Goal: Task Accomplishment & Management: Use online tool/utility

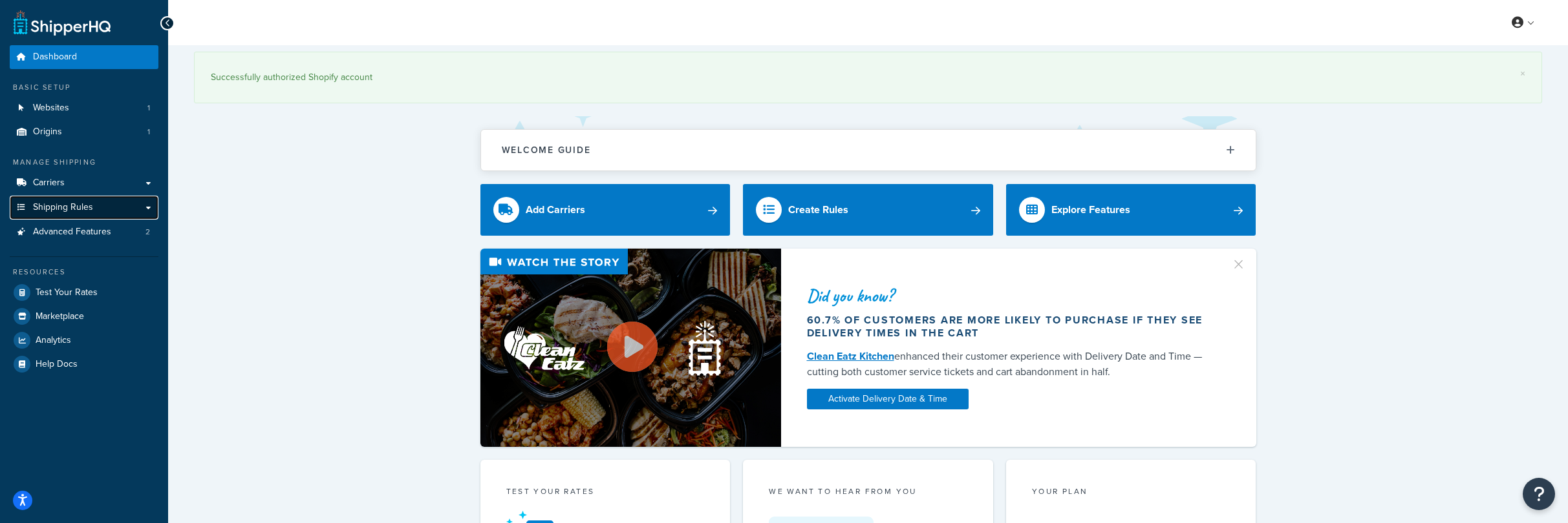
click at [77, 208] on span "Shipping Rules" at bounding box center [63, 208] width 60 height 11
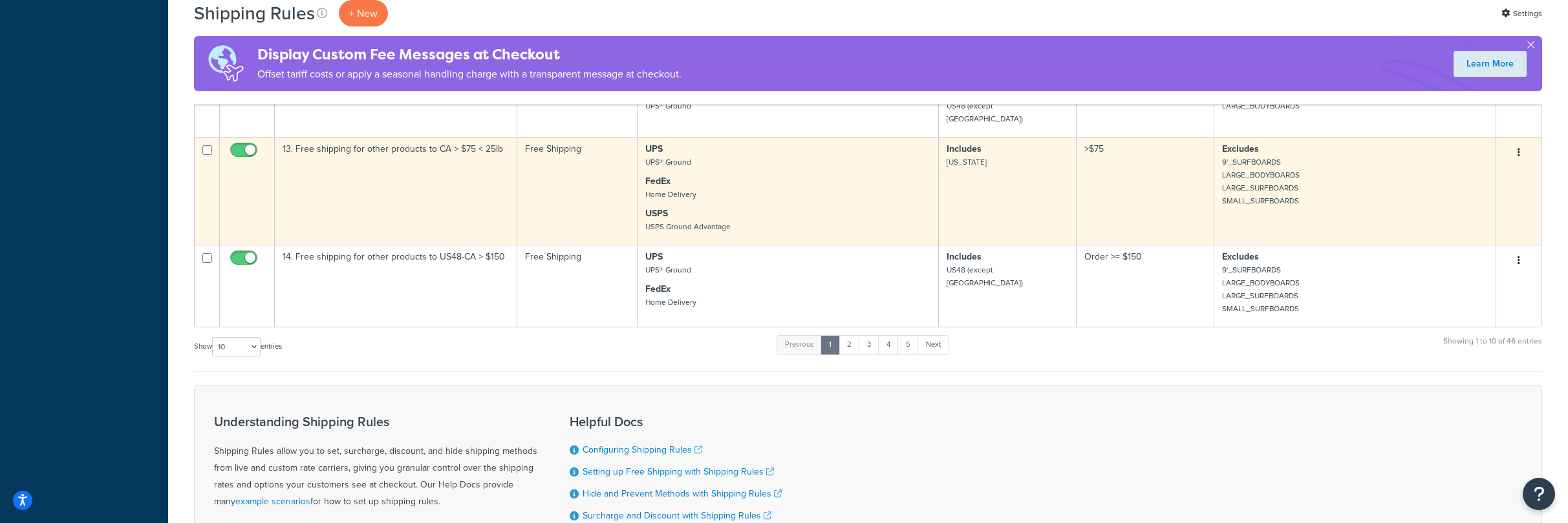
scroll to position [856, 0]
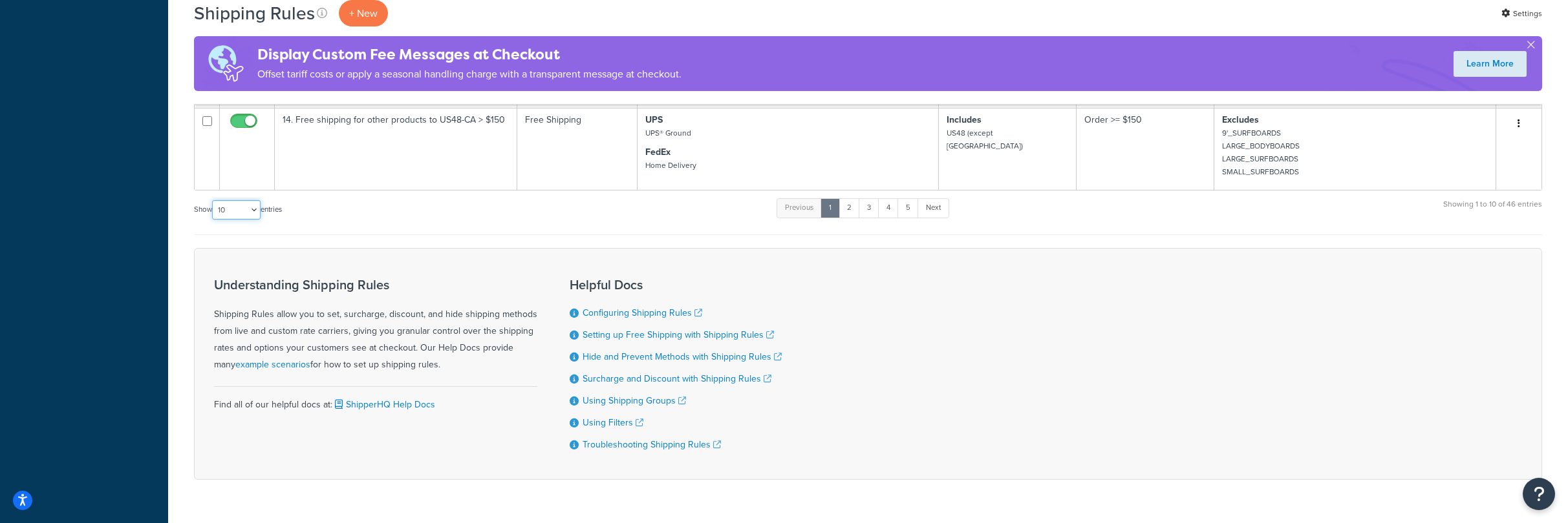
click at [238, 200] on select "10 15 25 50 100 1000" at bounding box center [236, 210] width 48 height 19
select select "50"
click at [214, 200] on select "10 15 25 50 100 1000" at bounding box center [236, 210] width 48 height 19
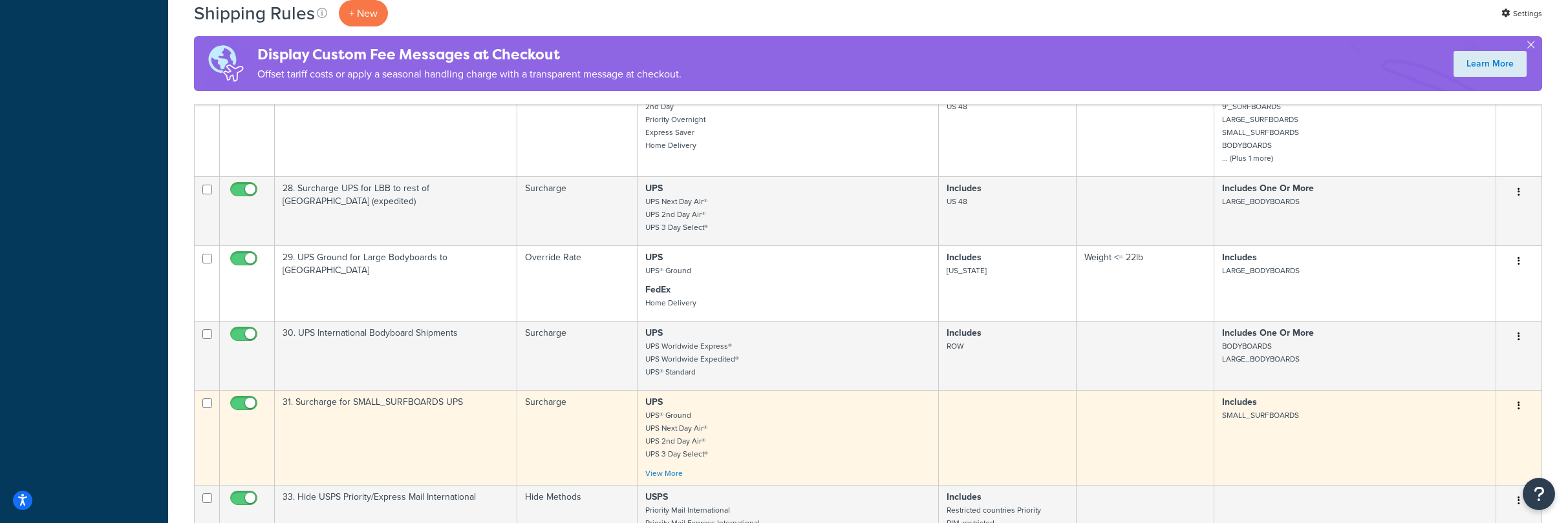
scroll to position [1756, 0]
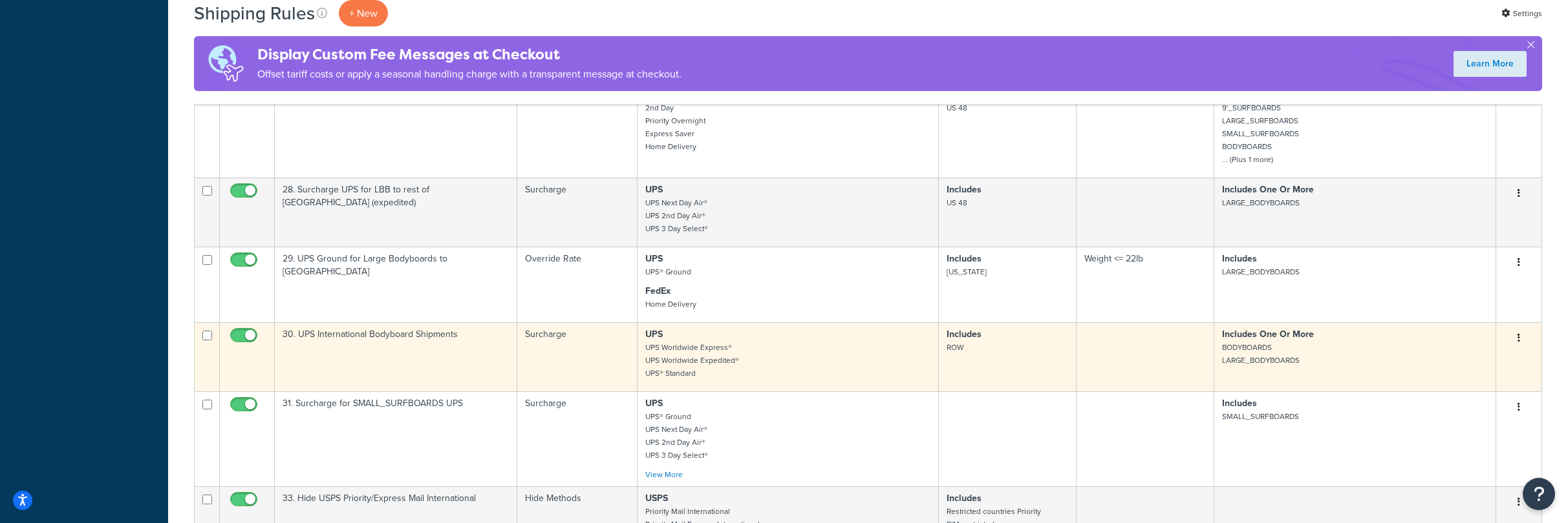
click at [1517, 333] on icon "button" at bounding box center [1519, 337] width 3 height 9
click at [1458, 376] on link "Duplicate" at bounding box center [1476, 389] width 102 height 26
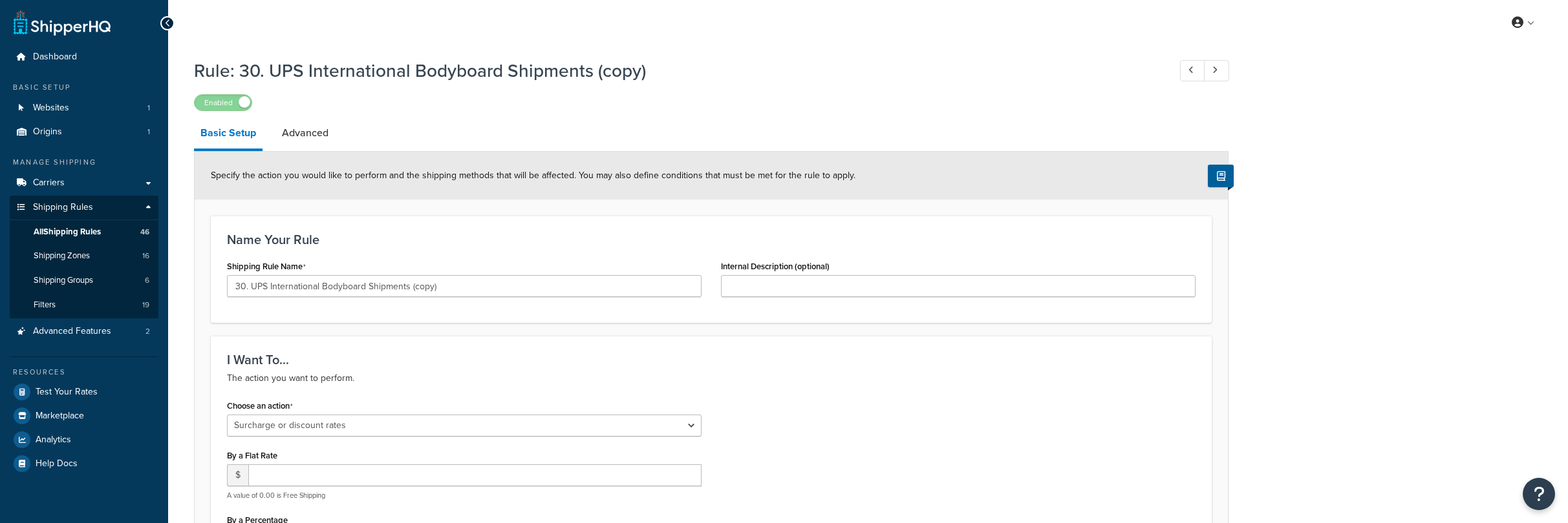
select select "SURCHARGE"
select select "SHIPPING_GROUP"
select select "PERCENTAGE"
select select "SHIPPING_GROUP"
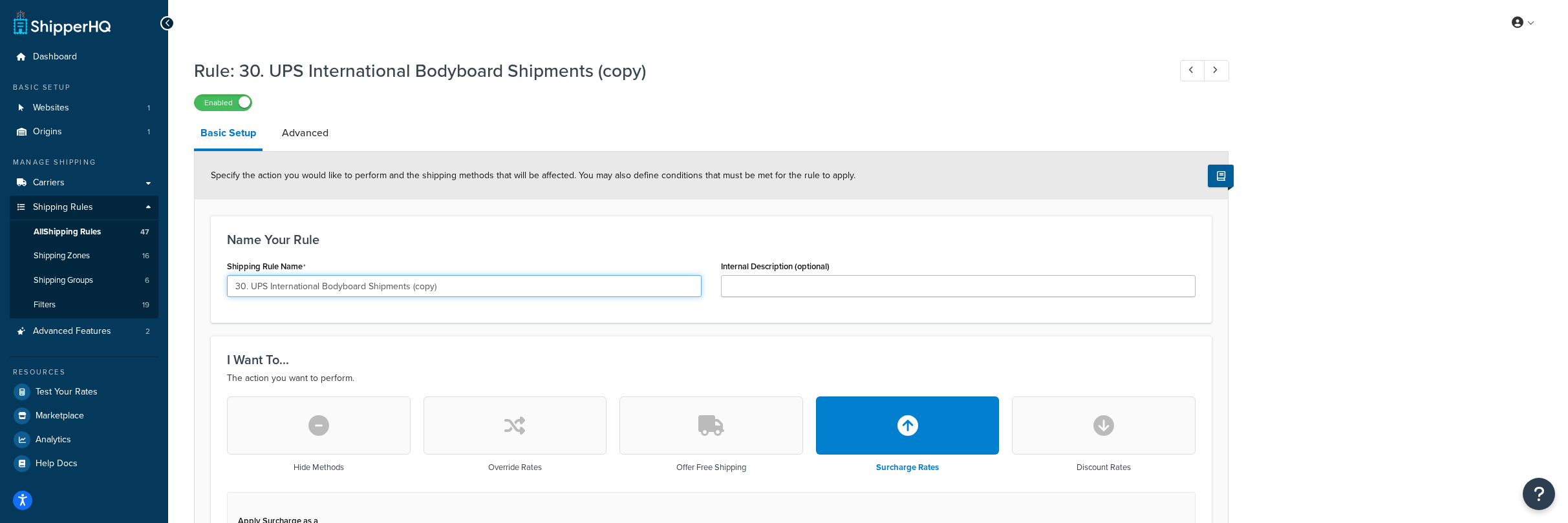
click at [245, 288] on input "30. UPS International Bodyboard Shipments (copy)" at bounding box center [464, 286] width 474 height 22
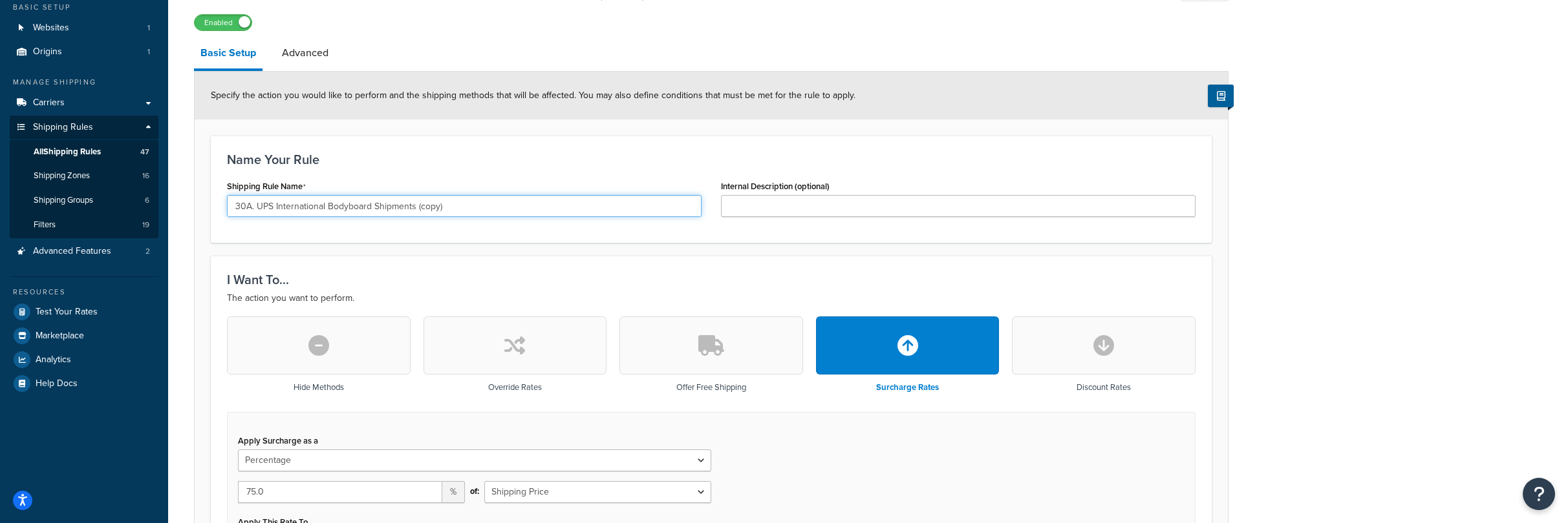
scroll to position [92, 0]
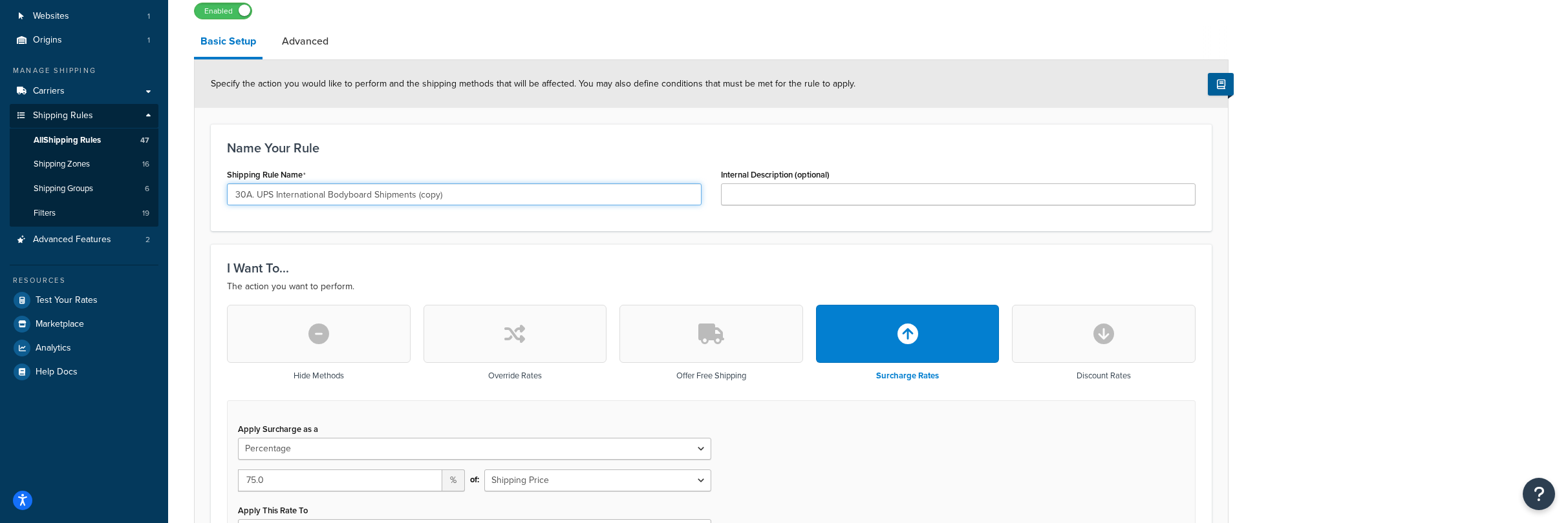
click at [459, 194] on input "30A. UPS International Bodyboard Shipments (copy)" at bounding box center [464, 194] width 474 height 22
drag, startPoint x: 451, startPoint y: 195, endPoint x: 417, endPoint y: 198, distance: 34.1
click at [417, 198] on input "30A. UPS International Bodyboard Shipments (copy)" at bounding box center [464, 194] width 474 height 22
type input "30A. UPS International Bodyboard Shipments LARGE BODYBOARDS"
click at [583, 139] on div "Name Your Rule Shipping Rule Name 30A. UPS International Bodyboard Shipments LA…" at bounding box center [711, 178] width 1001 height 107
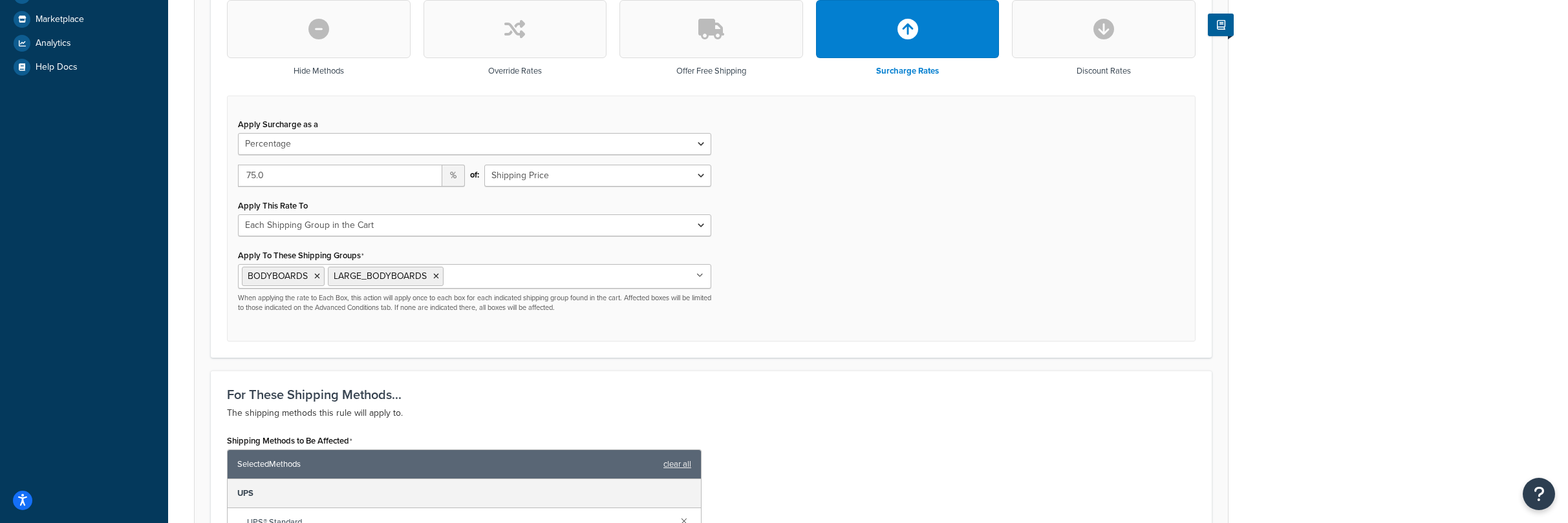
scroll to position [398, 0]
drag, startPoint x: 307, startPoint y: 175, endPoint x: 205, endPoint y: 176, distance: 102.0
click at [206, 176] on form "Specify the action you would like to perform and the shipping methods that will…" at bounding box center [711, 398] width 1033 height 1287
type input "125"
click at [317, 277] on icon at bounding box center [317, 276] width 6 height 8
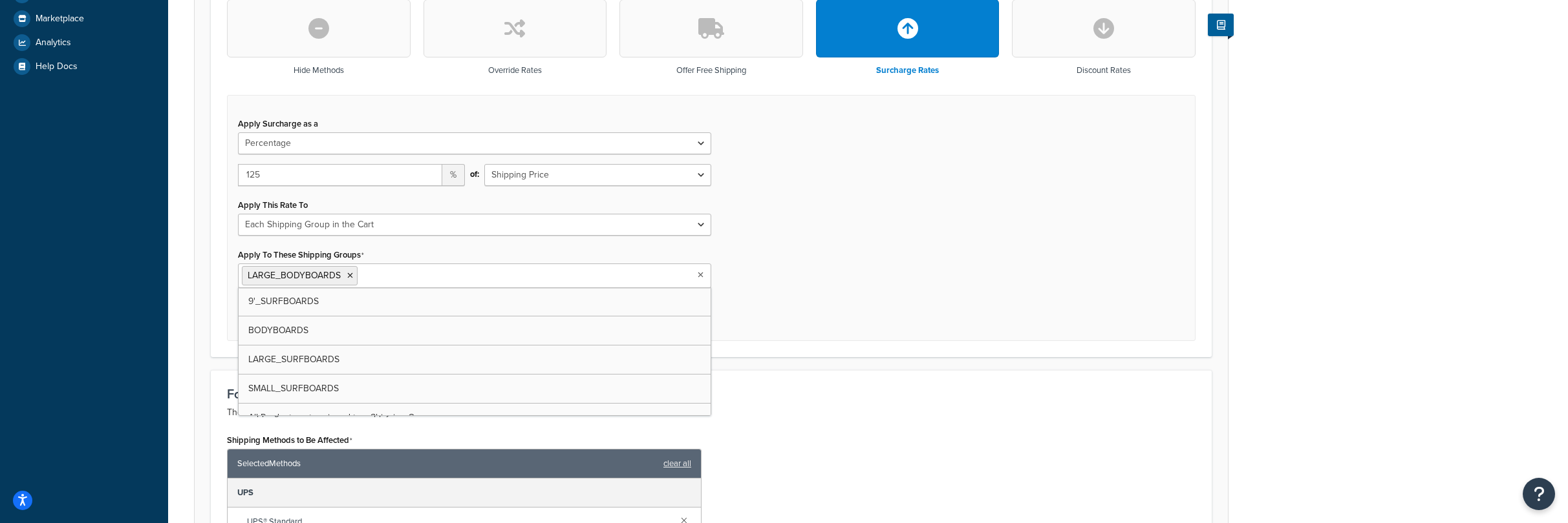
click at [848, 249] on div "Apply Surcharge as a Flat Rate Percentage Flat Rate & Percentage 125 % of: Ship…" at bounding box center [711, 218] width 968 height 246
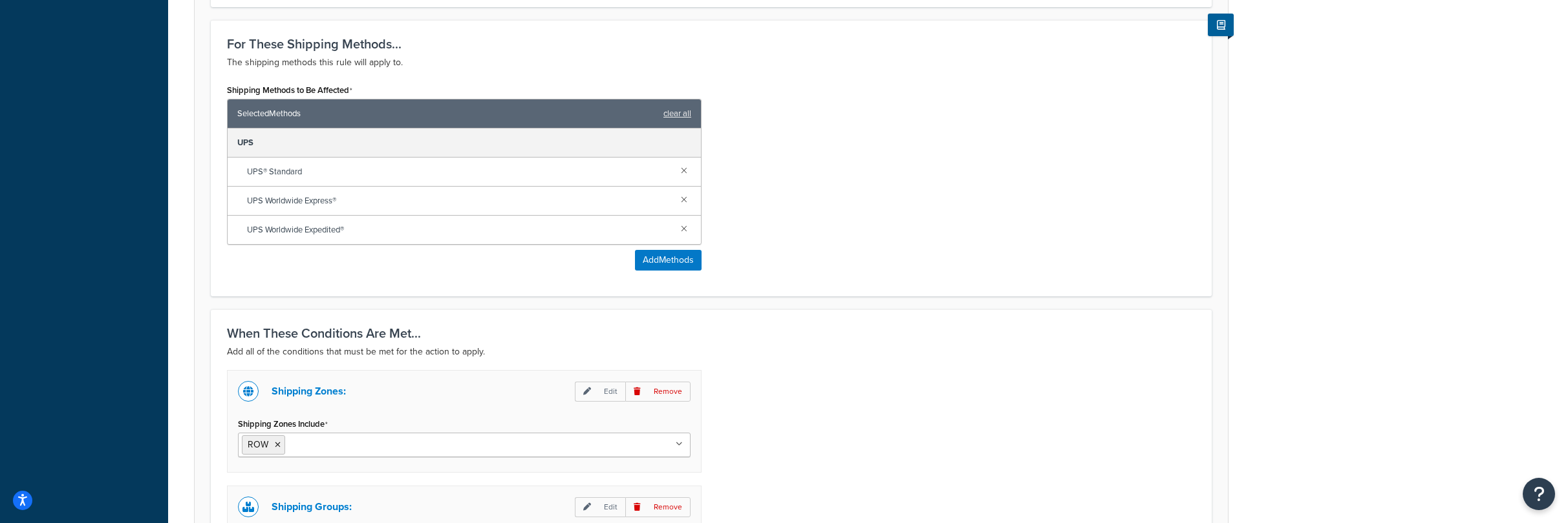
scroll to position [748, 0]
click at [653, 257] on button "Add Methods" at bounding box center [668, 260] width 67 height 21
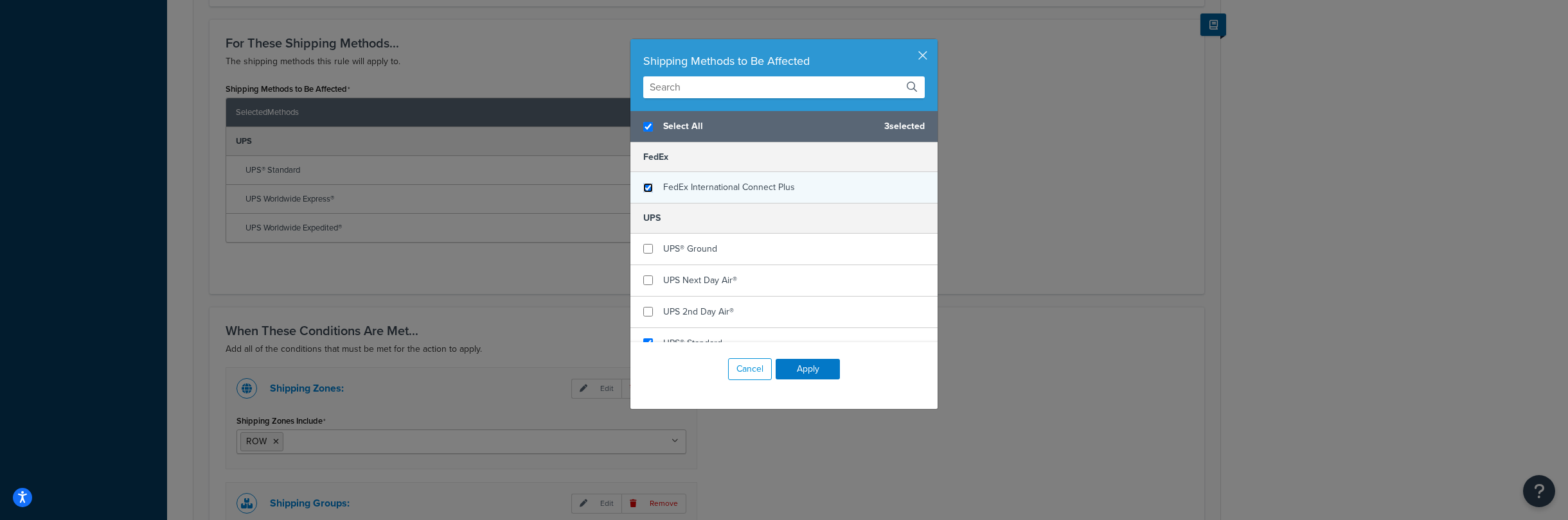
checkbox input "true"
click at [646, 188] on input "checkbox" at bounding box center [648, 187] width 9 height 9
checkbox input "true"
click at [804, 374] on button "Apply" at bounding box center [808, 369] width 64 height 20
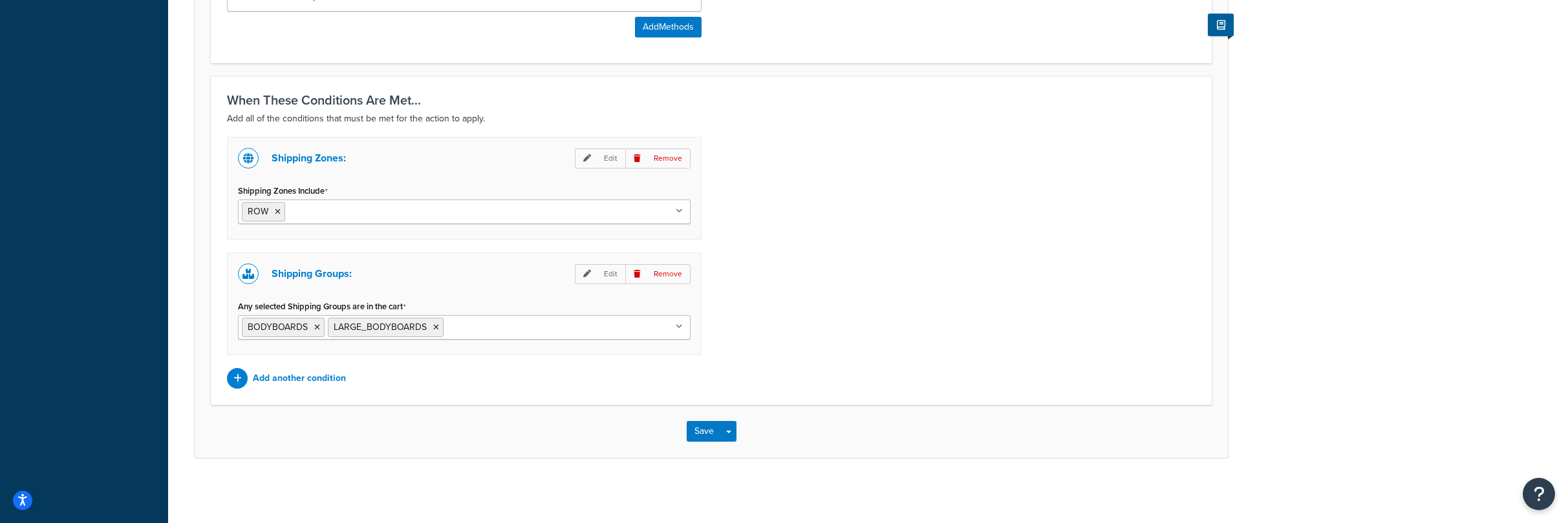
scroll to position [1041, 0]
click at [318, 328] on icon at bounding box center [317, 327] width 6 height 8
click at [805, 338] on div "Shipping Zones: Edit Remove Shipping Zones Include ROW US 48 US APO and Territo…" at bounding box center [711, 263] width 988 height 252
click at [698, 431] on button "Save" at bounding box center [704, 431] width 35 height 21
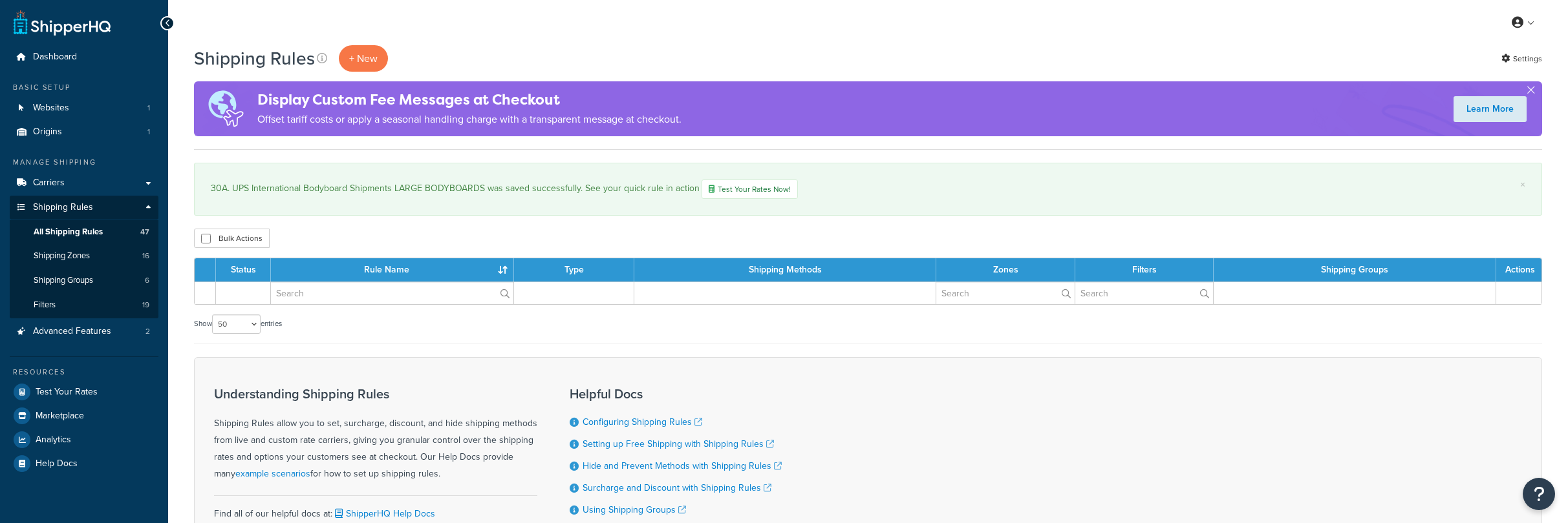
select select "50"
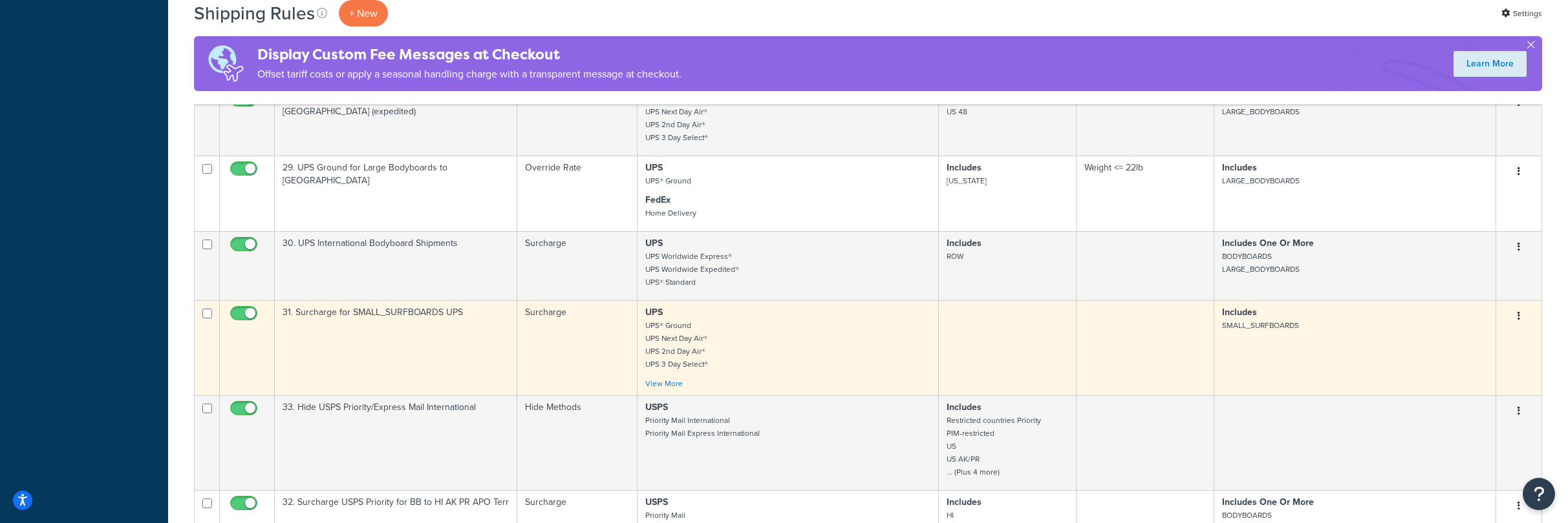
scroll to position [1912, 0]
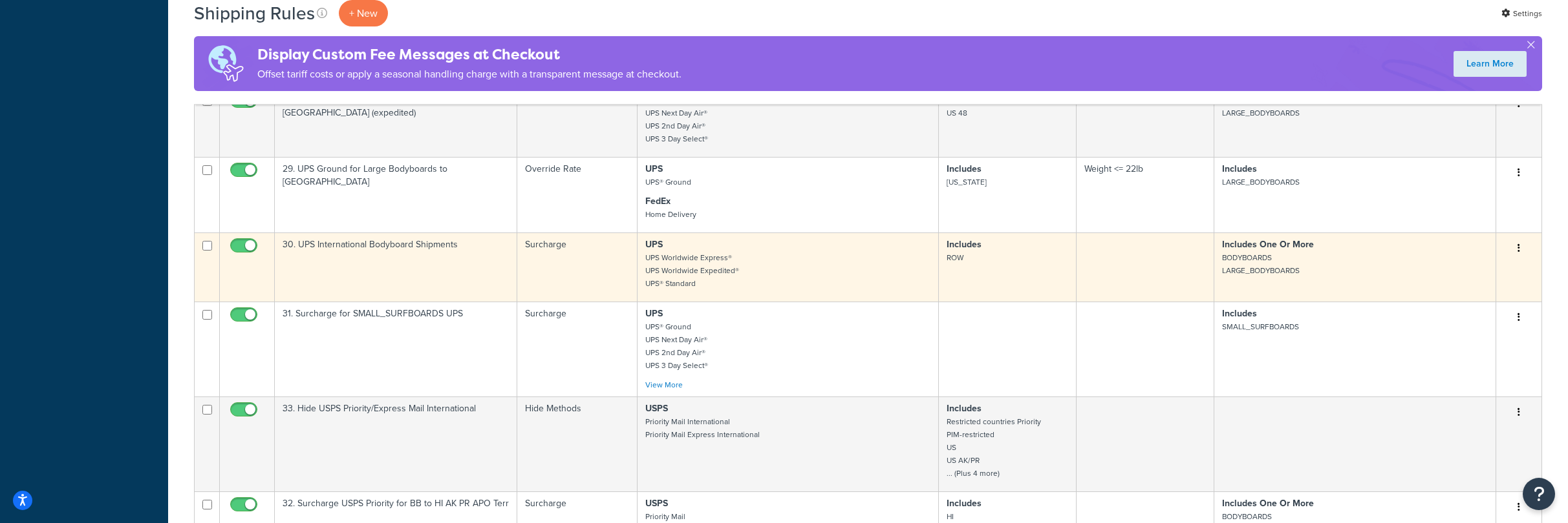
click at [1517, 244] on icon "button" at bounding box center [1519, 248] width 3 height 9
click at [1457, 260] on link "Edit" at bounding box center [1476, 273] width 102 height 26
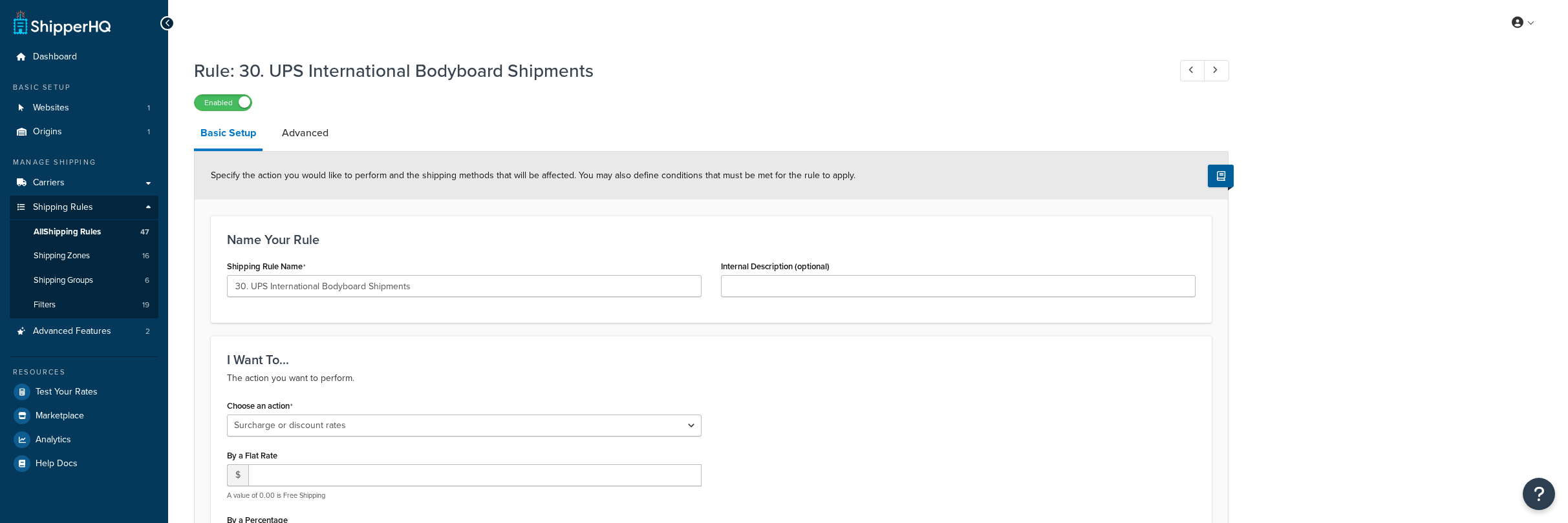
select select "SURCHARGE"
select select "SHIPPING_GROUP"
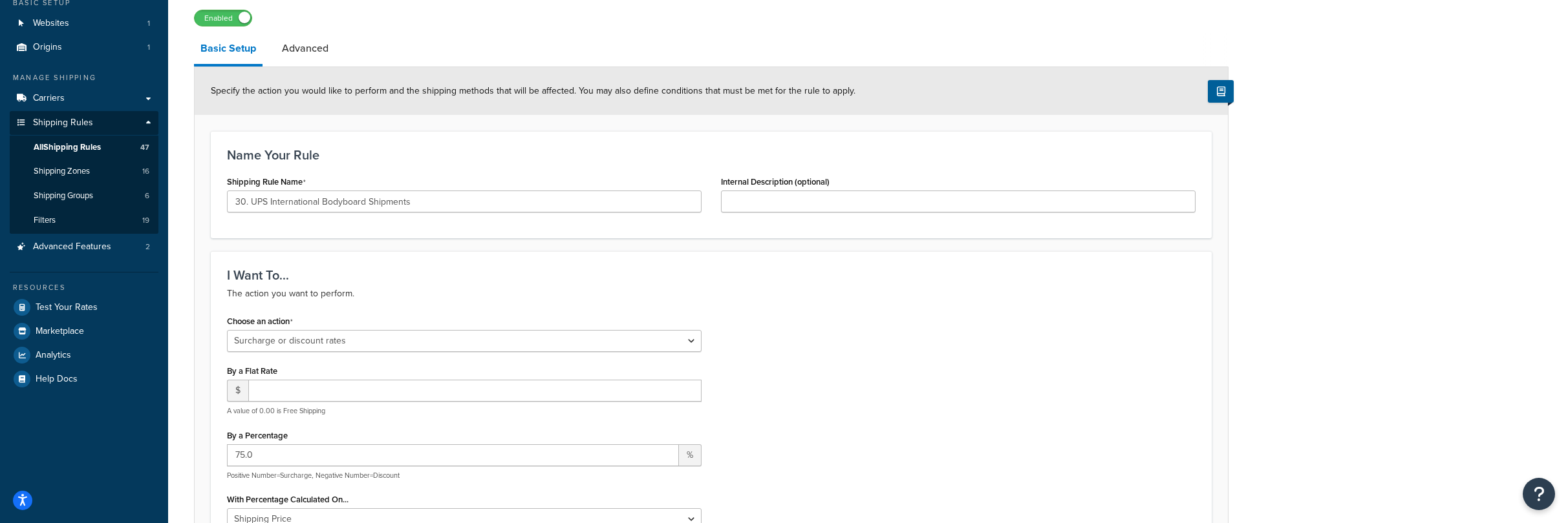
scroll to position [95, 0]
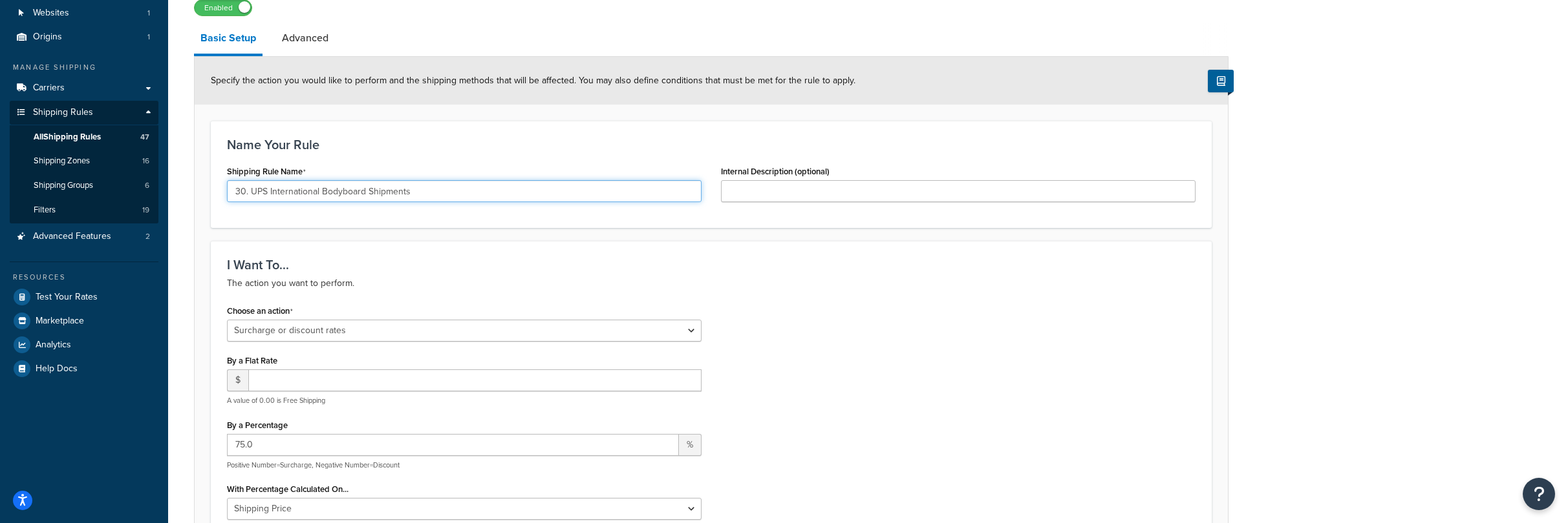
click at [418, 193] on input "30. UPS International Bodyboard Shipments" at bounding box center [464, 191] width 474 height 22
drag, startPoint x: 418, startPoint y: 193, endPoint x: 368, endPoint y: 196, distance: 50.1
click at [368, 196] on input "30. UPS International Bodyboard Shipments" at bounding box center [464, 191] width 474 height 22
type input "30. UPS International BODYBOARDS"
click at [432, 265] on h3 "I Want To..." at bounding box center [711, 264] width 968 height 14
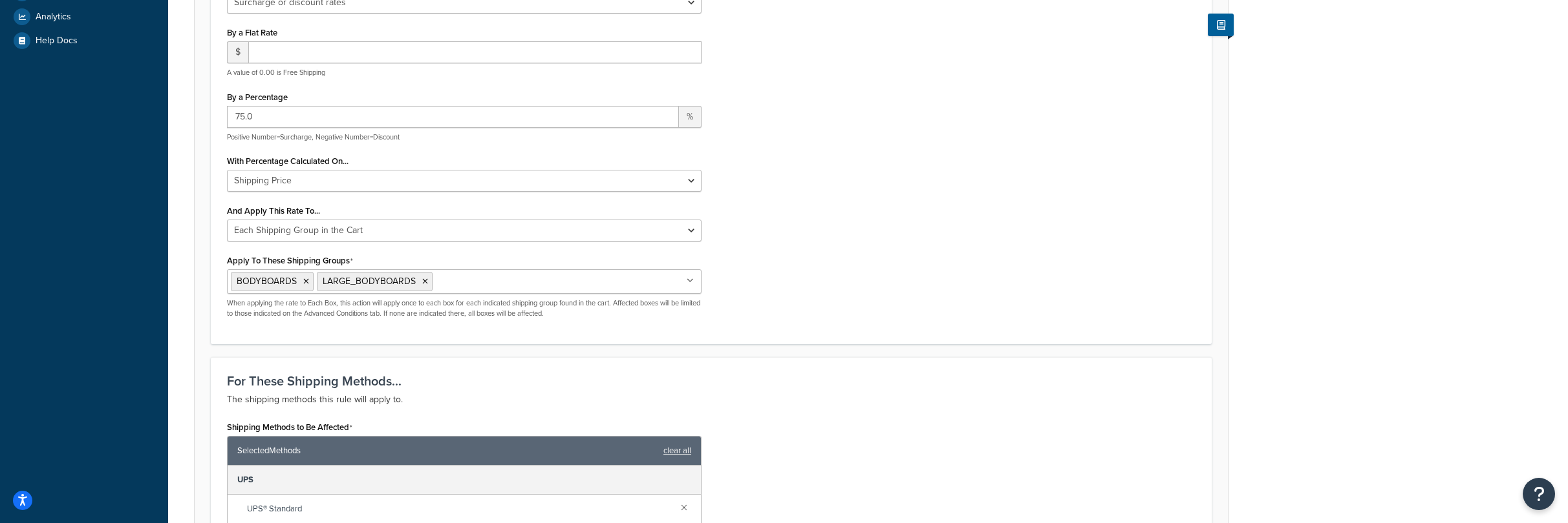
scroll to position [427, 0]
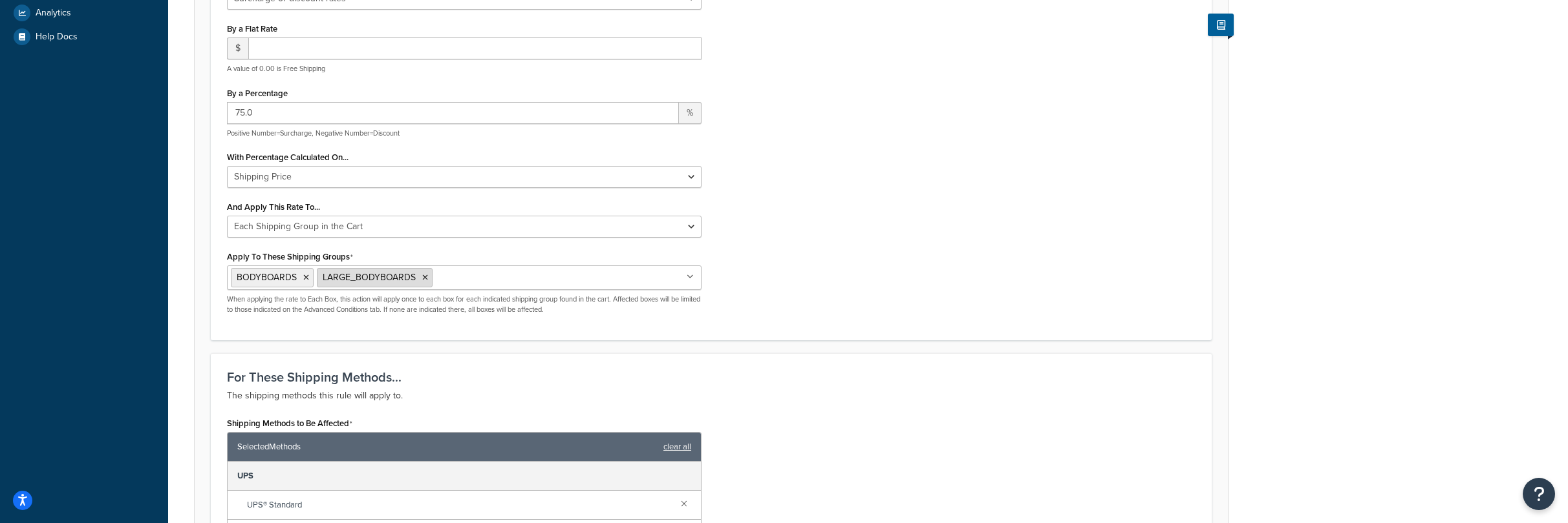
click at [426, 280] on icon at bounding box center [425, 277] width 6 height 8
click at [750, 257] on div "Choose an action Choose an action Override Rates Surcharge or discount rates Hi…" at bounding box center [711, 147] width 988 height 355
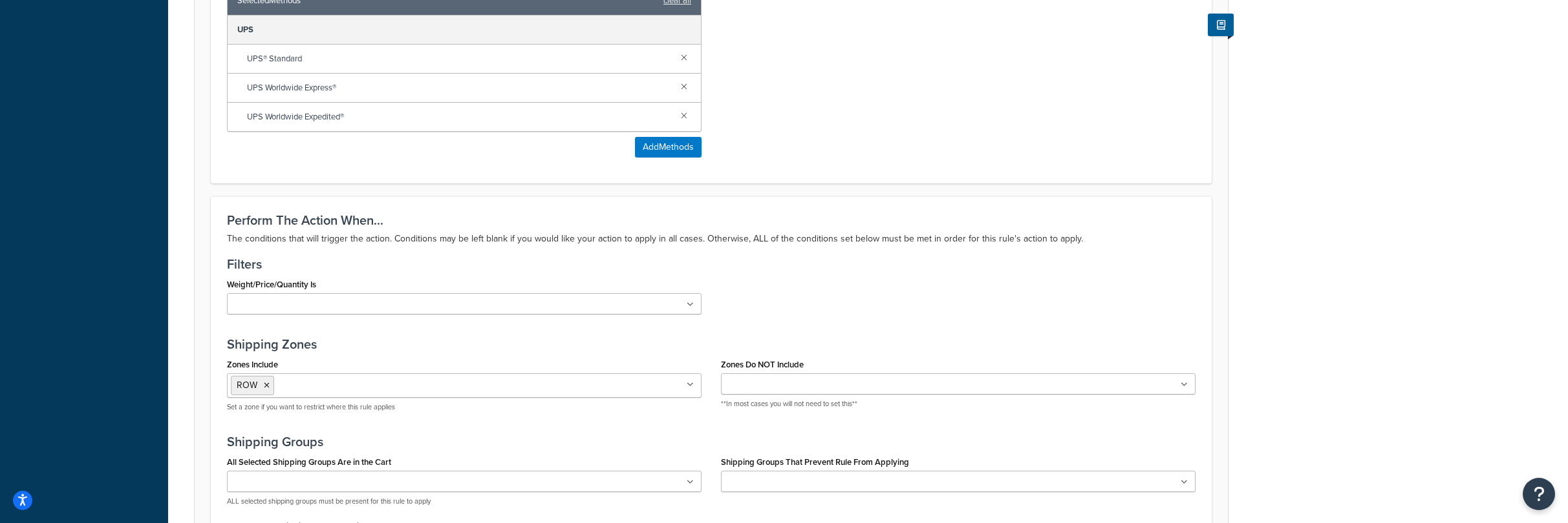
scroll to position [701, 0]
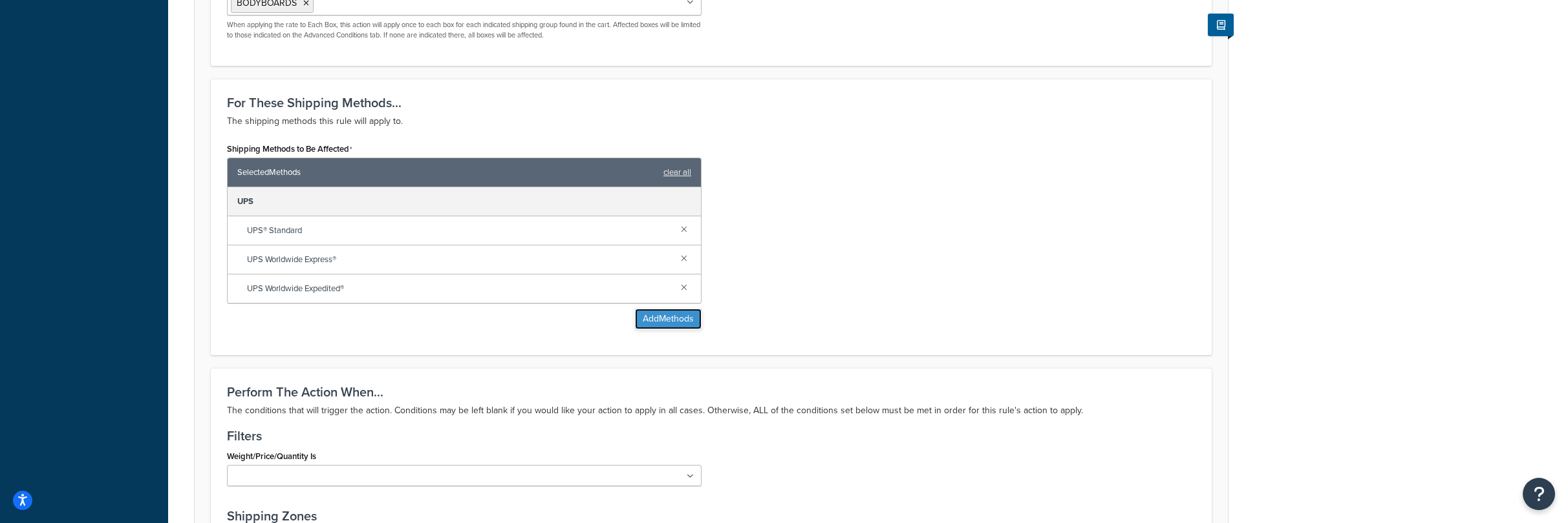
click at [680, 320] on button "Add Methods" at bounding box center [668, 319] width 67 height 21
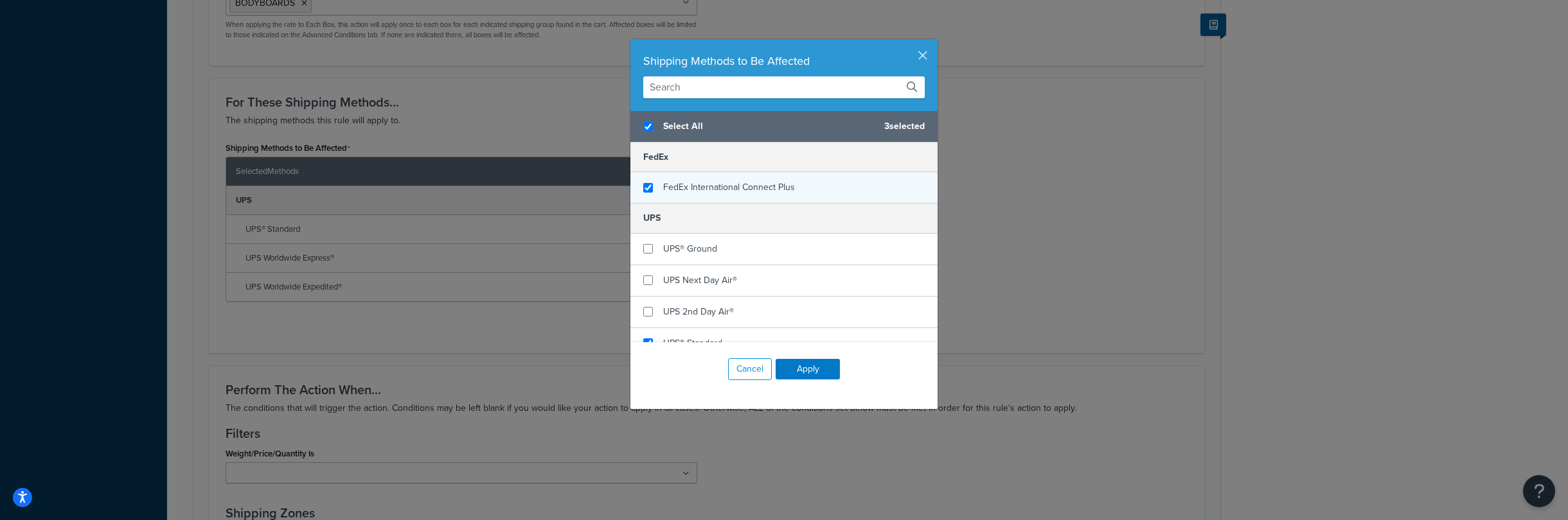
checkbox input "true"
click at [649, 187] on div "FedEx International Connect Plus" at bounding box center [784, 187] width 307 height 31
click at [795, 363] on button "Apply" at bounding box center [808, 369] width 64 height 20
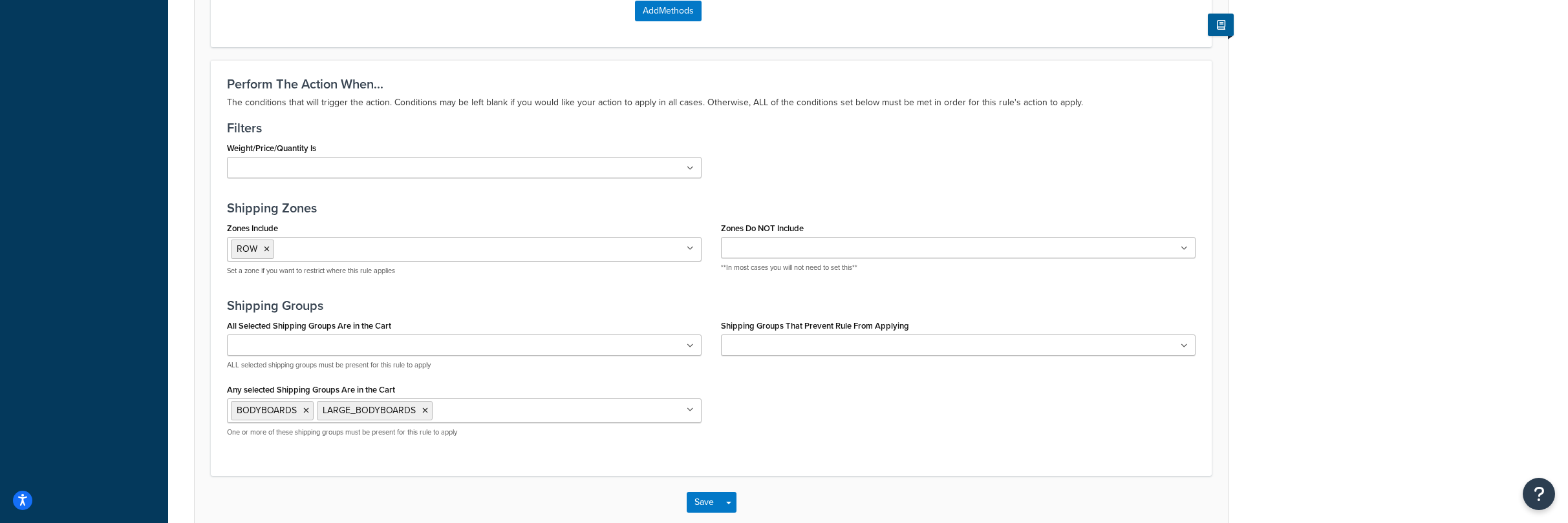
scroll to position [1140, 0]
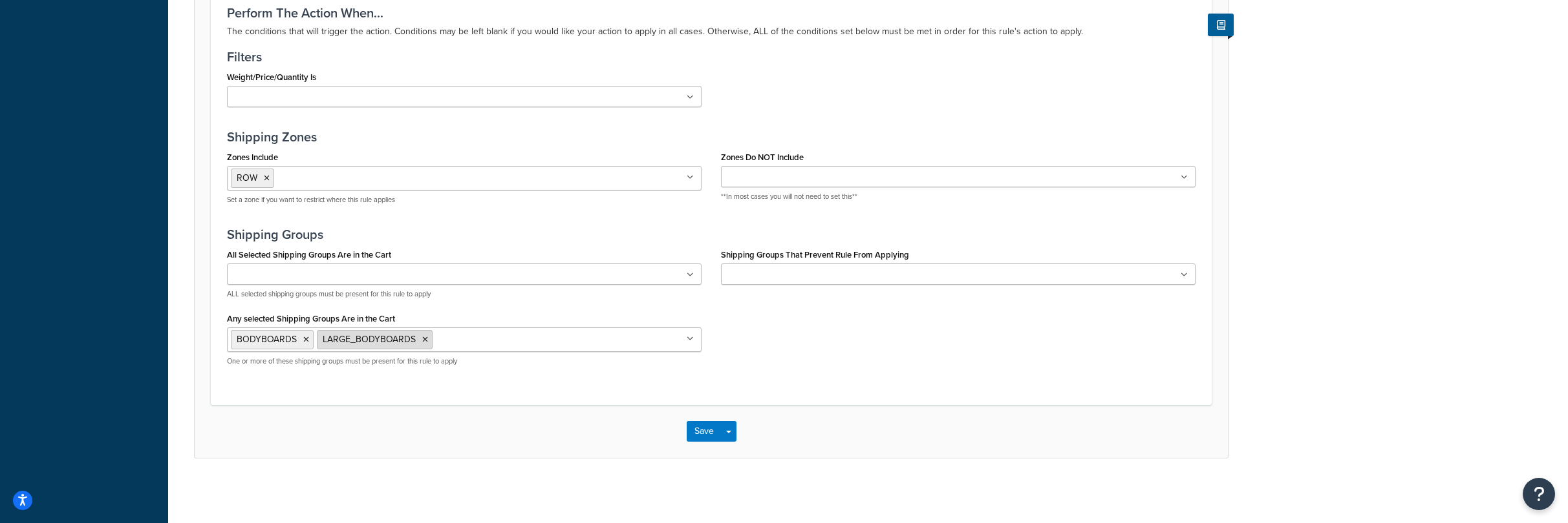
click at [422, 337] on icon at bounding box center [425, 340] width 6 height 8
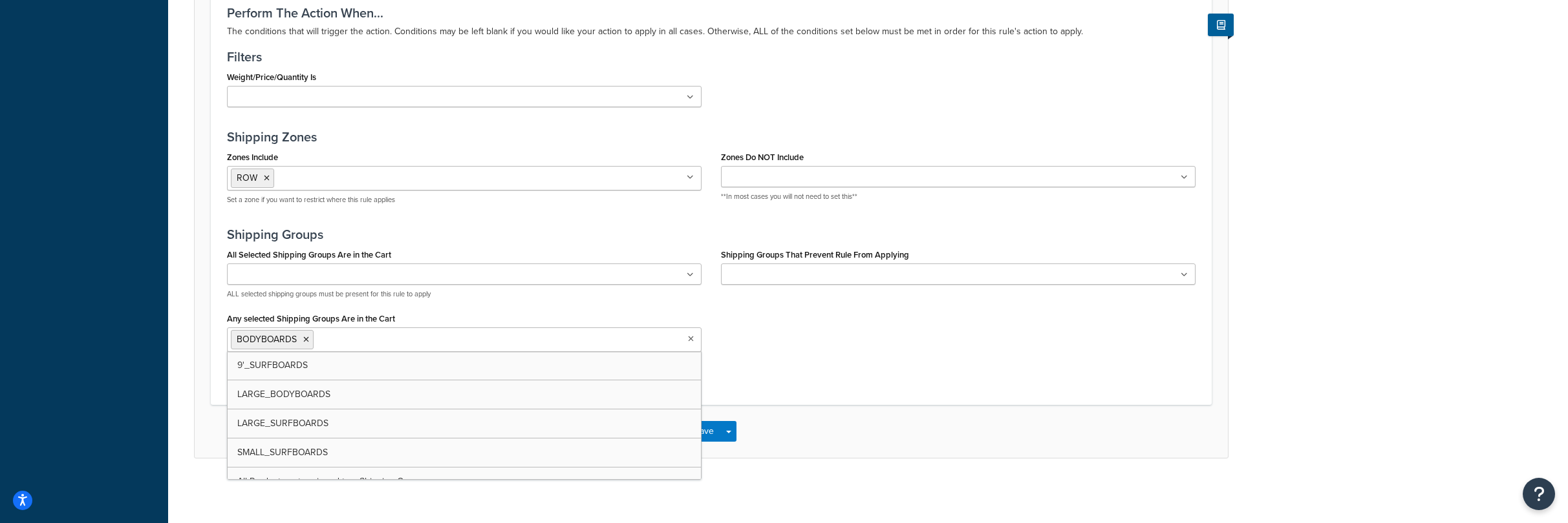
drag, startPoint x: 775, startPoint y: 349, endPoint x: 760, endPoint y: 357, distance: 17.0
click at [772, 345] on div "All Selected Shipping Groups Are in the Cart 9'_SURFBOARDS BODYBOARDS LARGE_BOD…" at bounding box center [711, 311] width 988 height 131
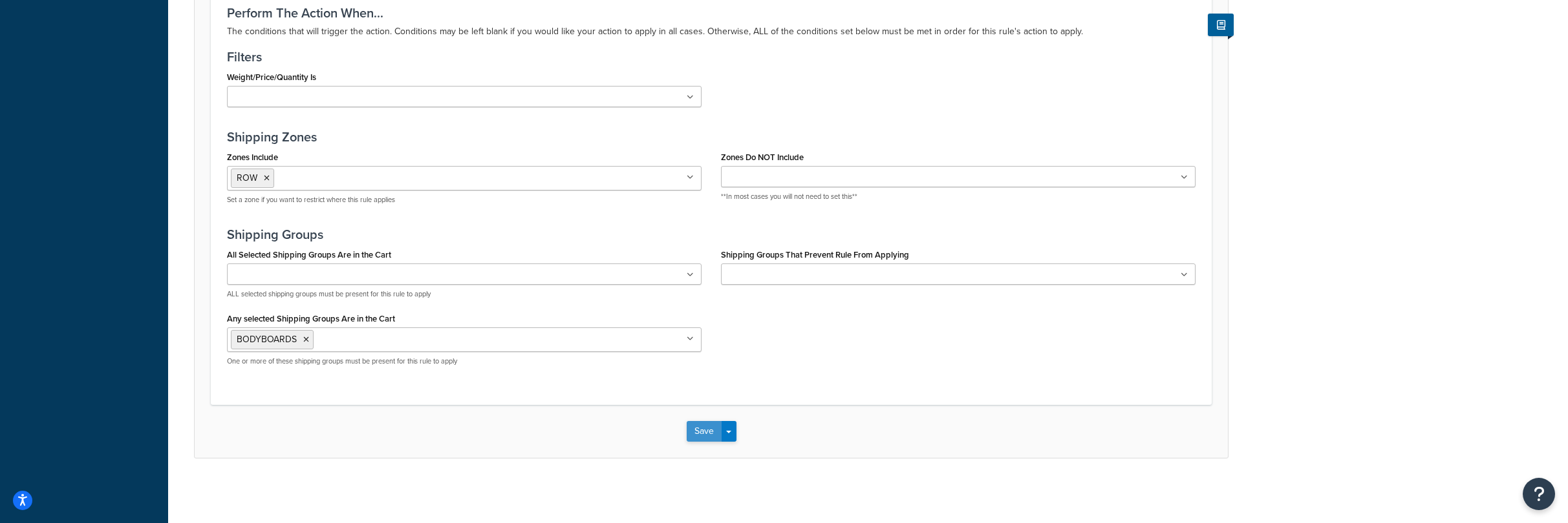
click at [705, 428] on button "Save" at bounding box center [704, 431] width 35 height 21
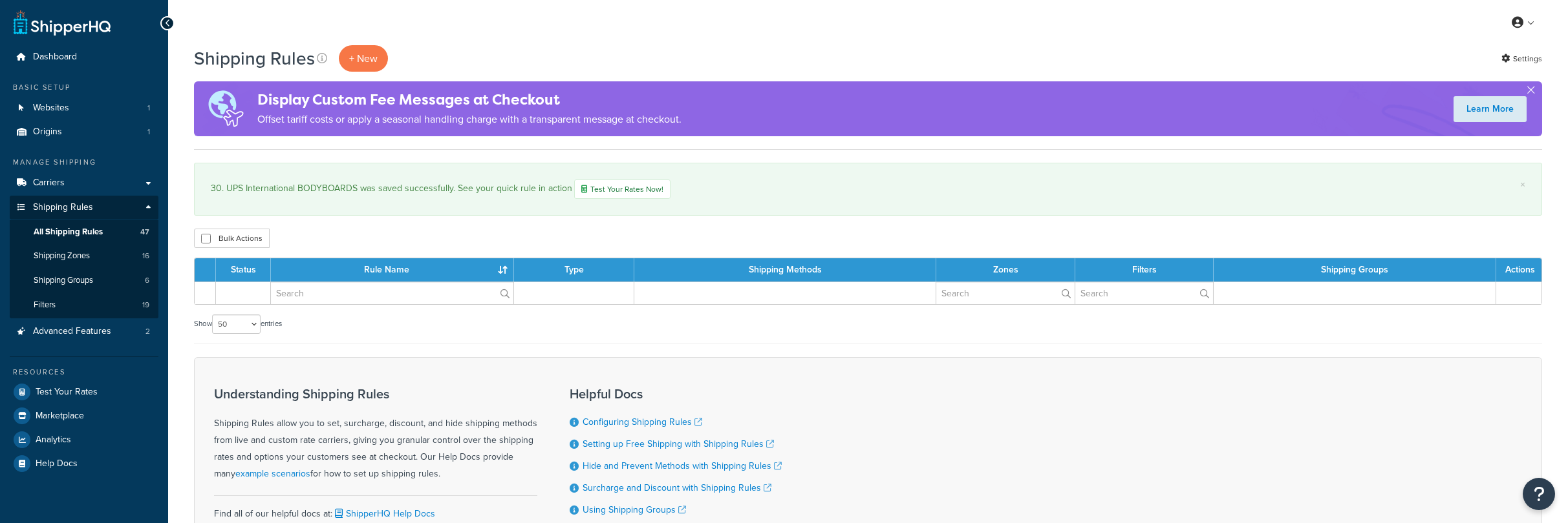
select select "50"
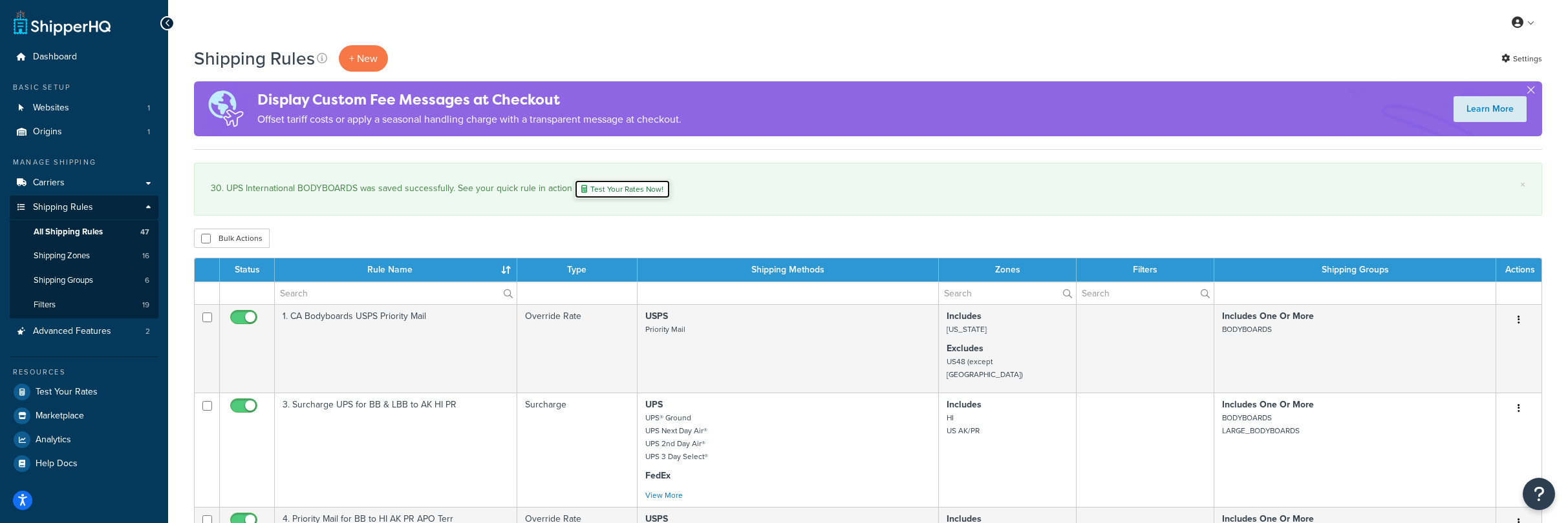
click at [626, 183] on link "Test Your Rates Now!" at bounding box center [622, 189] width 96 height 19
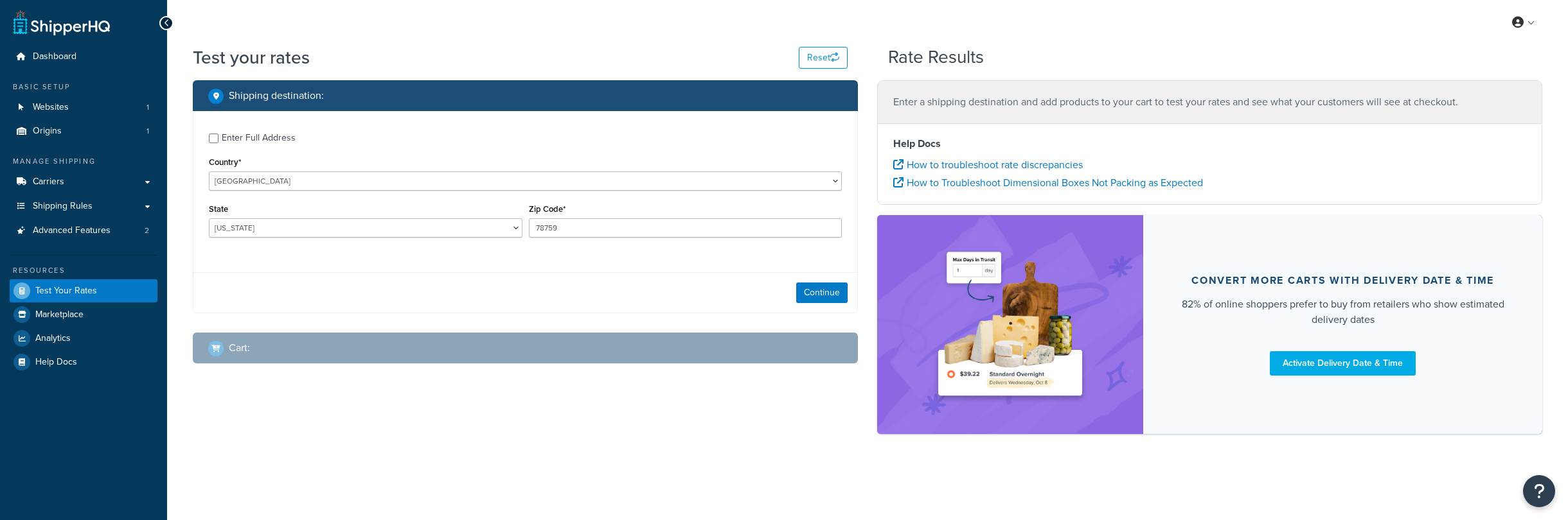
select select "[GEOGRAPHIC_DATA]"
click at [277, 178] on select "United States United Kingdom Afghanistan Åland Islands Albania Algeria American…" at bounding box center [525, 181] width 633 height 19
select select "AU"
click at [209, 171] on select "United States United Kingdom Afghanistan Åland Islands Albania Algeria American…" at bounding box center [525, 181] width 633 height 19
click at [309, 227] on select "Australian Capital Territory New South Wales Northern Territory Queensland Sout…" at bounding box center [366, 228] width 314 height 19
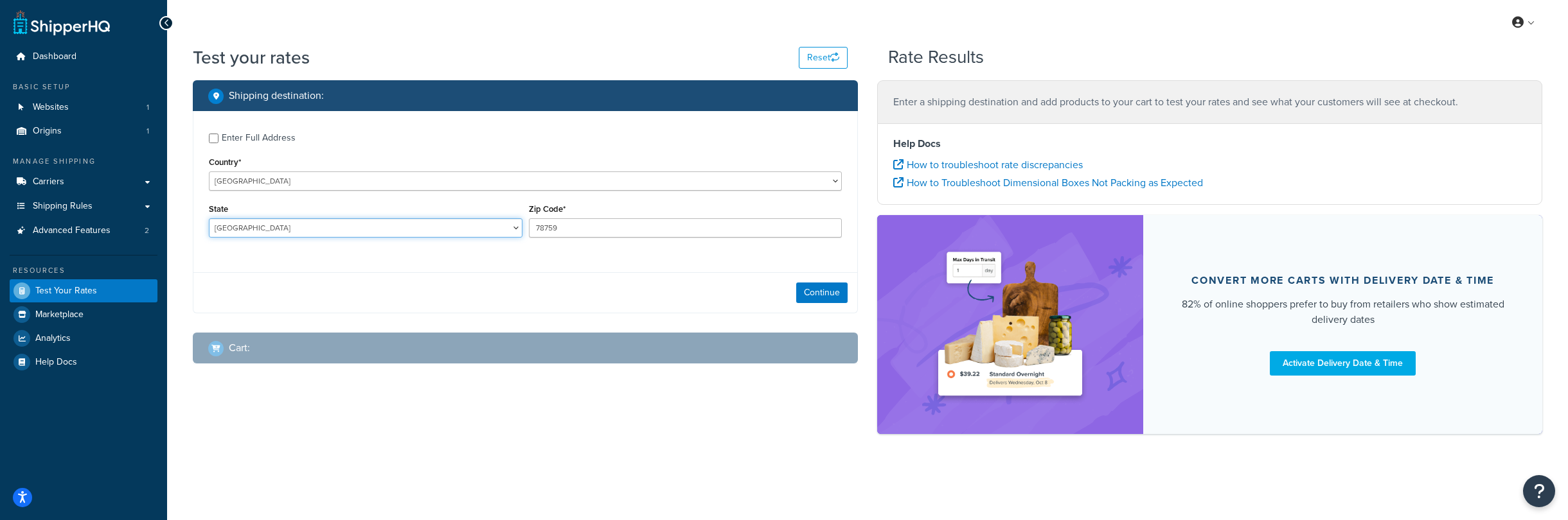
select select "NSW"
click at [209, 219] on select "Australian Capital Territory New South Wales Northern Territory Queensland Sout…" at bounding box center [366, 228] width 314 height 19
click at [509, 218] on div "State Australian Capital Territory New South Wales Northern Territory Queenslan…" at bounding box center [525, 224] width 639 height 47
type input "2444"
click at [806, 291] on button "Continue" at bounding box center [822, 293] width 51 height 20
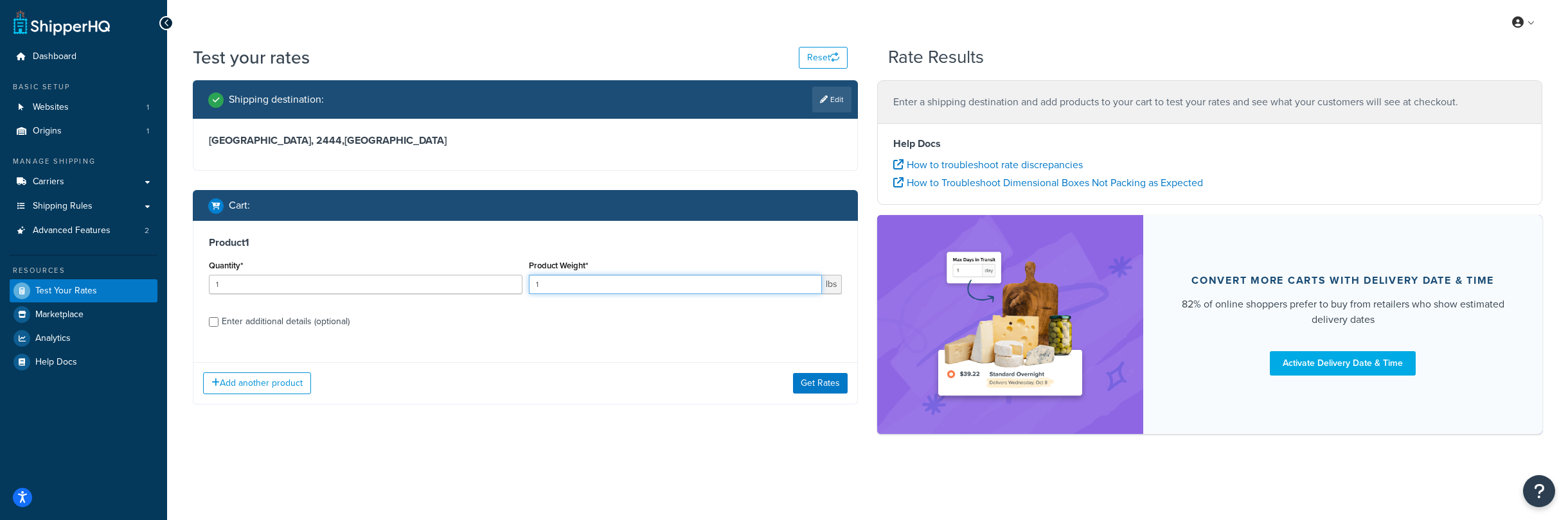
drag, startPoint x: 603, startPoint y: 290, endPoint x: 522, endPoint y: 283, distance: 81.3
click at [522, 283] on div "Quantity* 1 Product Weight* 1 lbs" at bounding box center [525, 280] width 639 height 47
type input "12"
click at [217, 322] on input "Enter additional details (optional)" at bounding box center [213, 322] width 9 height 9
checkbox input "true"
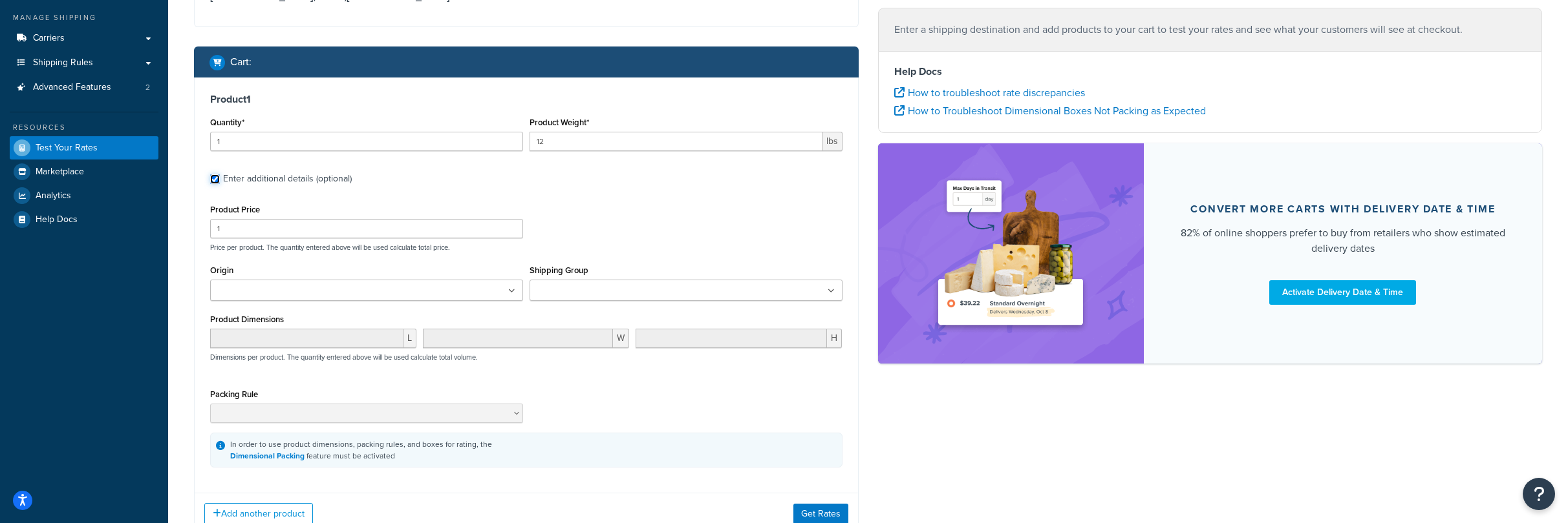
scroll to position [219, 0]
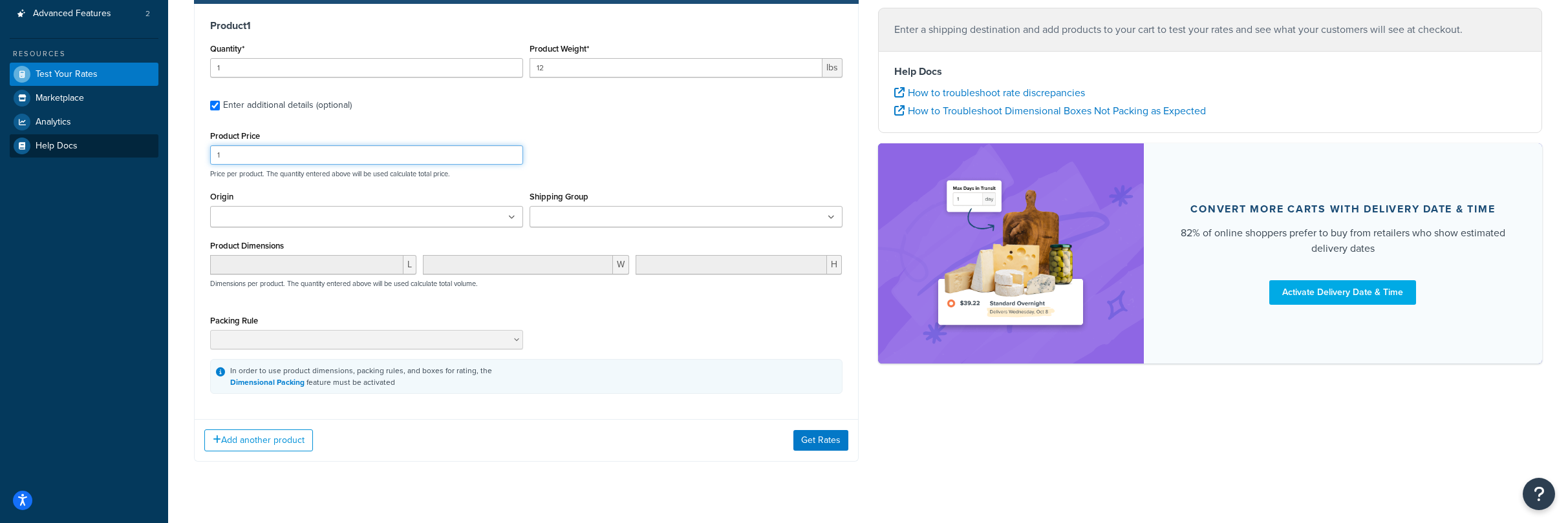
drag, startPoint x: 234, startPoint y: 154, endPoint x: 138, endPoint y: 139, distance: 97.2
click at [133, 140] on div "Dashboard Basic Setup Websites 1 Origins 1 Manage Shipping Carriers Carriers Al…" at bounding box center [784, 164] width 1568 height 764
type input "350"
click at [255, 214] on input "Origin" at bounding box center [272, 217] width 115 height 14
click at [565, 228] on div "Shipping Group 9'_SURFBOARDS BODYBOARDS LARGE_BODYBOARDS LARGE_SURFBOARDS SMALL…" at bounding box center [686, 212] width 319 height 49
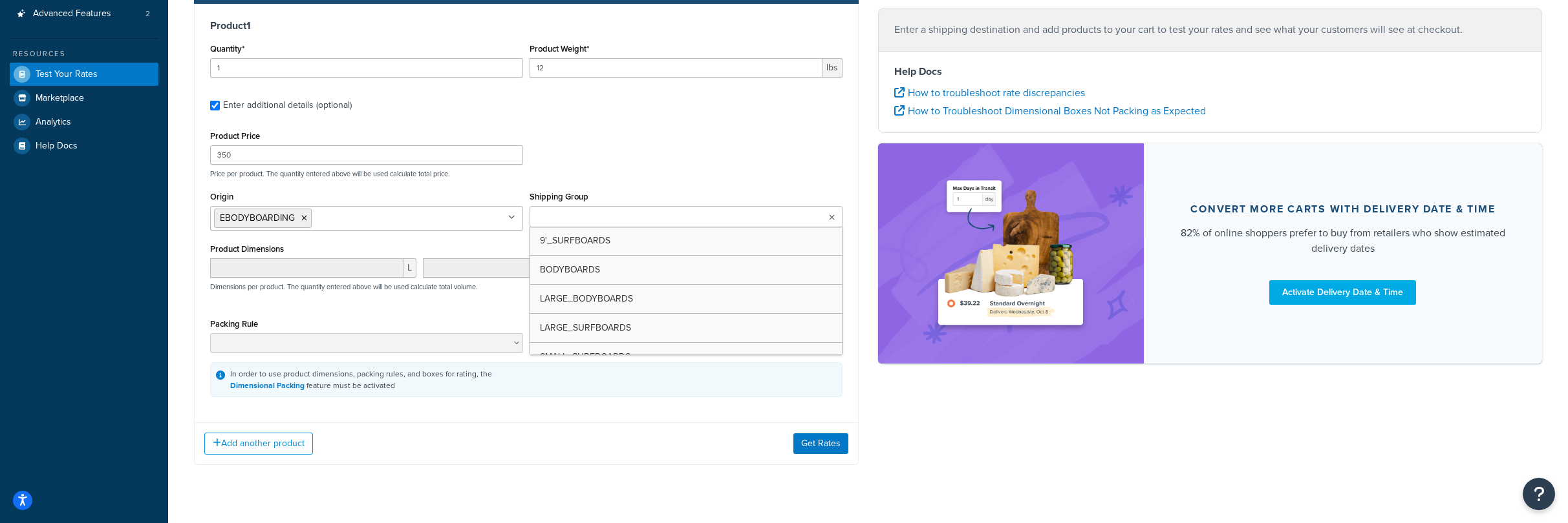
click at [565, 223] on input "Shipping Group" at bounding box center [591, 217] width 115 height 14
click at [706, 477] on div "Shipping destination : Edit New South Wales, 2444 , Australia Cart : Product 1 …" at bounding box center [526, 173] width 684 height 622
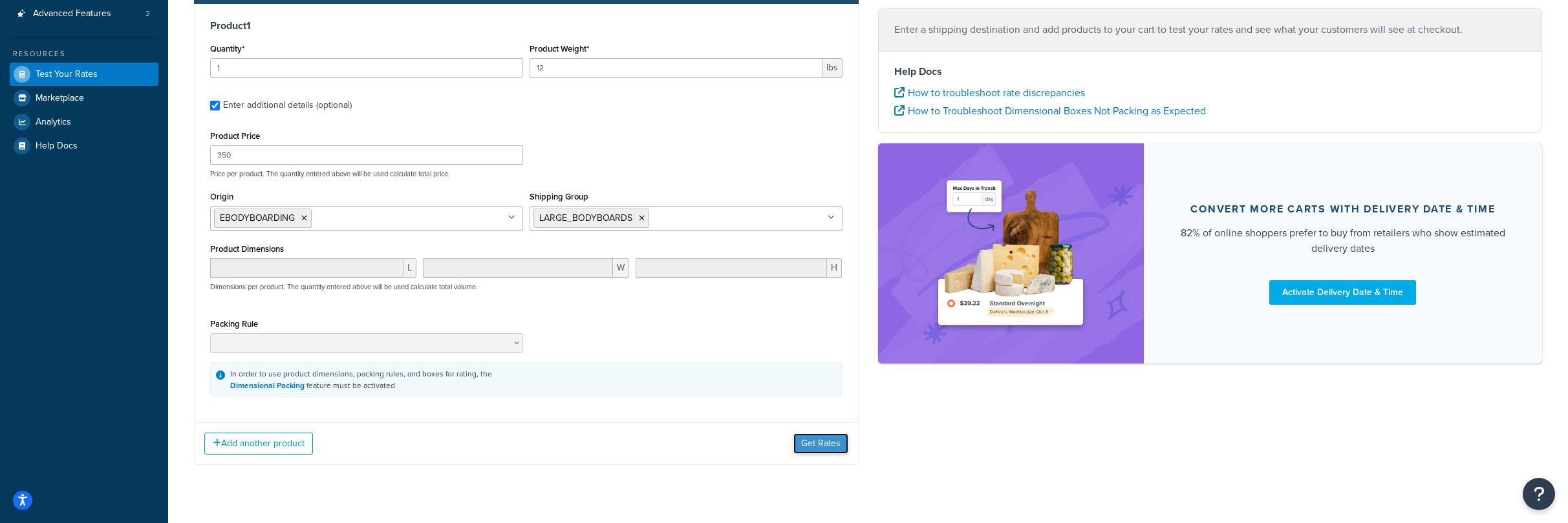
click at [830, 446] on button "Get Rates" at bounding box center [821, 444] width 55 height 21
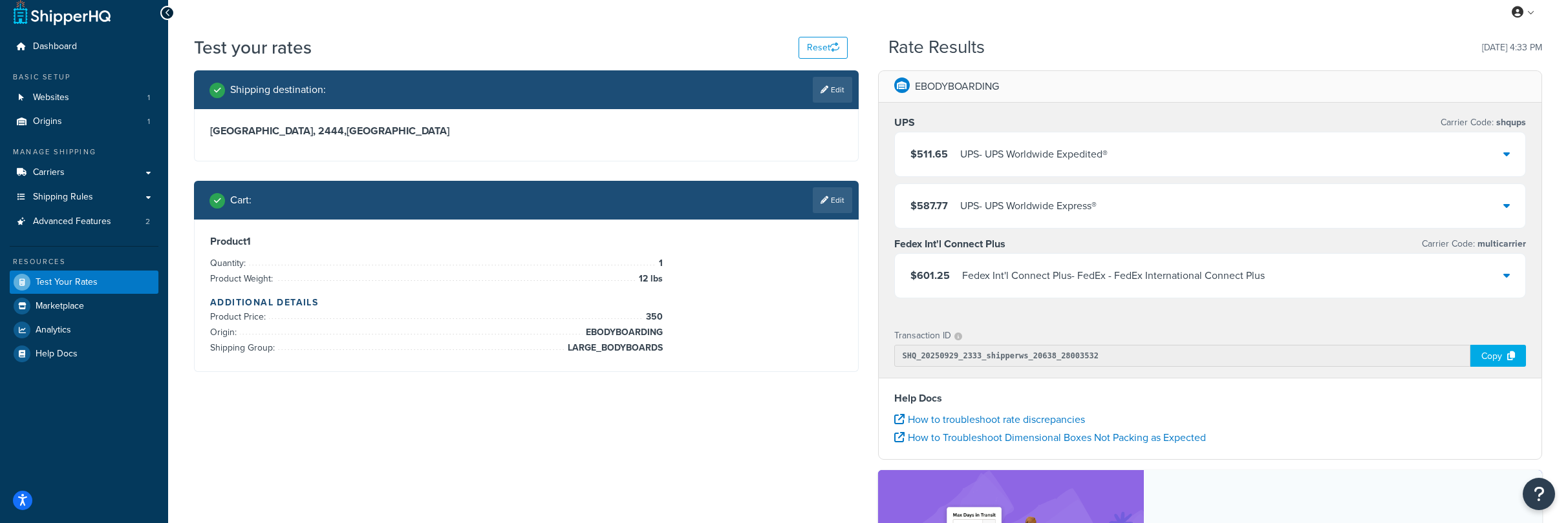
scroll to position [12, 0]
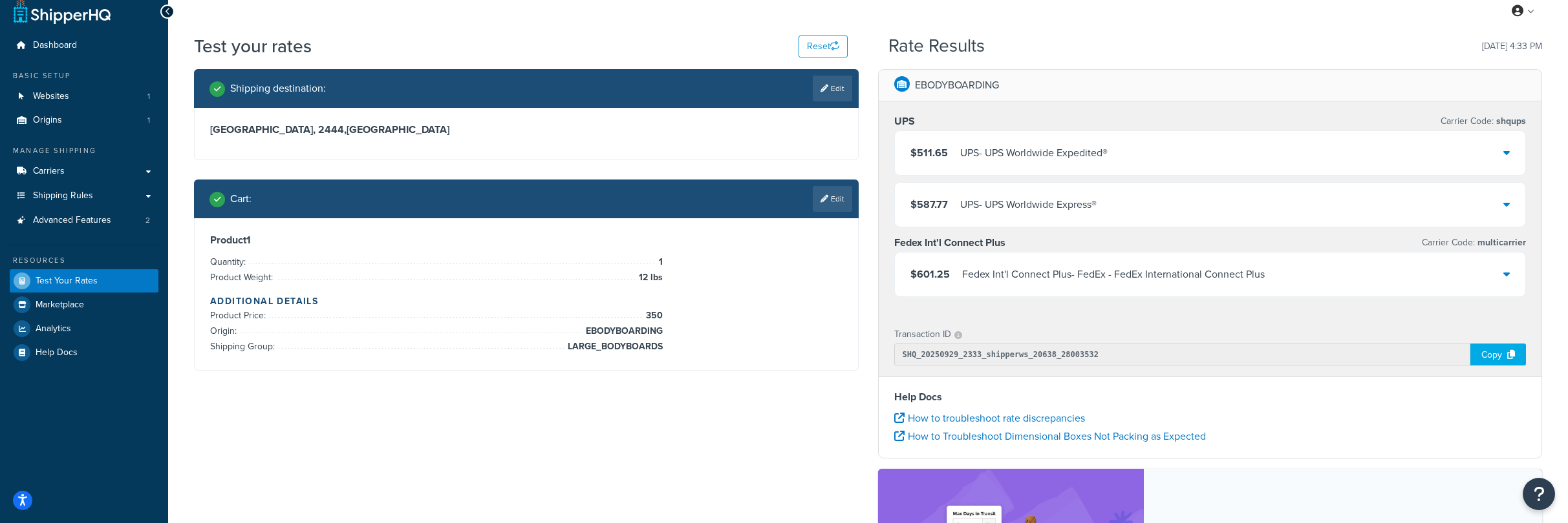
click at [1511, 206] on div "$587.77 UPS - UPS Worldwide Express®" at bounding box center [1211, 205] width 631 height 44
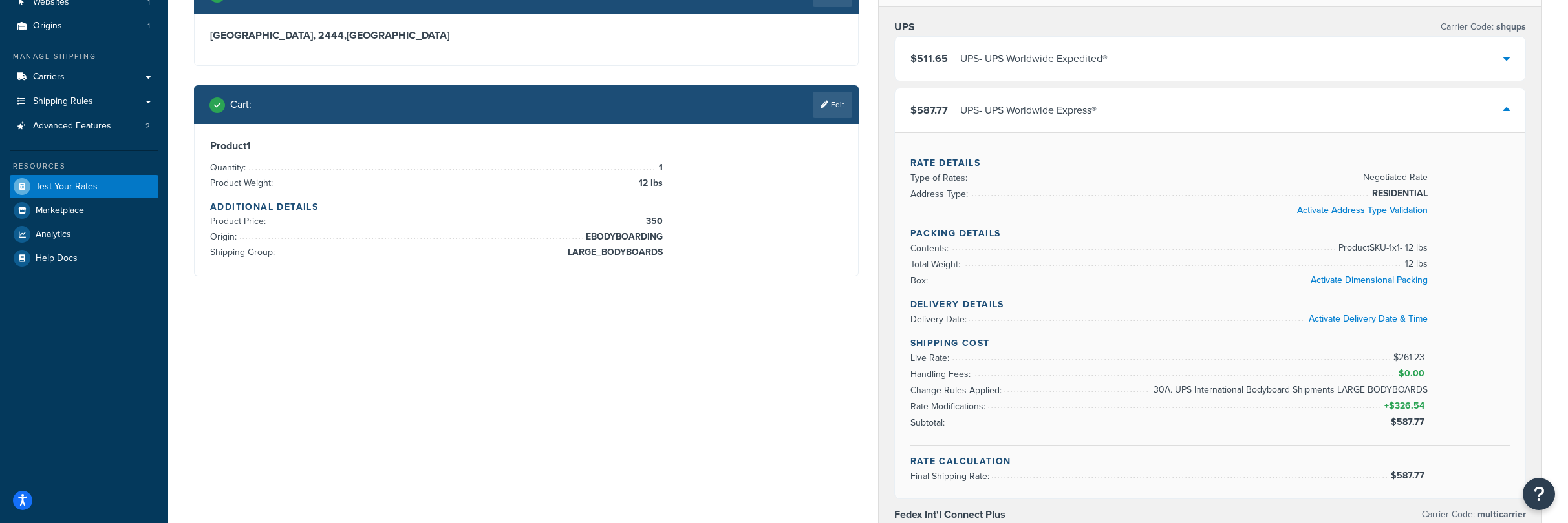
scroll to position [0, 0]
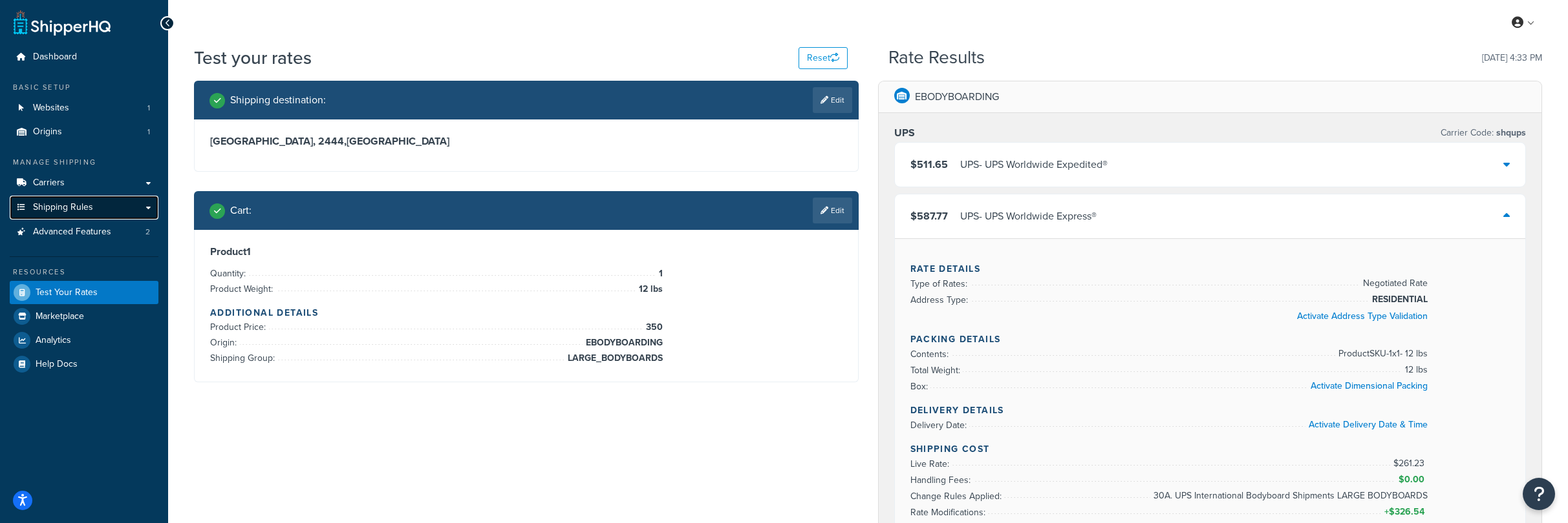
click at [76, 204] on span "Shipping Rules" at bounding box center [63, 208] width 60 height 11
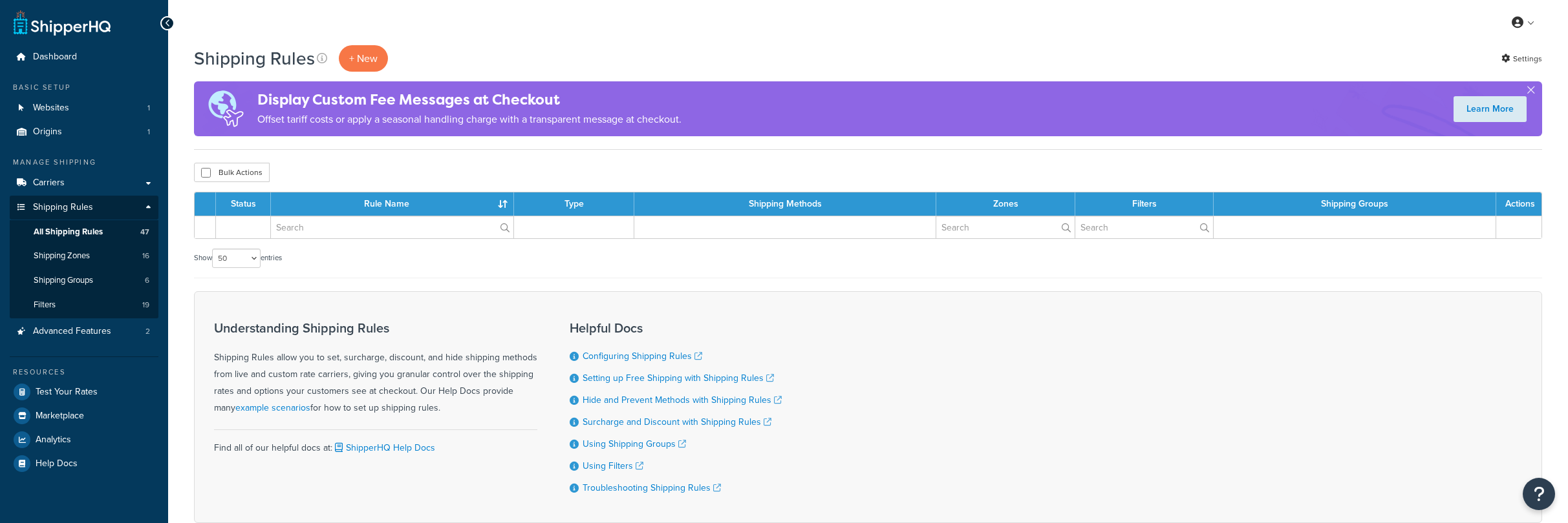
select select "50"
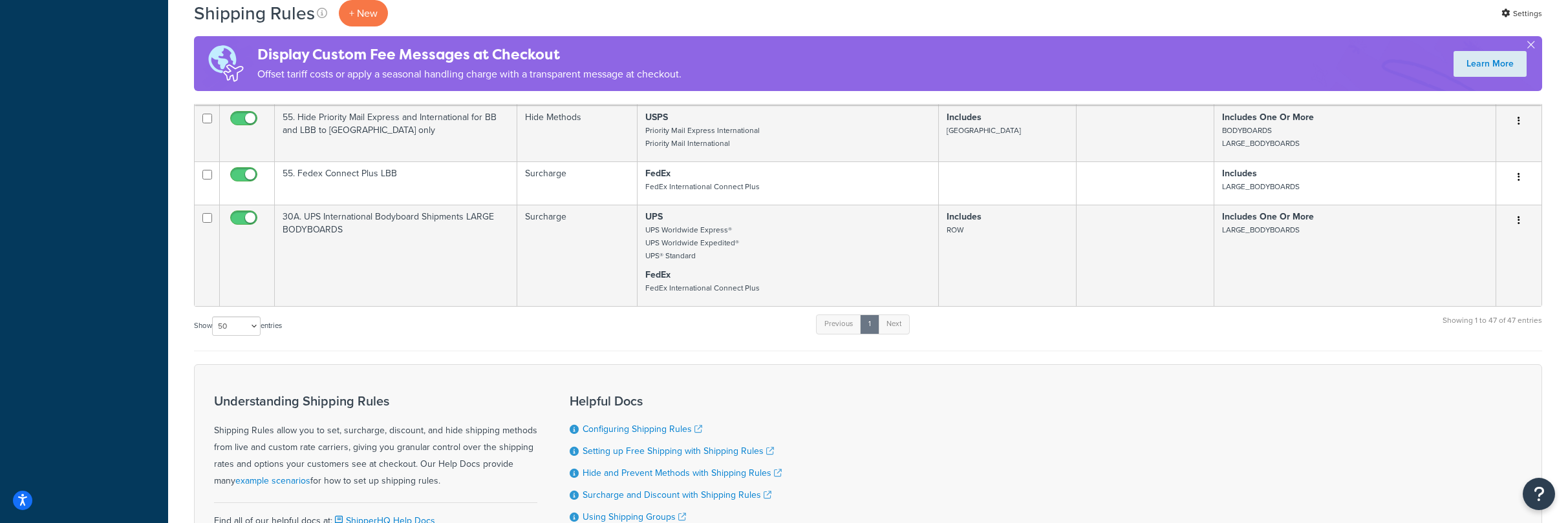
scroll to position [3283, 0]
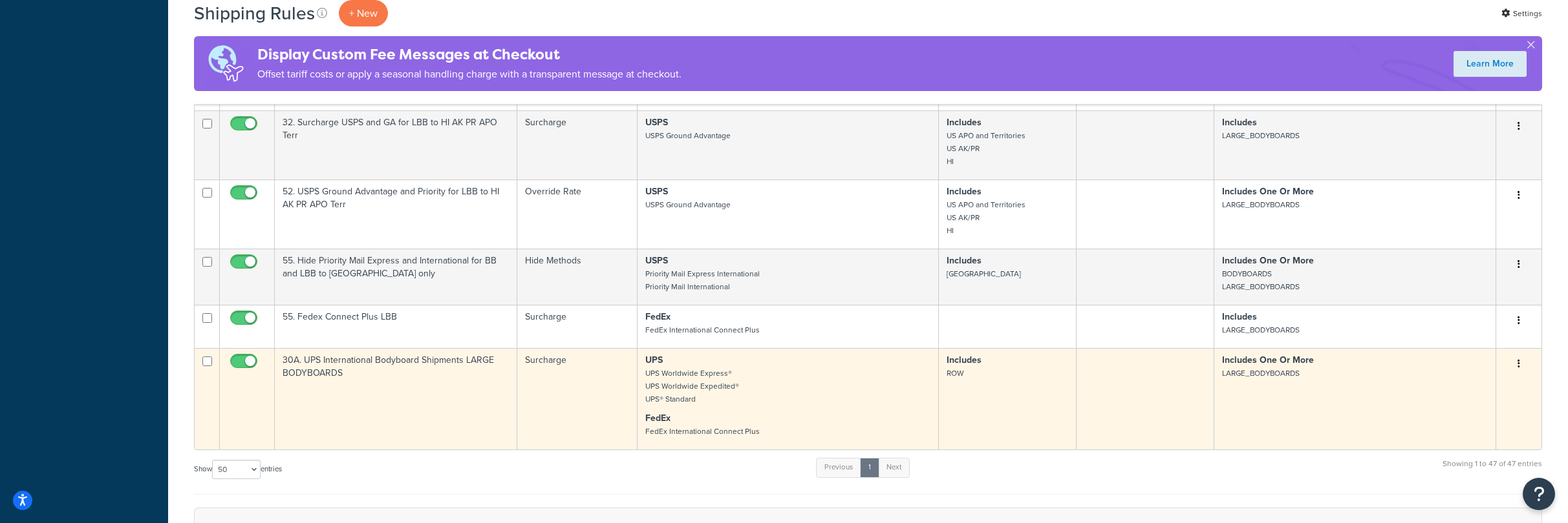
click at [1518, 359] on icon "button" at bounding box center [1519, 364] width 3 height 9
click at [1457, 376] on link "Edit" at bounding box center [1476, 389] width 102 height 26
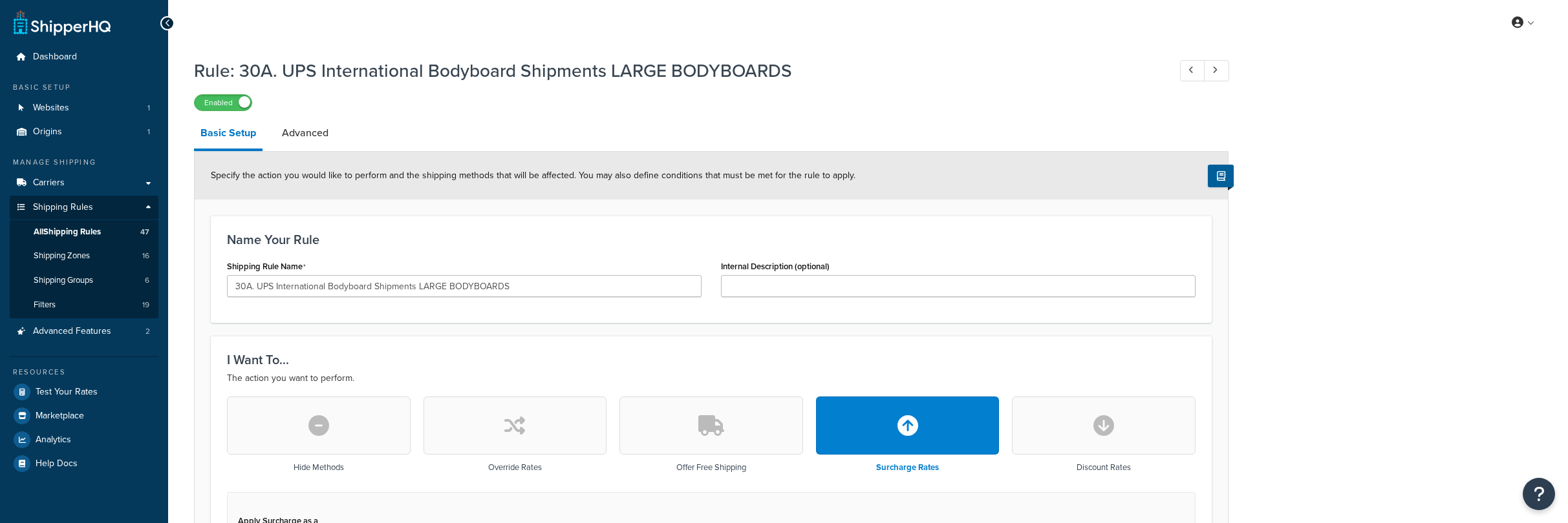
select select "PERCENTAGE"
select select "SHIPPING_GROUP"
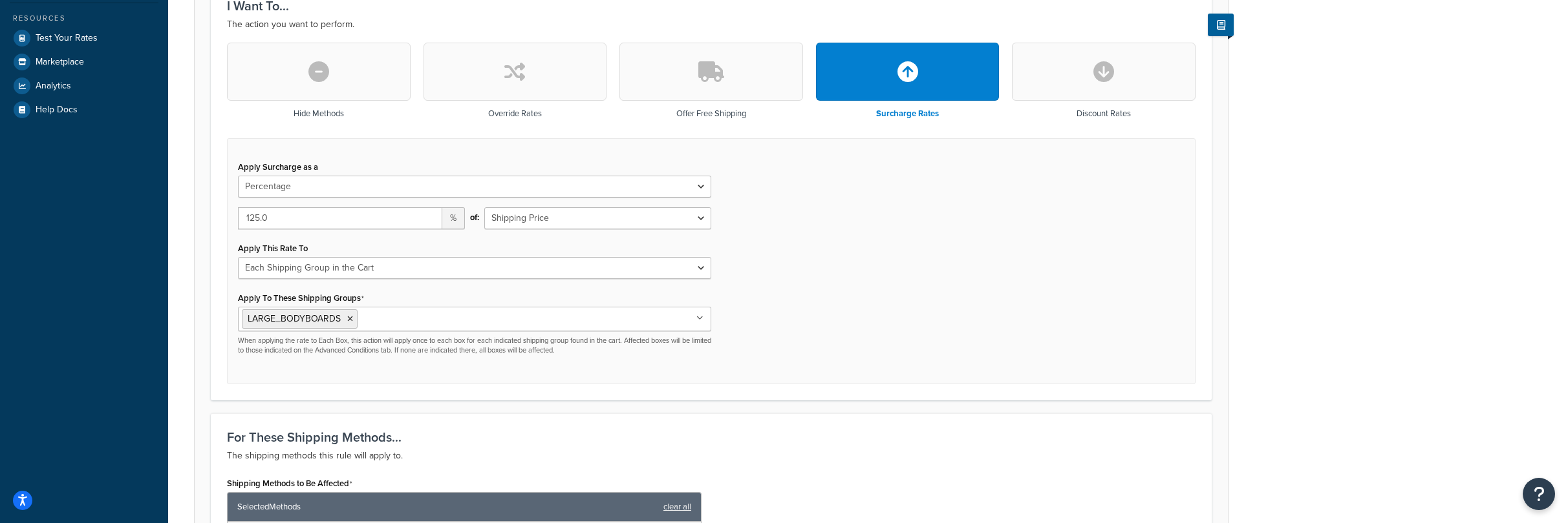
scroll to position [369, 0]
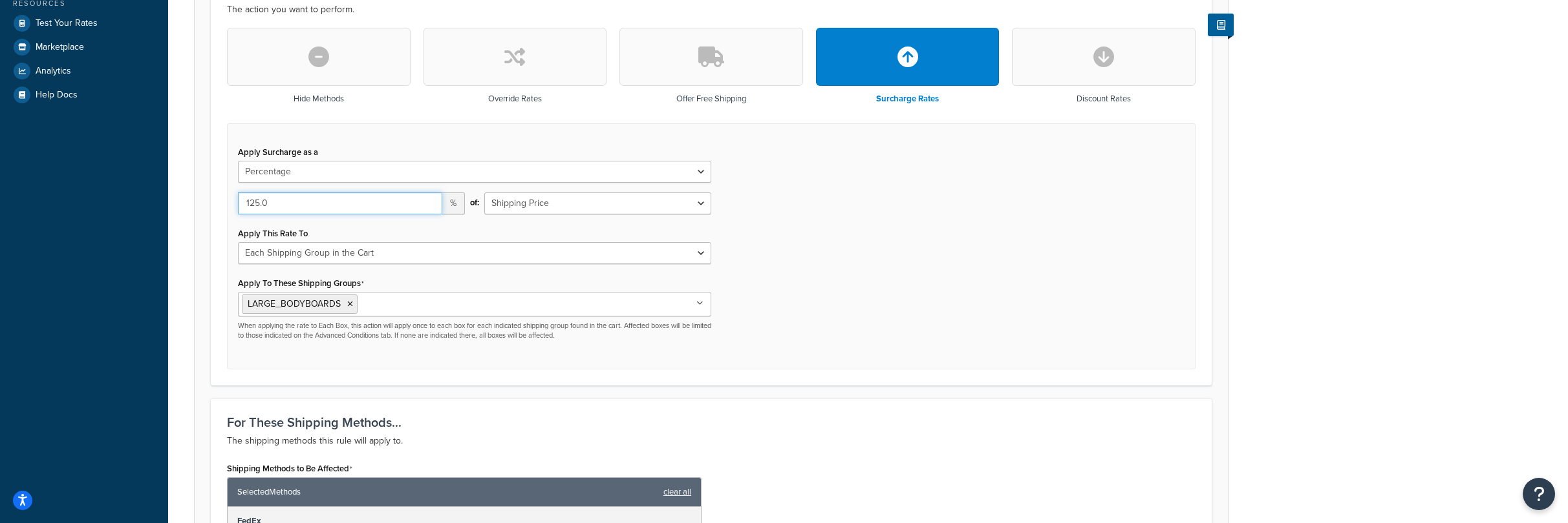
drag, startPoint x: 286, startPoint y: 208, endPoint x: 219, endPoint y: 198, distance: 67.7
click at [219, 198] on div "Hide Methods Override Rates Offer Free Shipping Surcharge Rates Discount Rates …" at bounding box center [711, 199] width 988 height 342
type input "75"
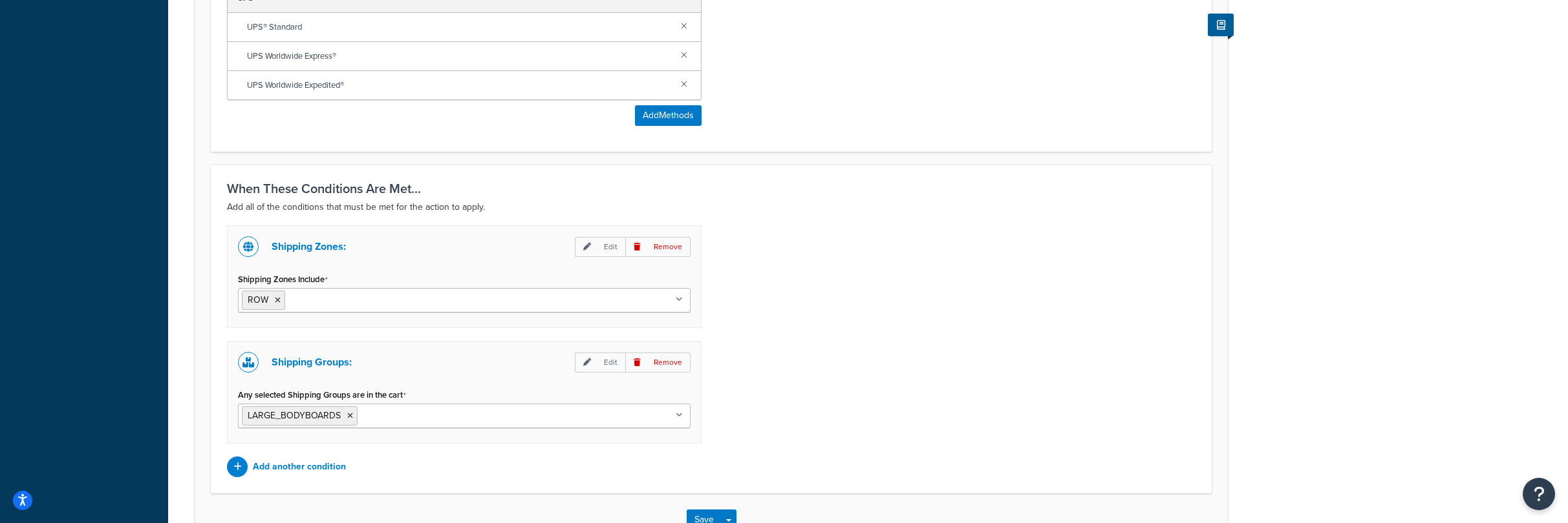
scroll to position [1041, 0]
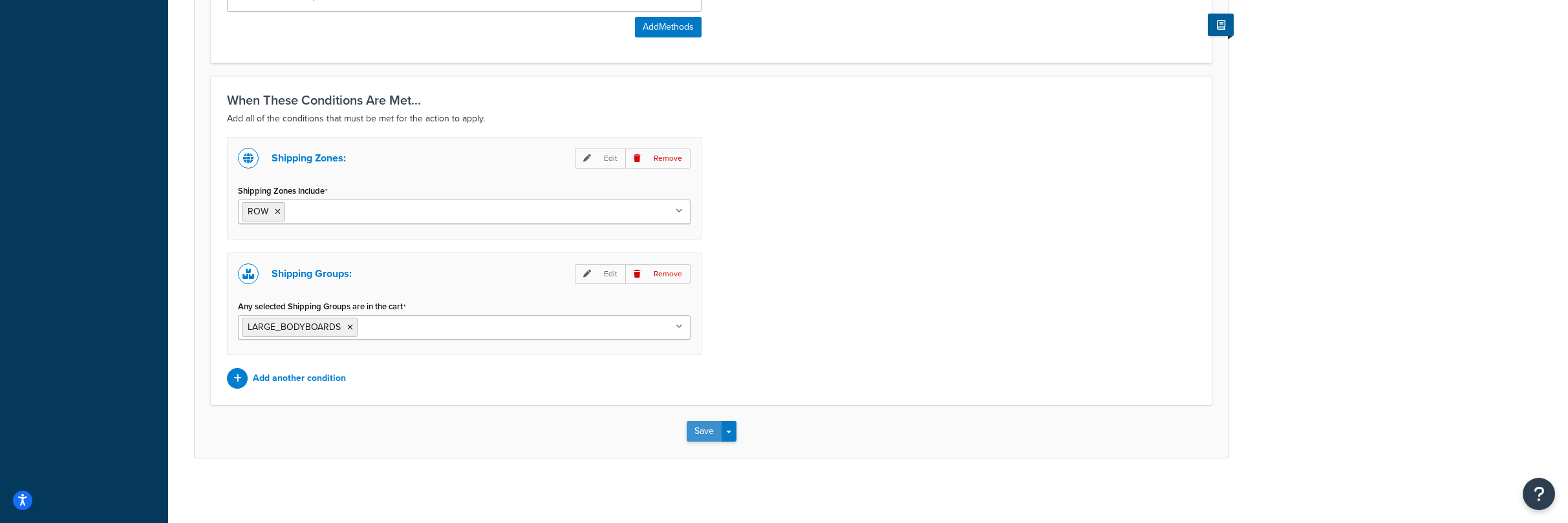
click at [708, 431] on button "Save" at bounding box center [704, 431] width 35 height 21
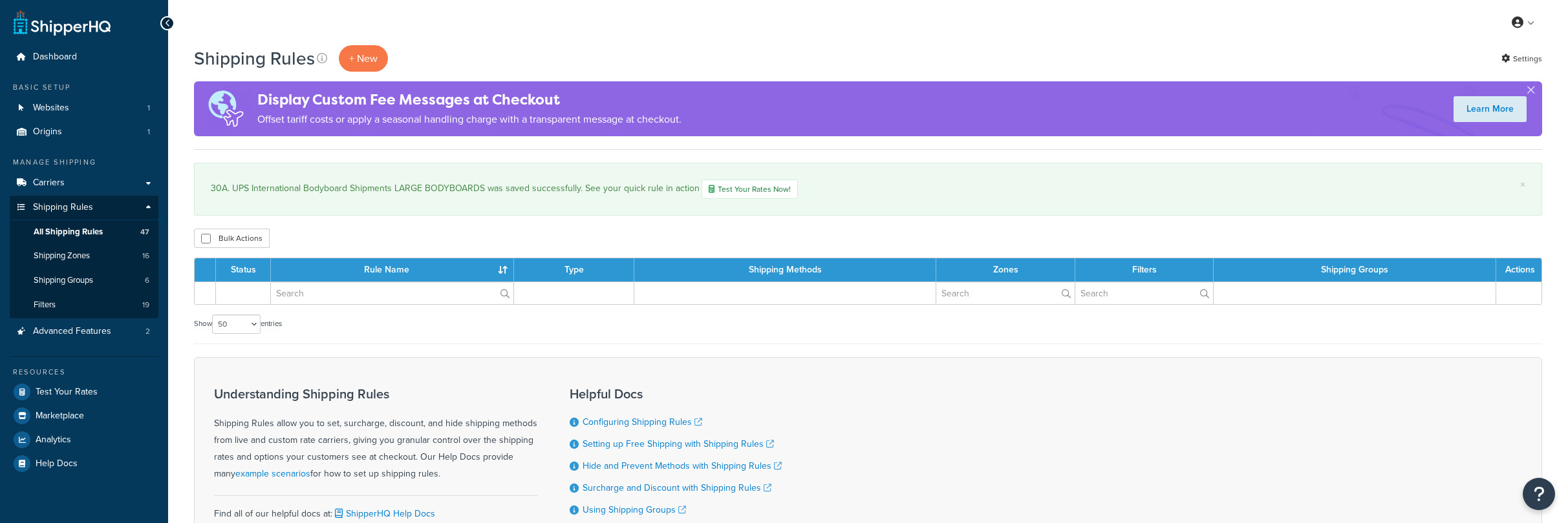
select select "50"
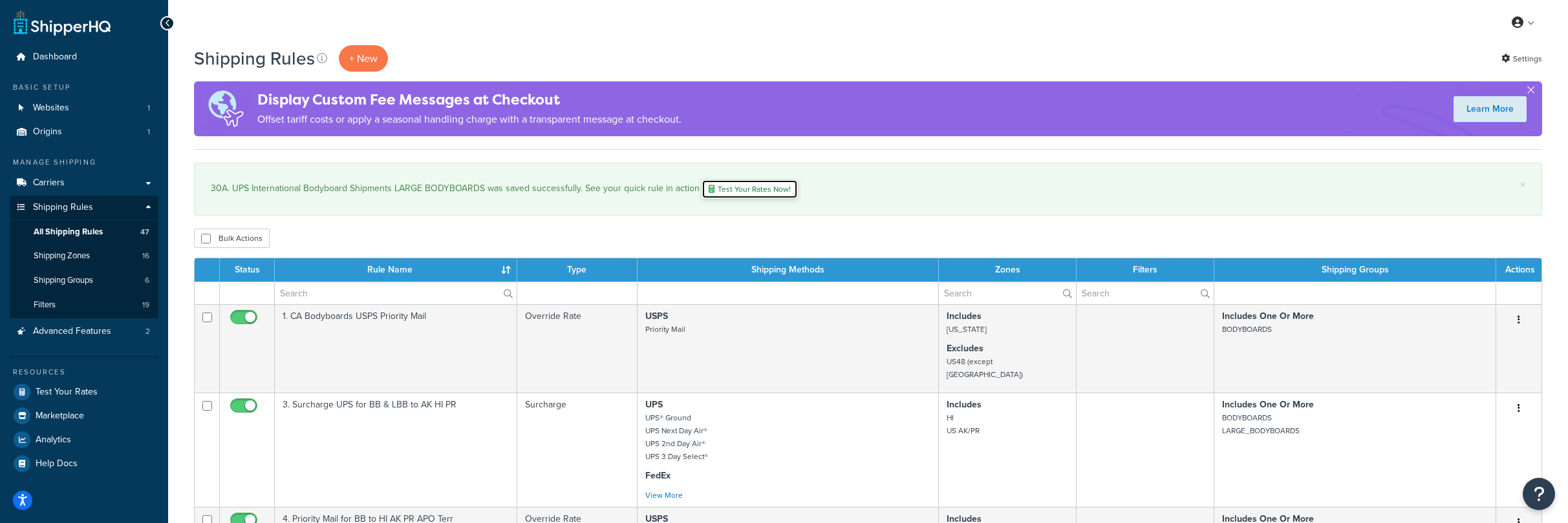
click at [738, 186] on link "Test Your Rates Now!" at bounding box center [749, 189] width 96 height 19
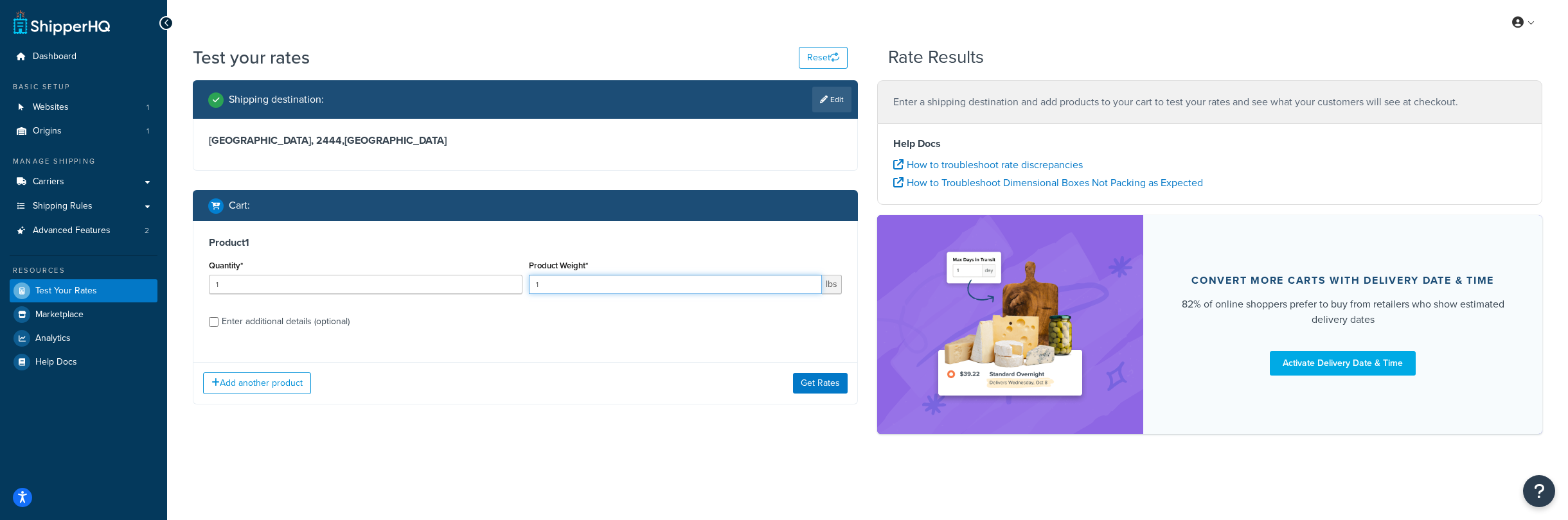
drag, startPoint x: 493, startPoint y: 272, endPoint x: 509, endPoint y: 269, distance: 16.3
click at [509, 269] on div "Quantity* 1 Product Weight* 1 lbs" at bounding box center [525, 280] width 639 height 47
type input "12"
click at [210, 325] on input "Enter additional details (optional)" at bounding box center [213, 322] width 9 height 9
checkbox input "true"
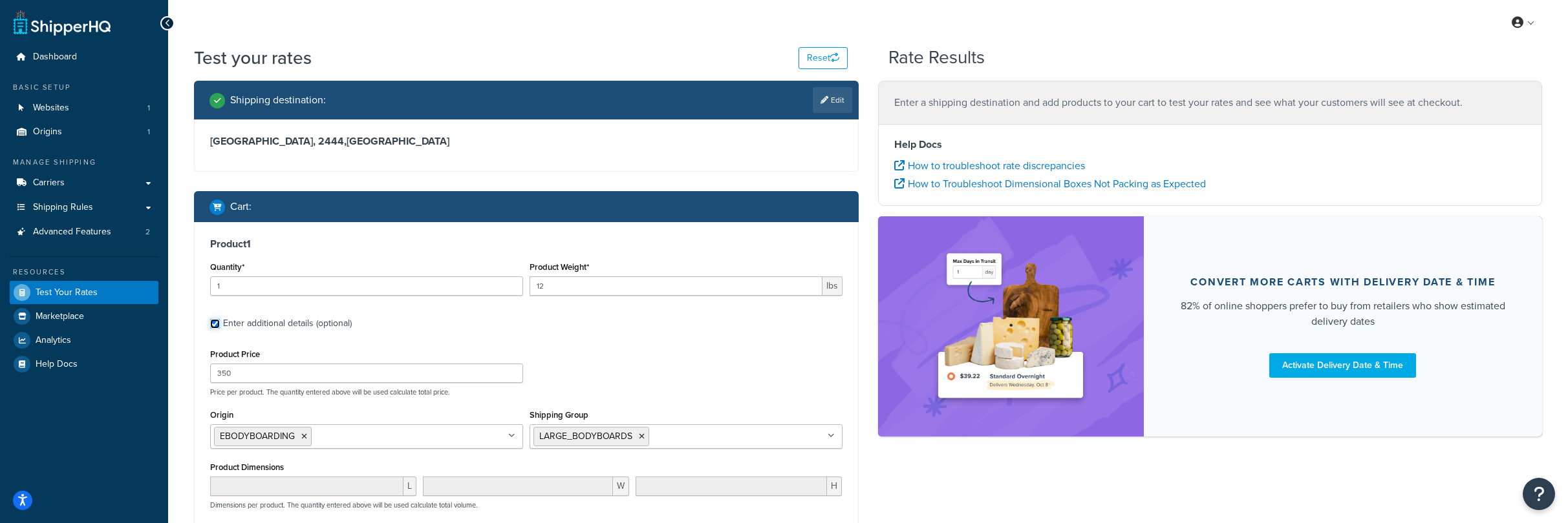
scroll to position [21, 0]
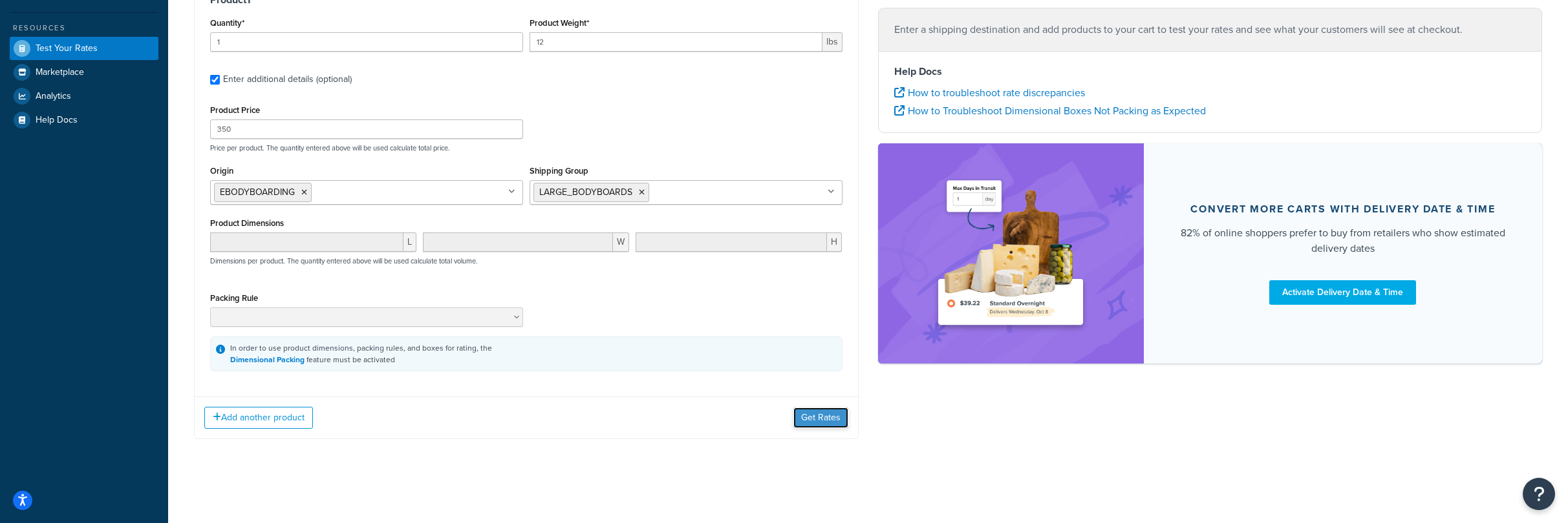
click at [825, 413] on button "Get Rates" at bounding box center [821, 418] width 55 height 21
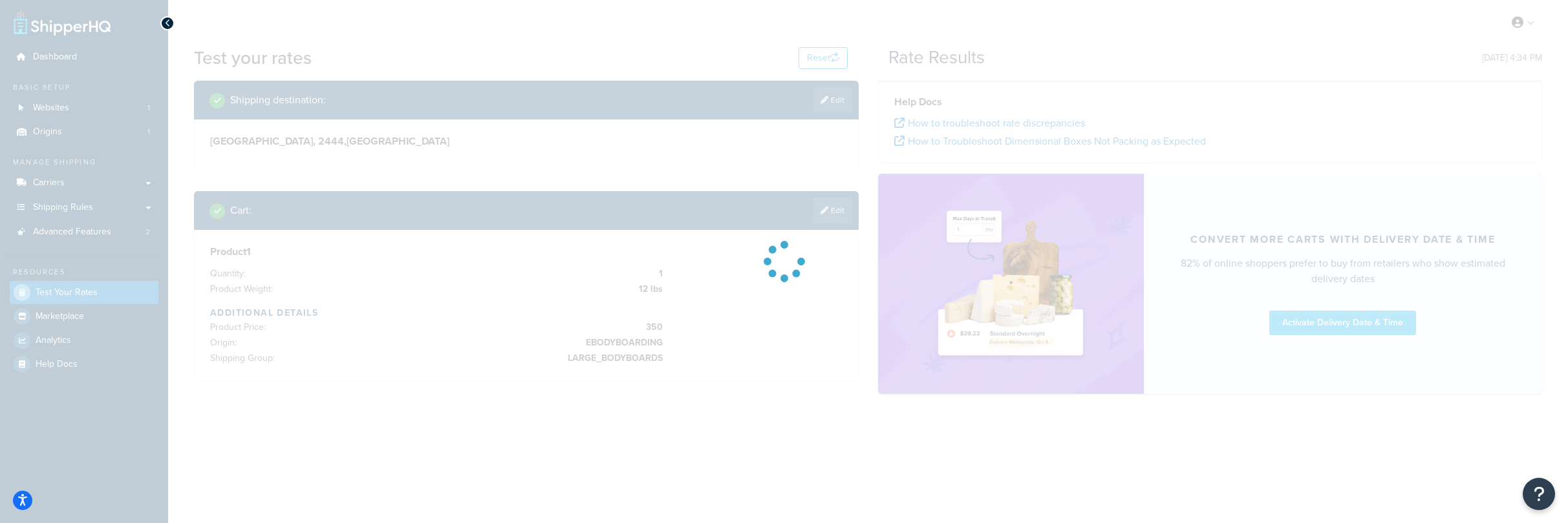
scroll to position [0, 0]
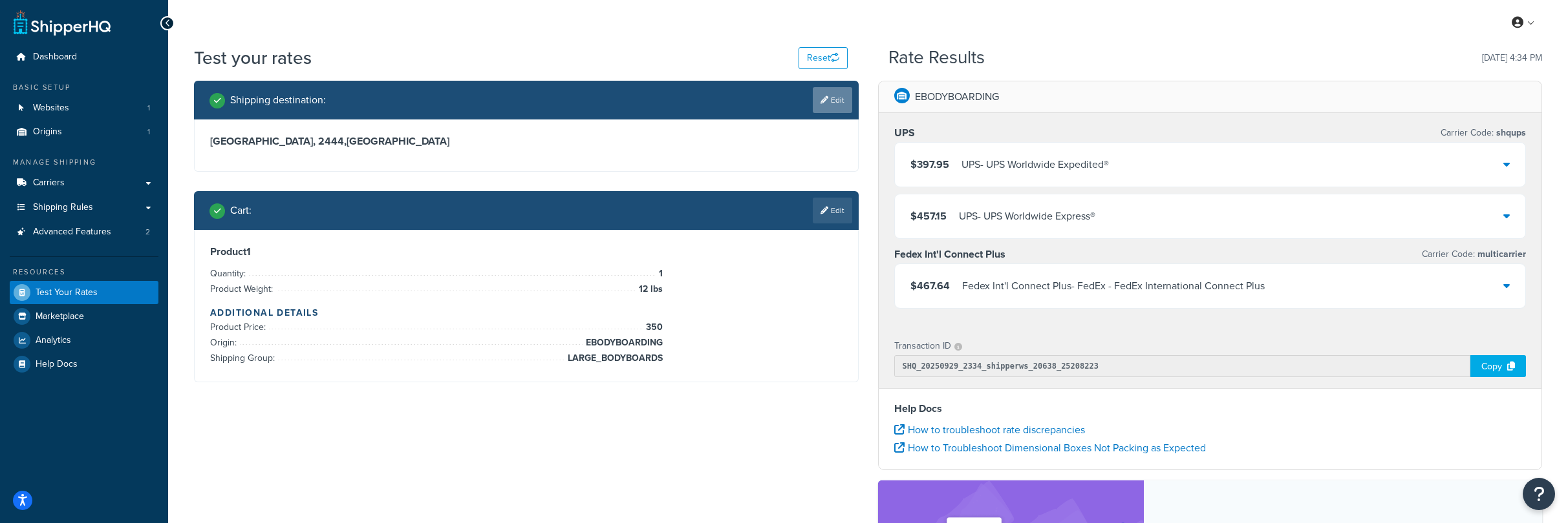
click at [827, 95] on link "Edit" at bounding box center [832, 100] width 40 height 26
select select "AU"
select select "NSW"
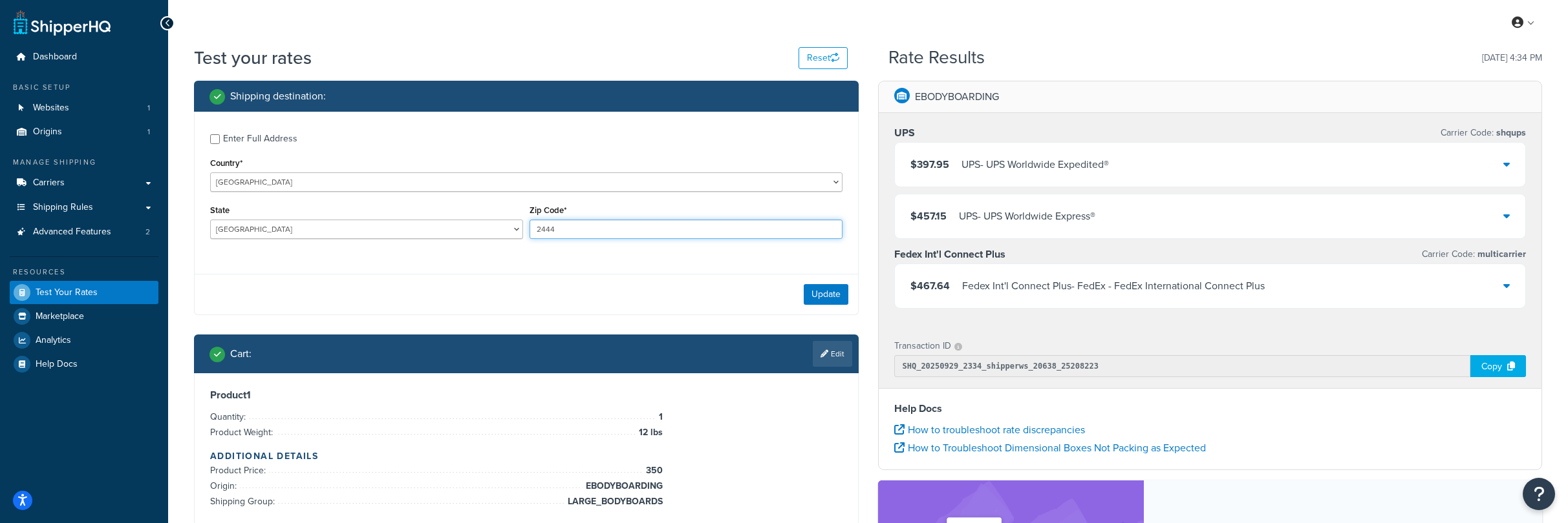
click at [578, 229] on input "2444" at bounding box center [686, 229] width 313 height 19
type input "2486"
click at [818, 287] on button "Update" at bounding box center [826, 295] width 45 height 21
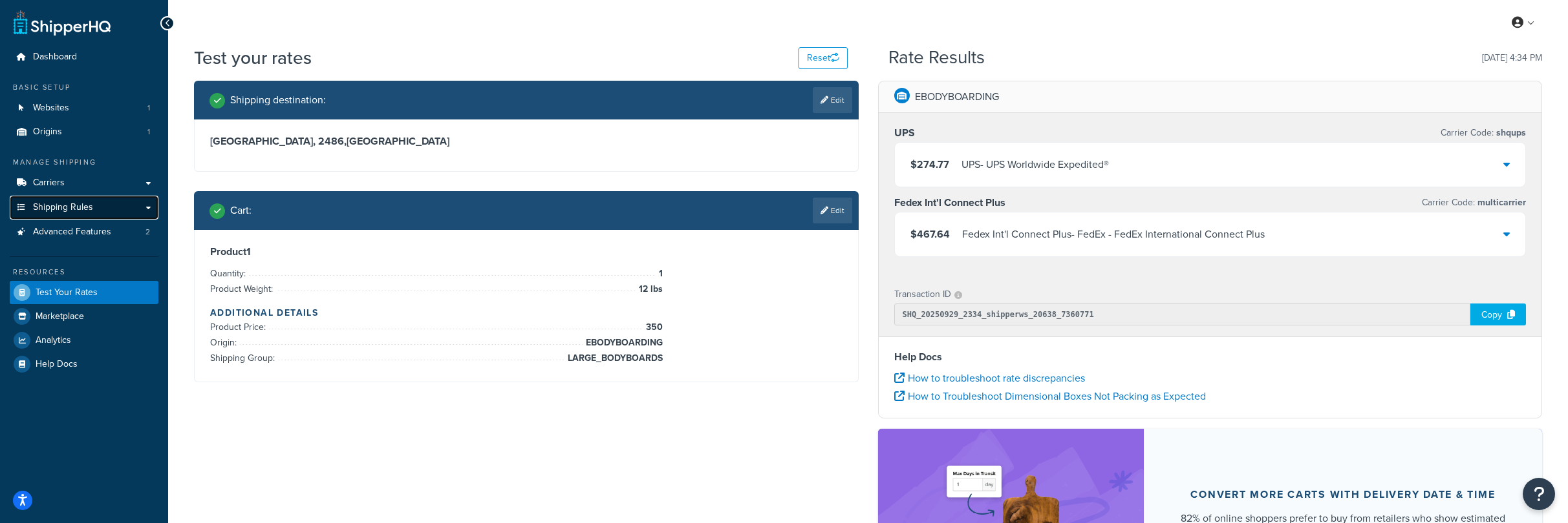
click at [64, 206] on span "Shipping Rules" at bounding box center [63, 208] width 60 height 11
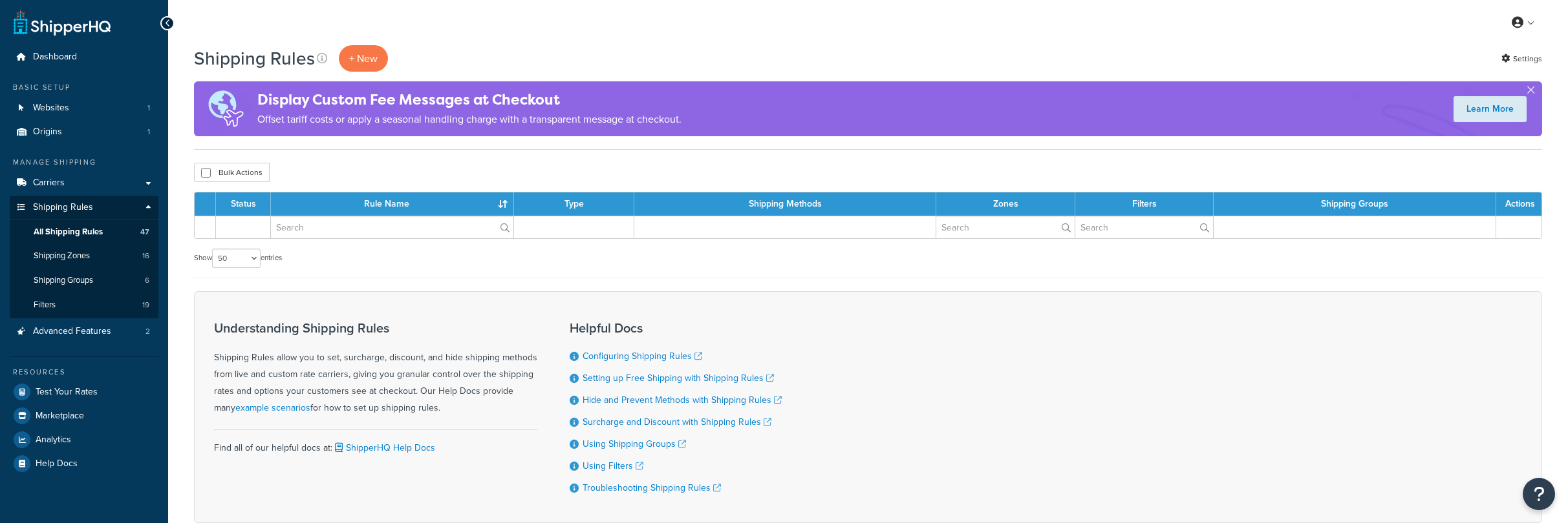
select select "50"
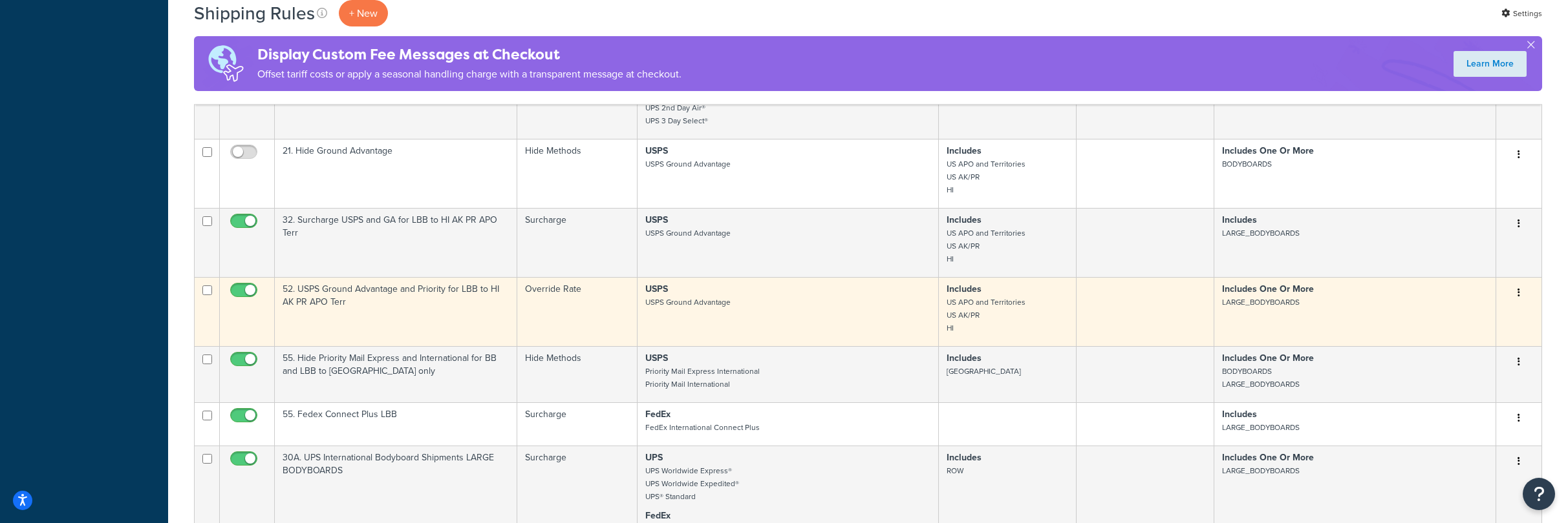
scroll to position [3182, 0]
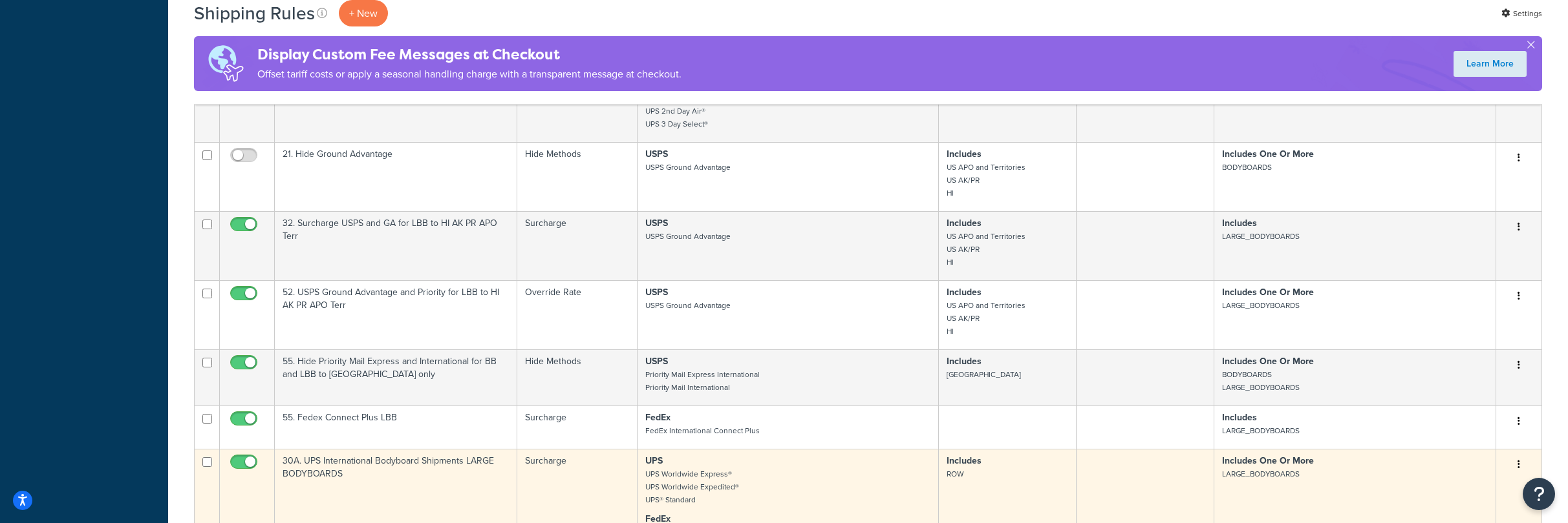
click at [1520, 455] on button "button" at bounding box center [1518, 465] width 18 height 21
click at [1456, 476] on link "Edit" at bounding box center [1476, 489] width 102 height 26
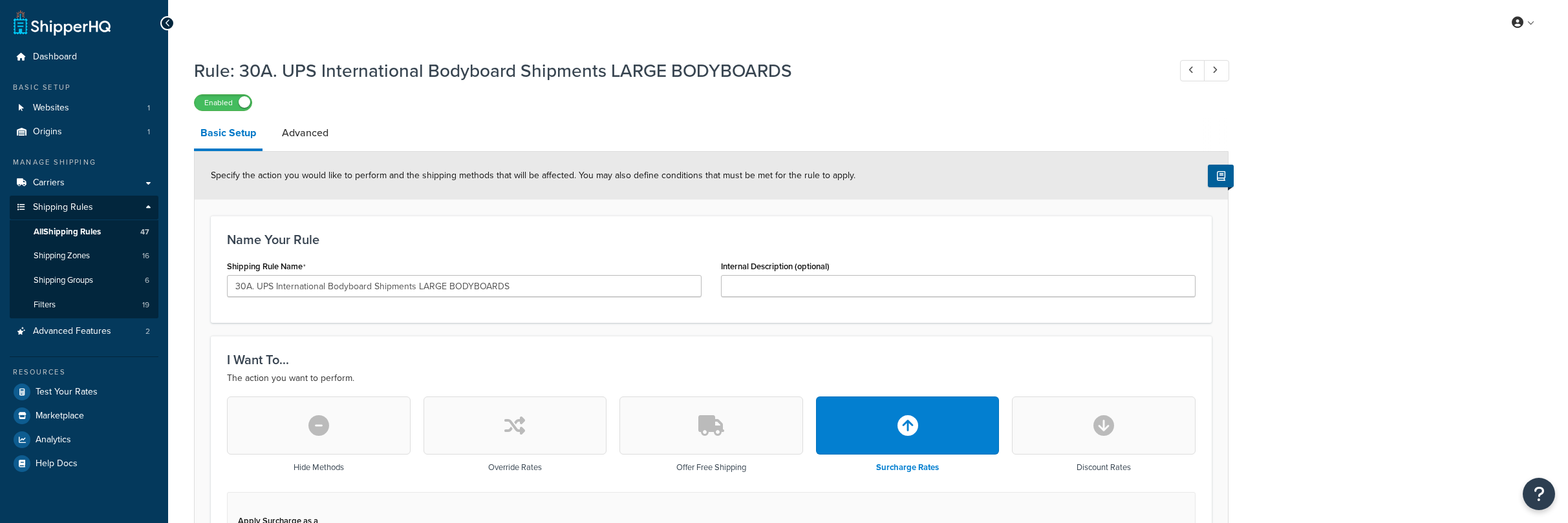
select select "PERCENTAGE"
select select "SHIPPING_GROUP"
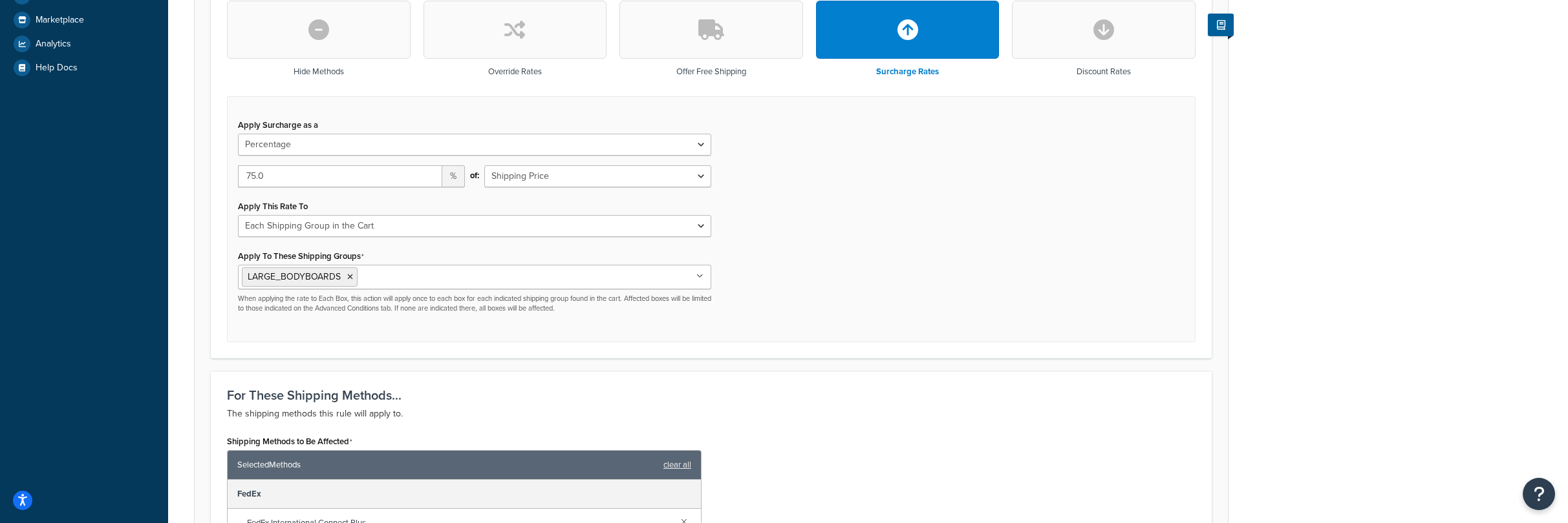
scroll to position [799, 0]
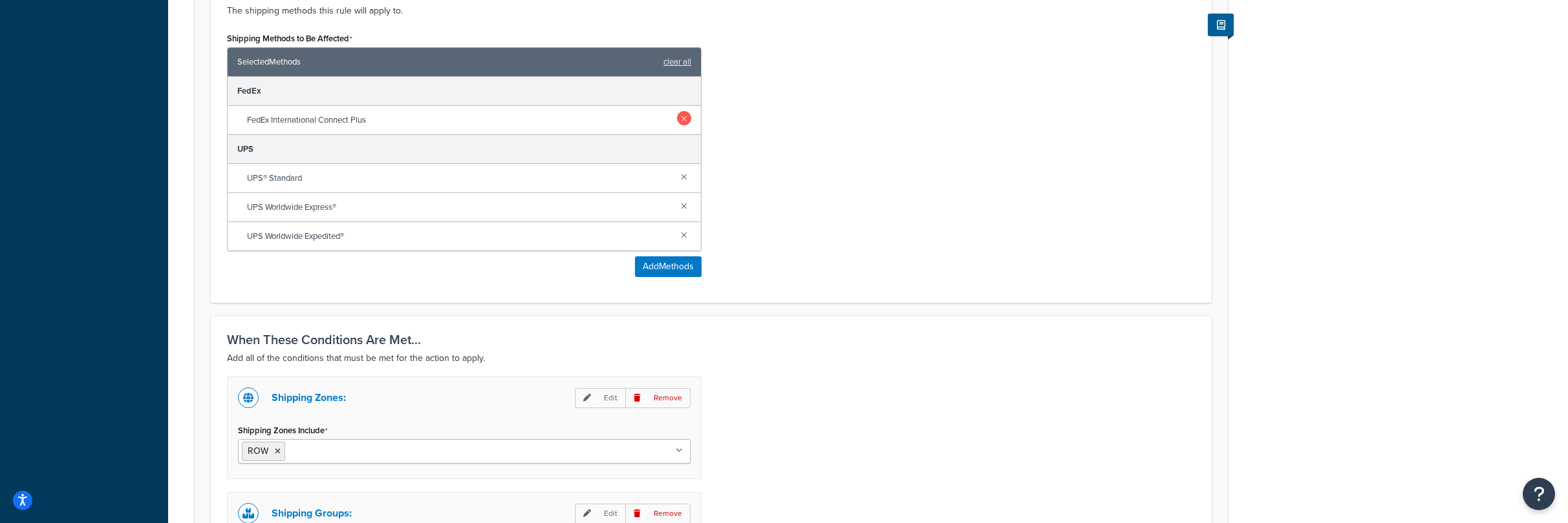
click at [683, 118] on link at bounding box center [683, 117] width 14 height 14
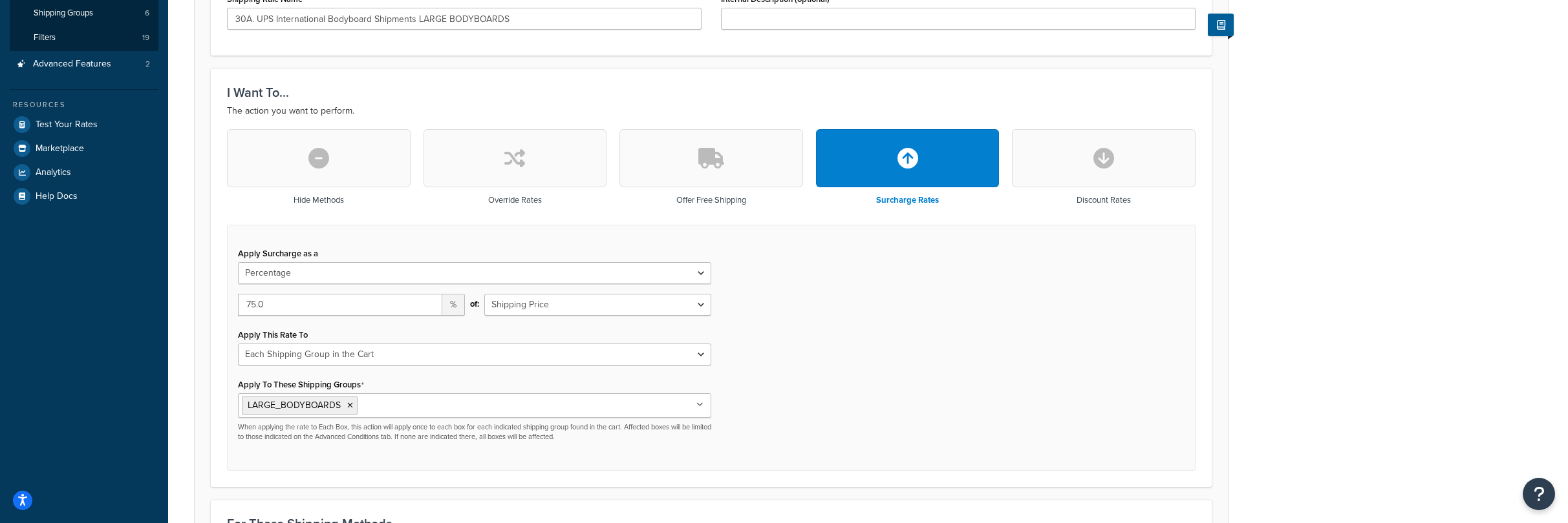
scroll to position [426, 0]
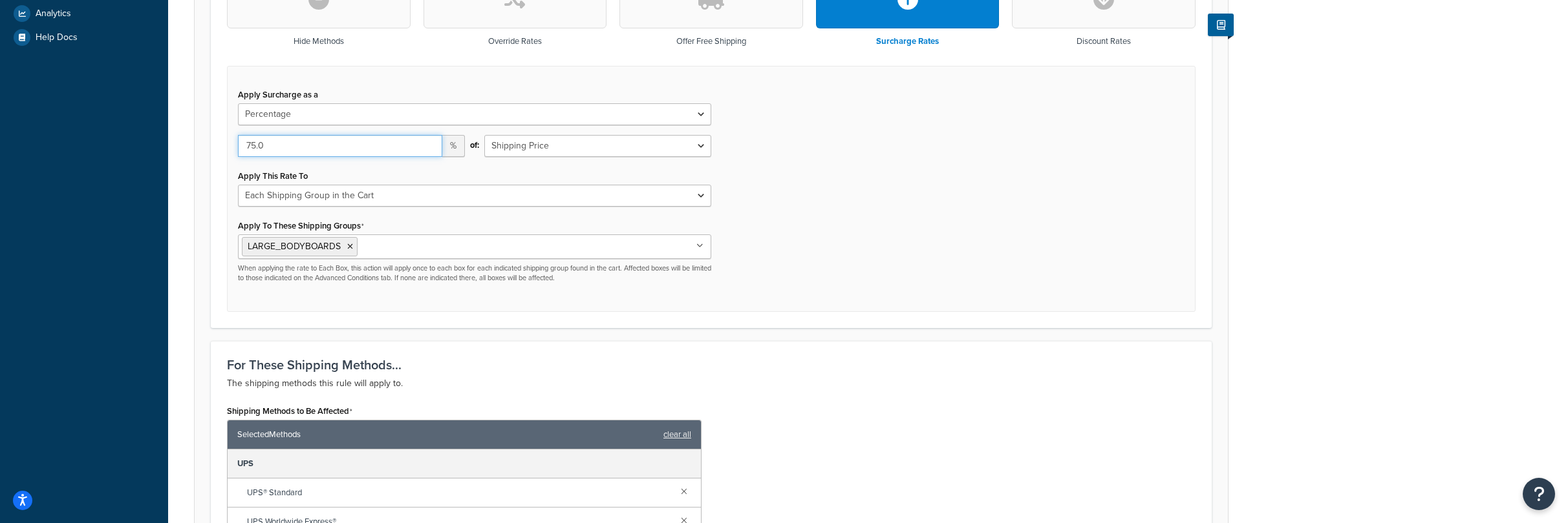
drag, startPoint x: 289, startPoint y: 152, endPoint x: 164, endPoint y: 134, distance: 126.3
click at [164, 134] on div "Dashboard Basic Setup Websites 1 Origins 1 Manage Shipping Carriers Carriers Al…" at bounding box center [784, 326] width 1568 height 1504
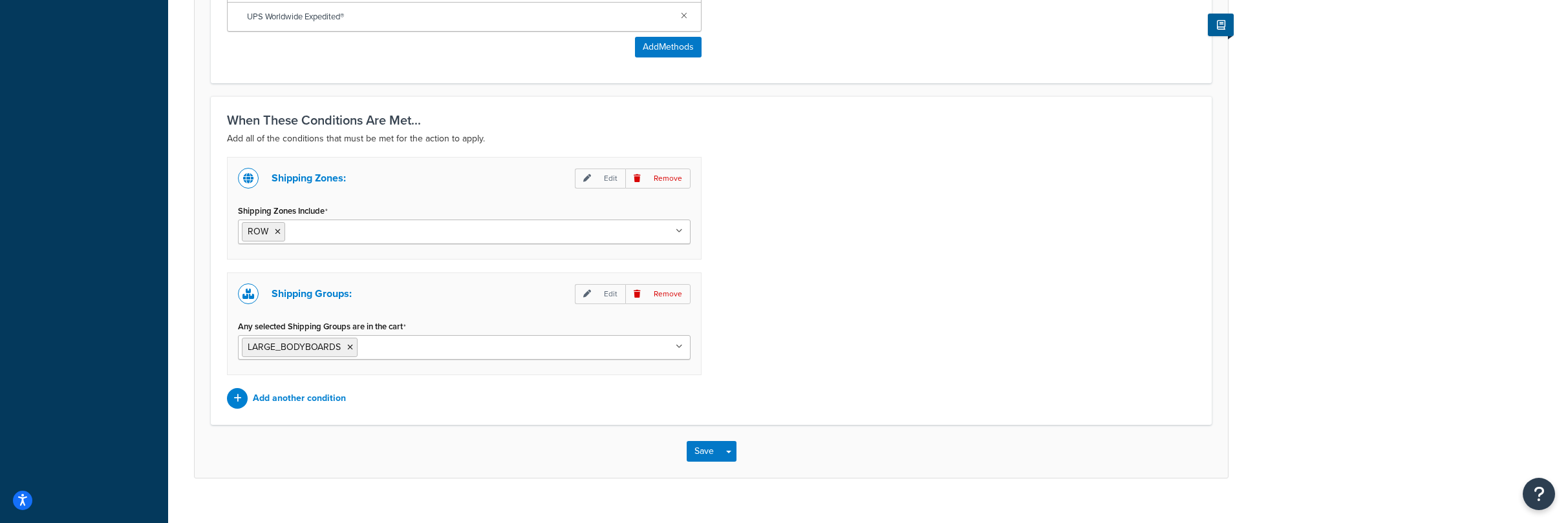
scroll to position [973, 0]
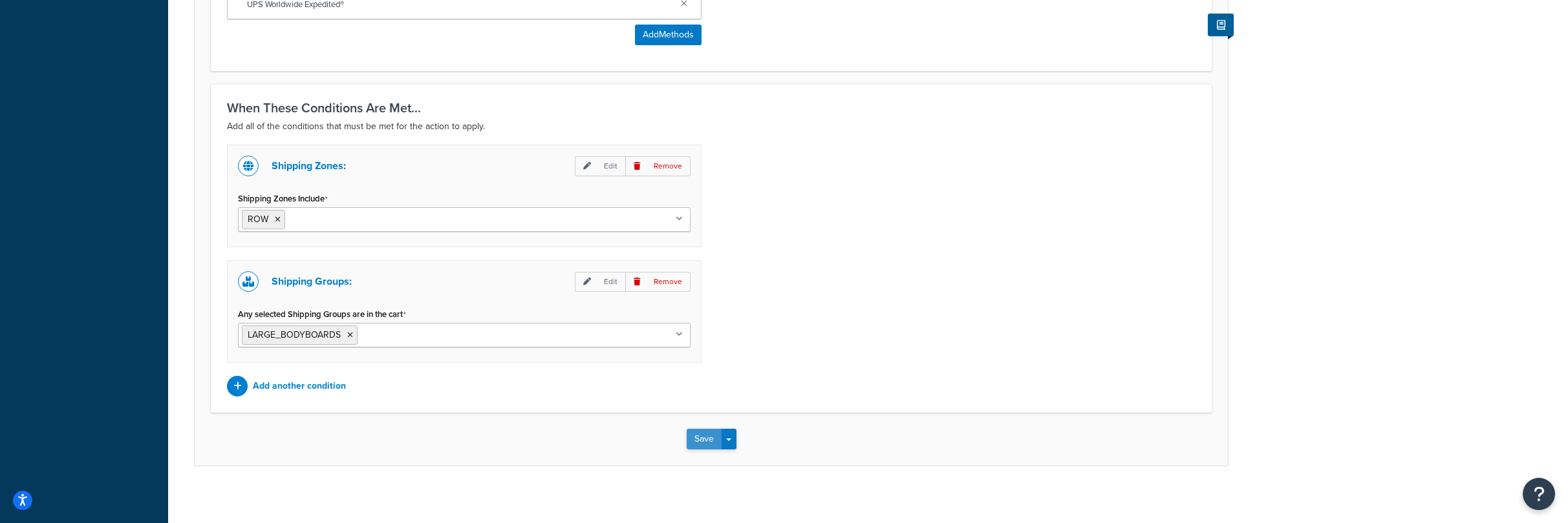
type input "70"
click at [689, 436] on button "Save" at bounding box center [704, 439] width 35 height 21
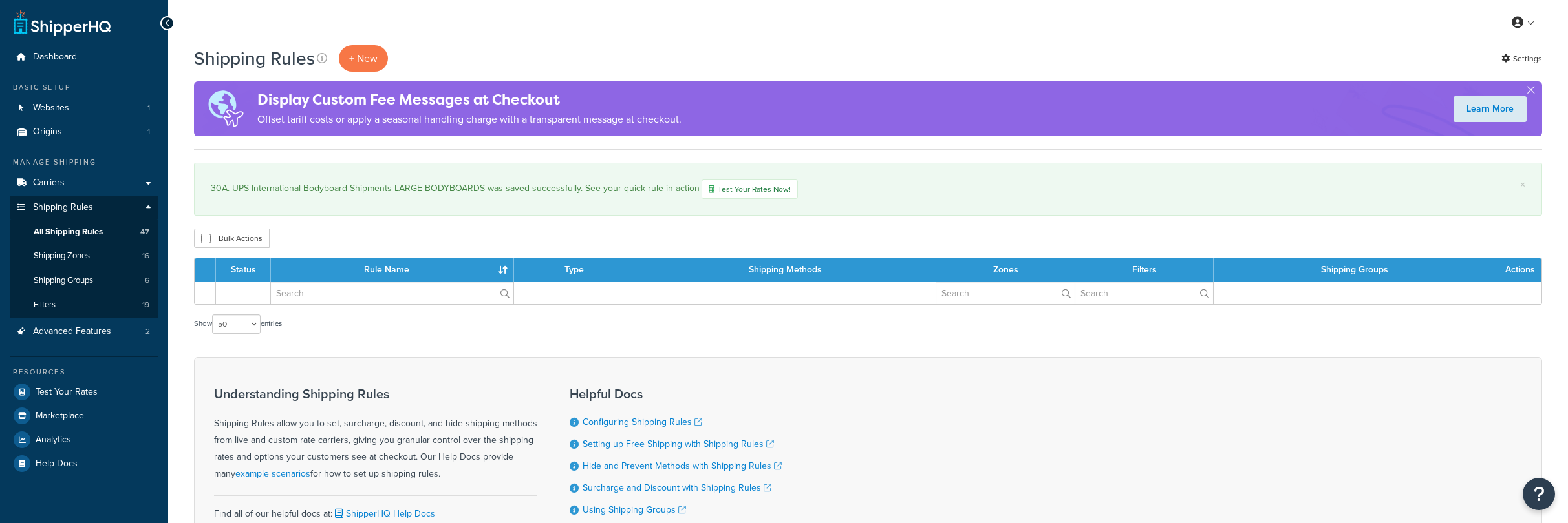
select select "50"
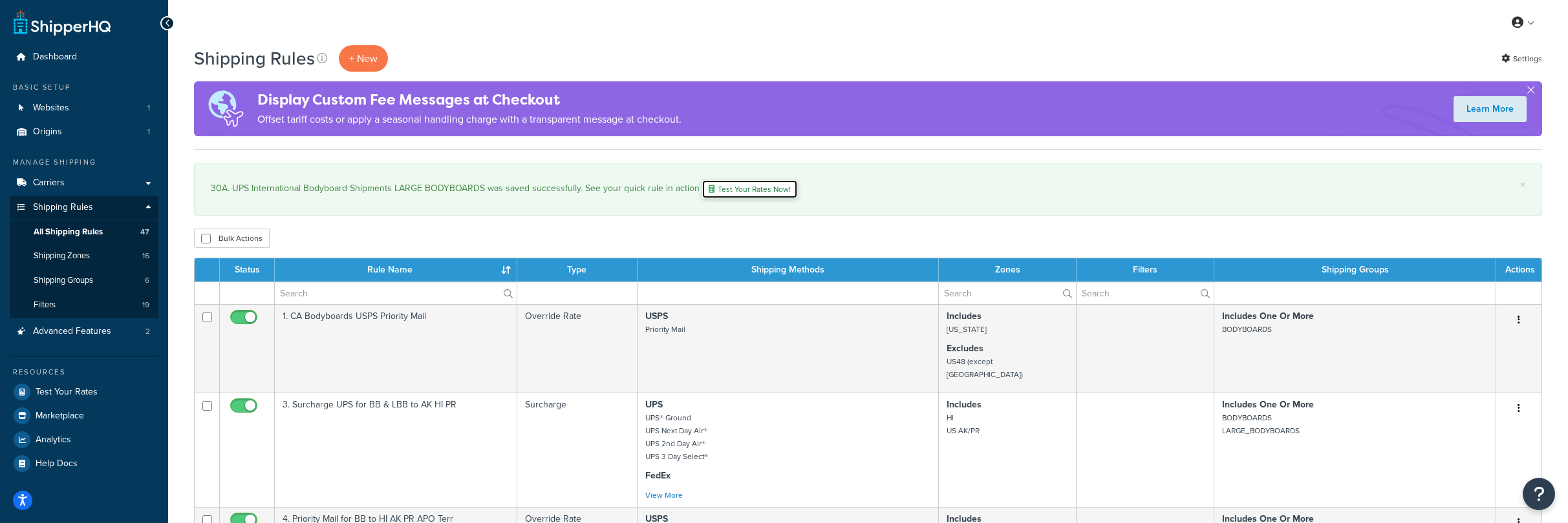
click at [773, 191] on link "Test Your Rates Now!" at bounding box center [749, 189] width 96 height 19
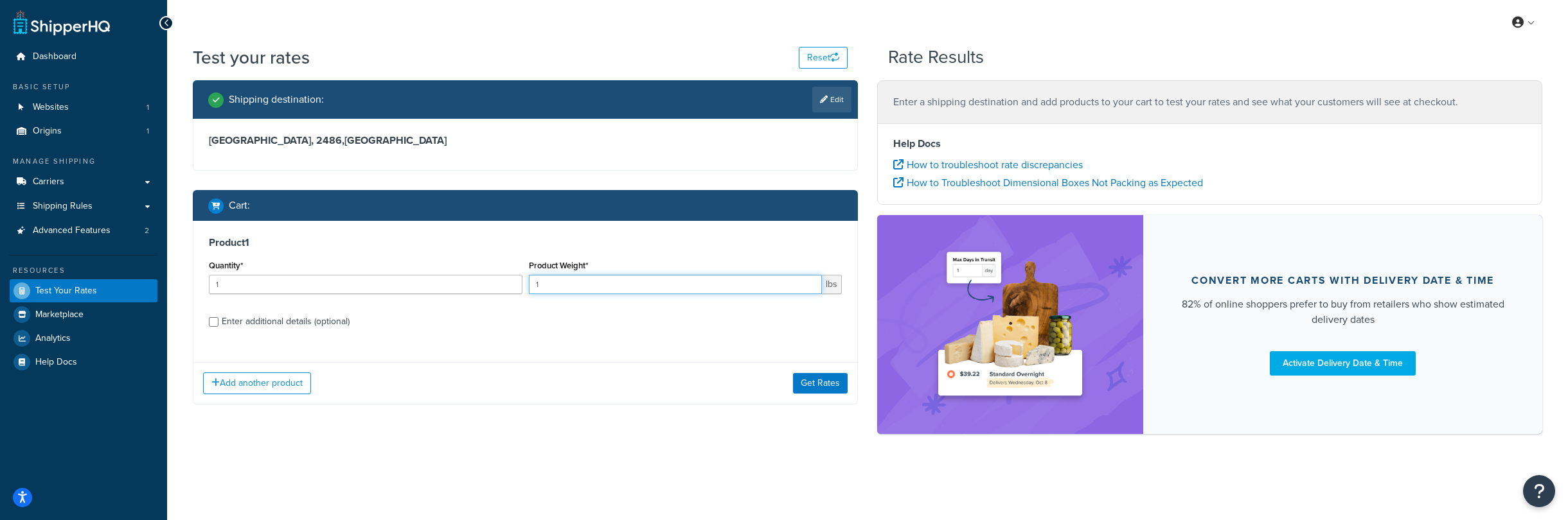
drag, startPoint x: 570, startPoint y: 289, endPoint x: 461, endPoint y: 276, distance: 109.8
click at [461, 276] on div "Quantity* 1 Product Weight* 1 lbs" at bounding box center [525, 280] width 639 height 47
type input "12"
click at [819, 389] on button "Get Rates" at bounding box center [820, 384] width 55 height 20
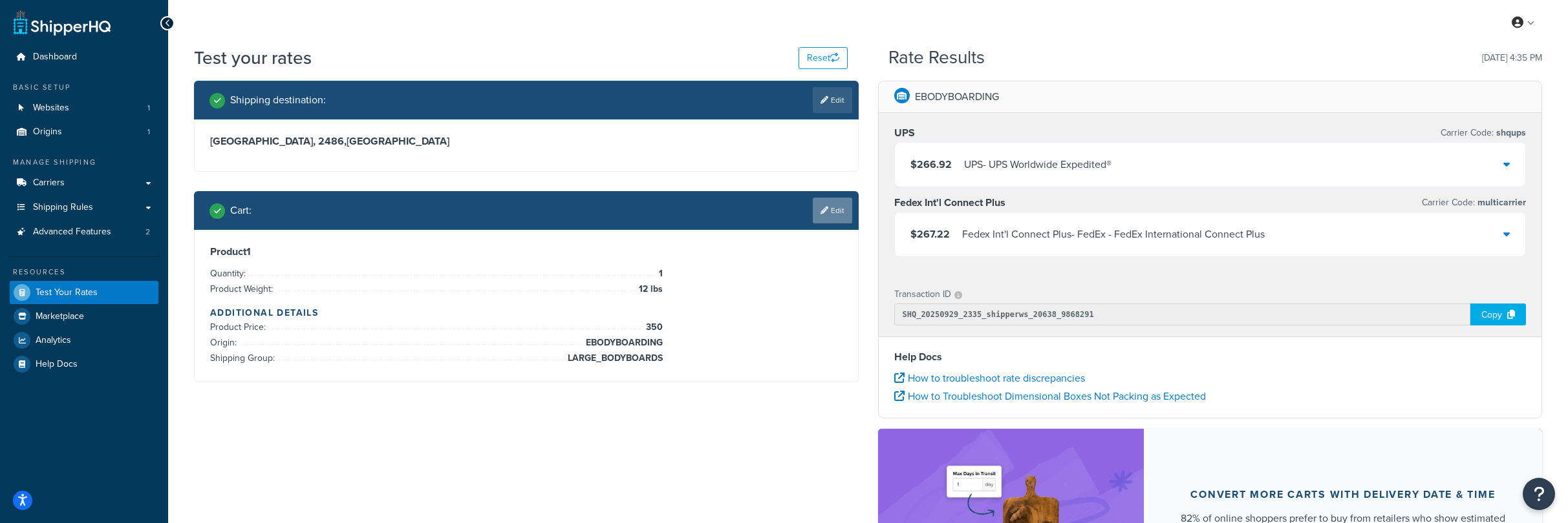
click at [830, 210] on link "Edit" at bounding box center [832, 210] width 40 height 26
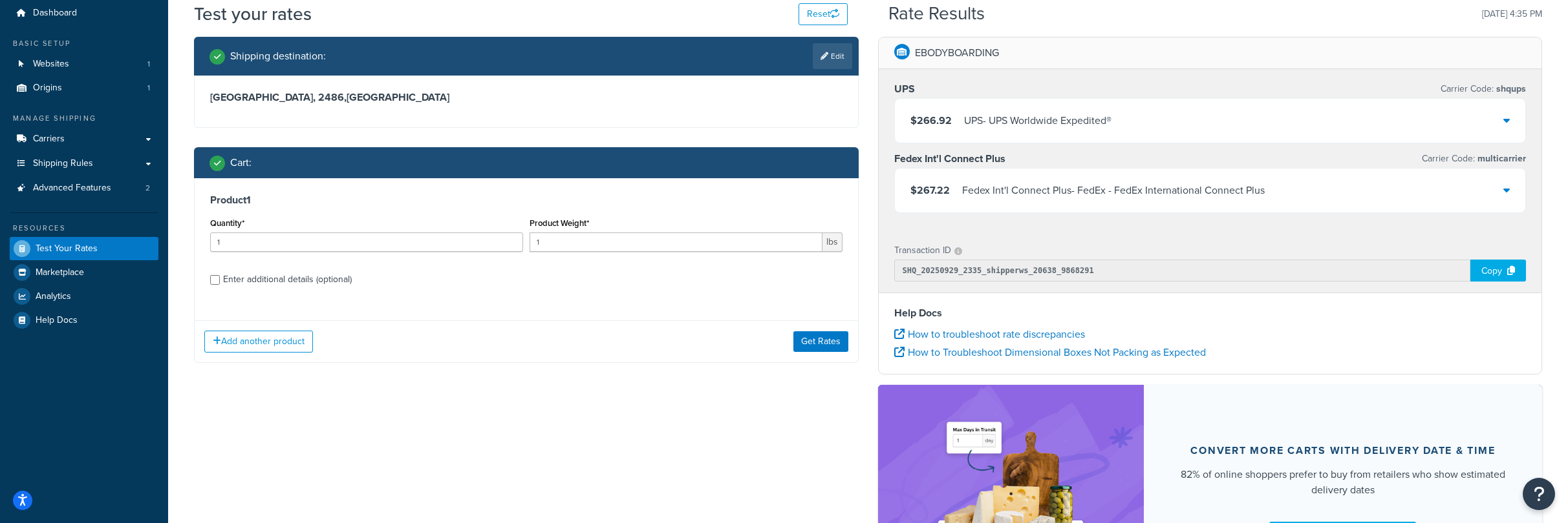
scroll to position [67, 0]
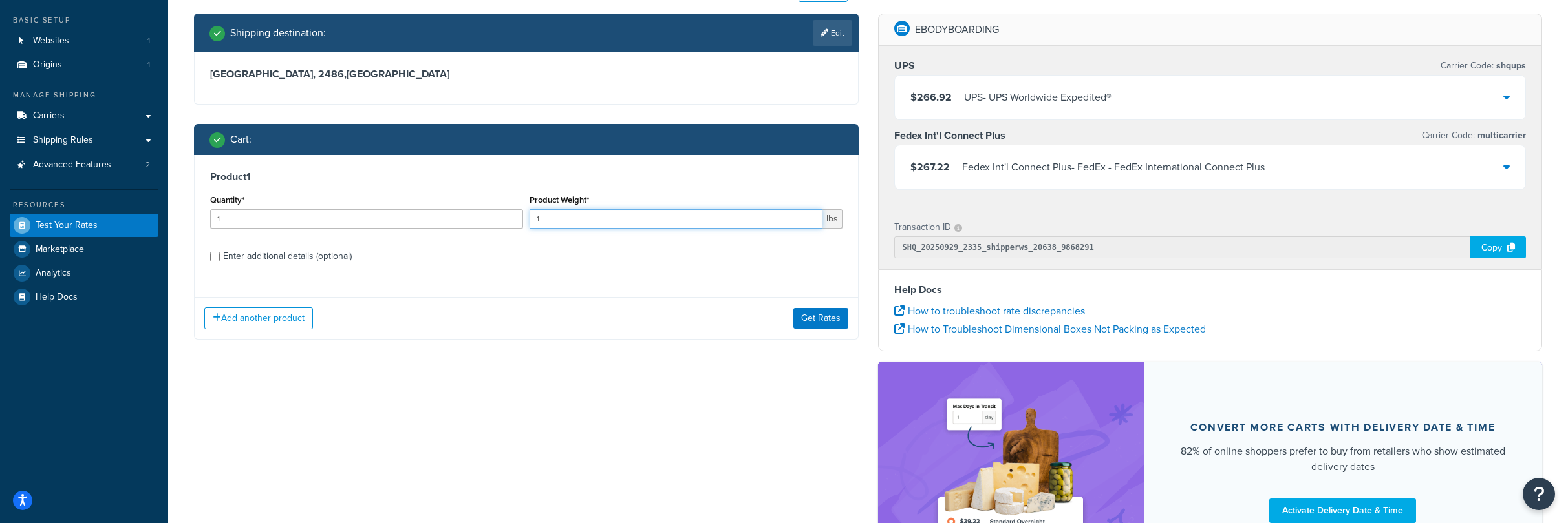
drag, startPoint x: 551, startPoint y: 223, endPoint x: 482, endPoint y: 214, distance: 69.6
click at [482, 214] on div "Quantity* 1 Product Weight* 1 lbs" at bounding box center [526, 215] width 639 height 47
type input "8"
click at [215, 258] on input "Enter additional details (optional)" at bounding box center [214, 256] width 10 height 10
checkbox input "true"
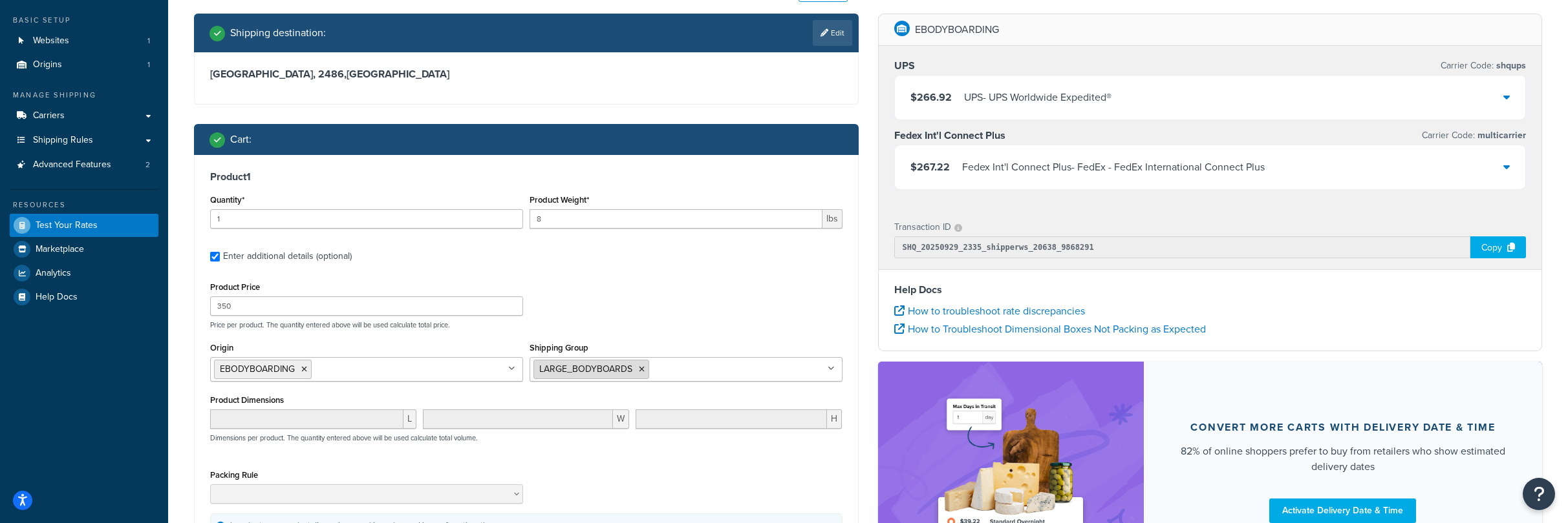
click at [642, 371] on icon at bounding box center [642, 369] width 6 height 8
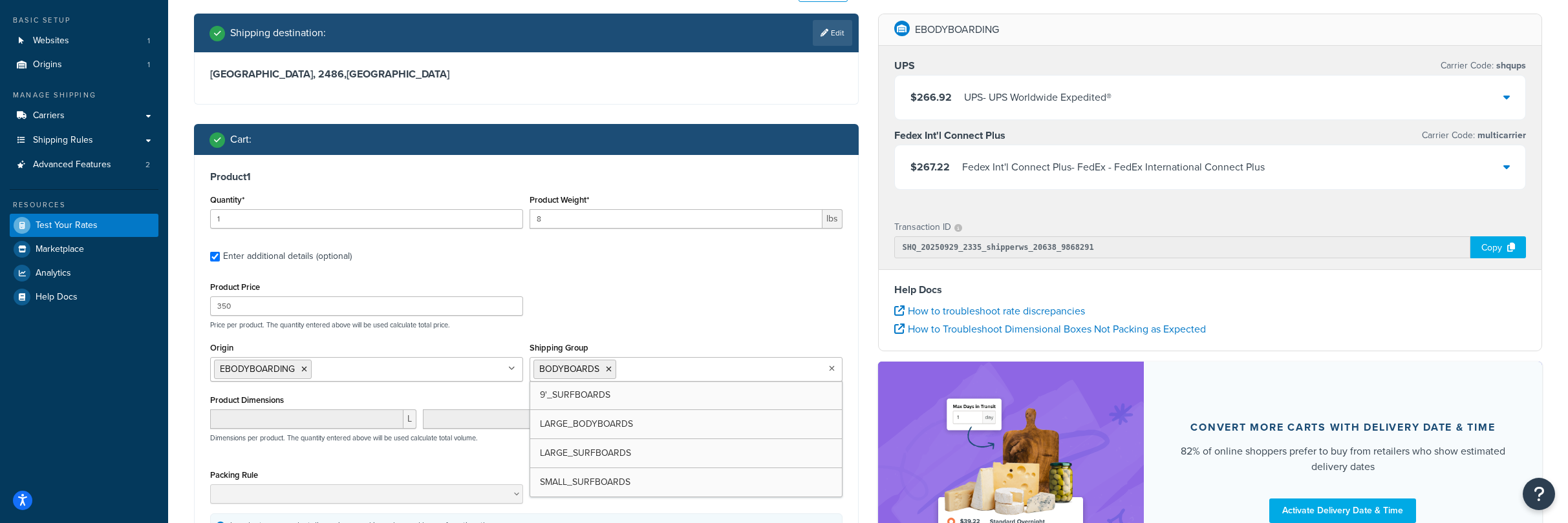
click at [692, 315] on div "Product Price 350 Price per product. The quantity entered above will be used ca…" at bounding box center [526, 304] width 639 height 51
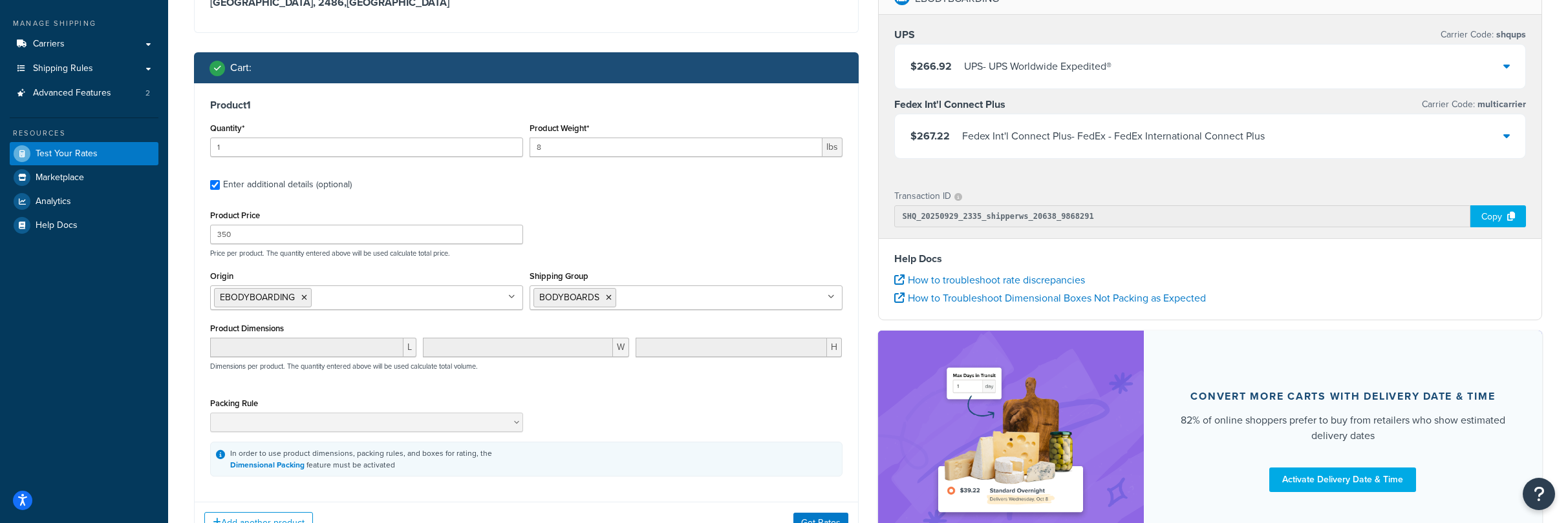
scroll to position [246, 0]
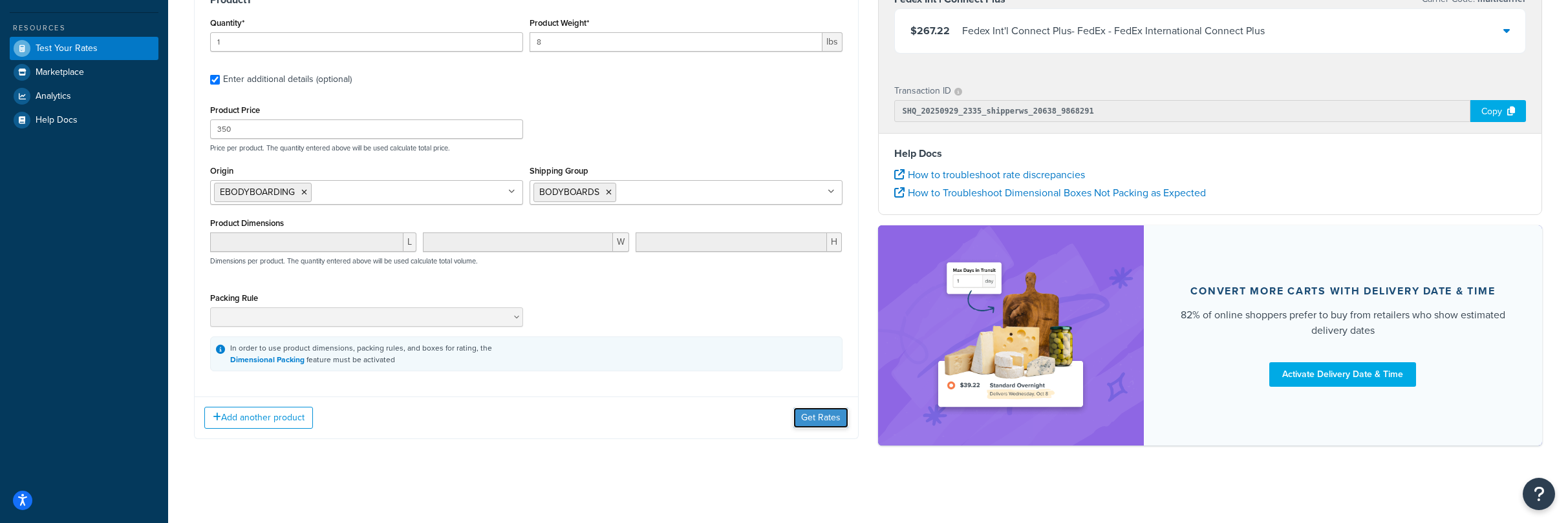
click at [816, 420] on button "Get Rates" at bounding box center [821, 418] width 55 height 21
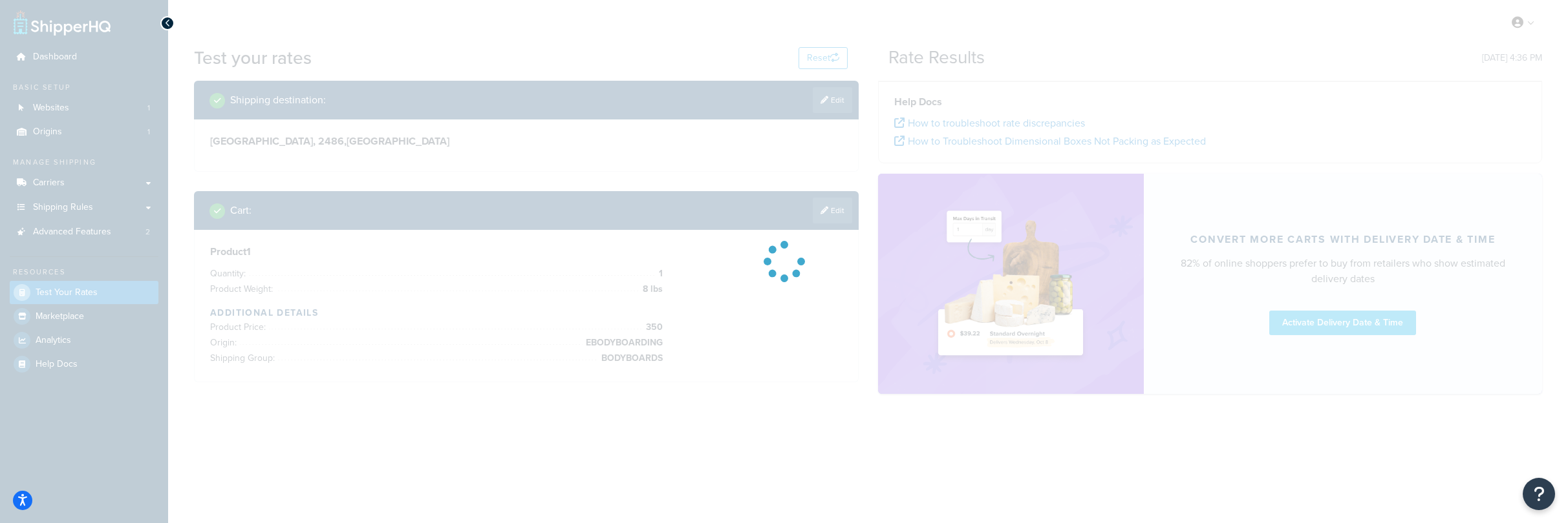
scroll to position [0, 0]
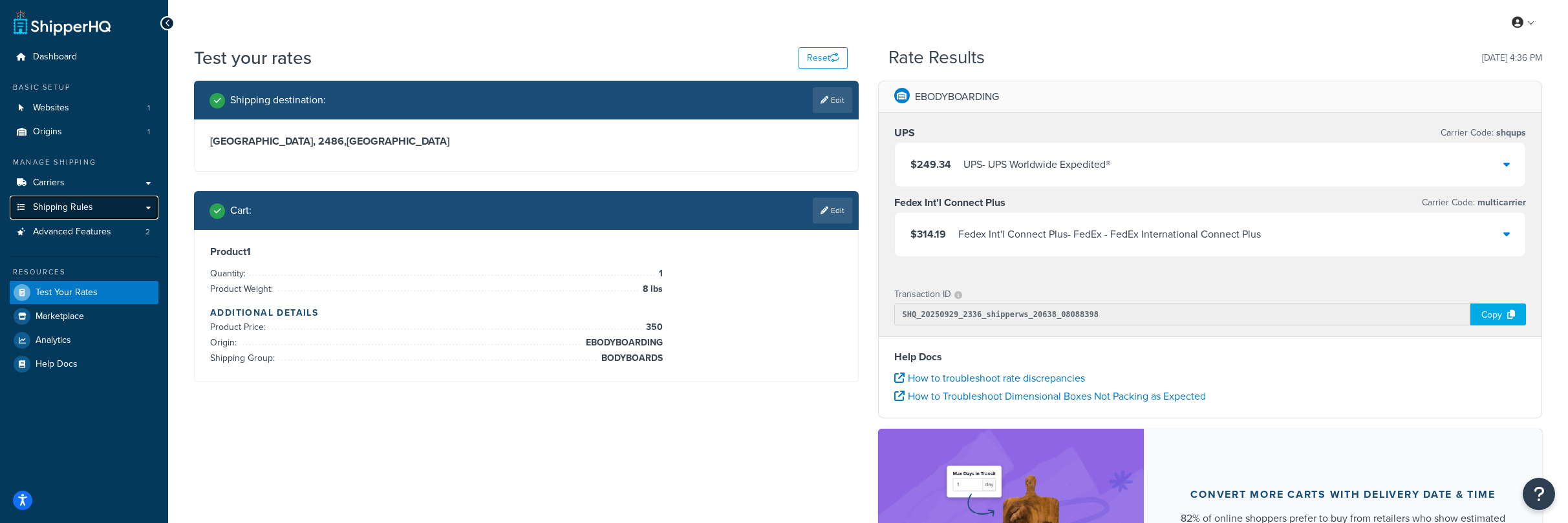
click at [59, 208] on span "Shipping Rules" at bounding box center [63, 208] width 60 height 11
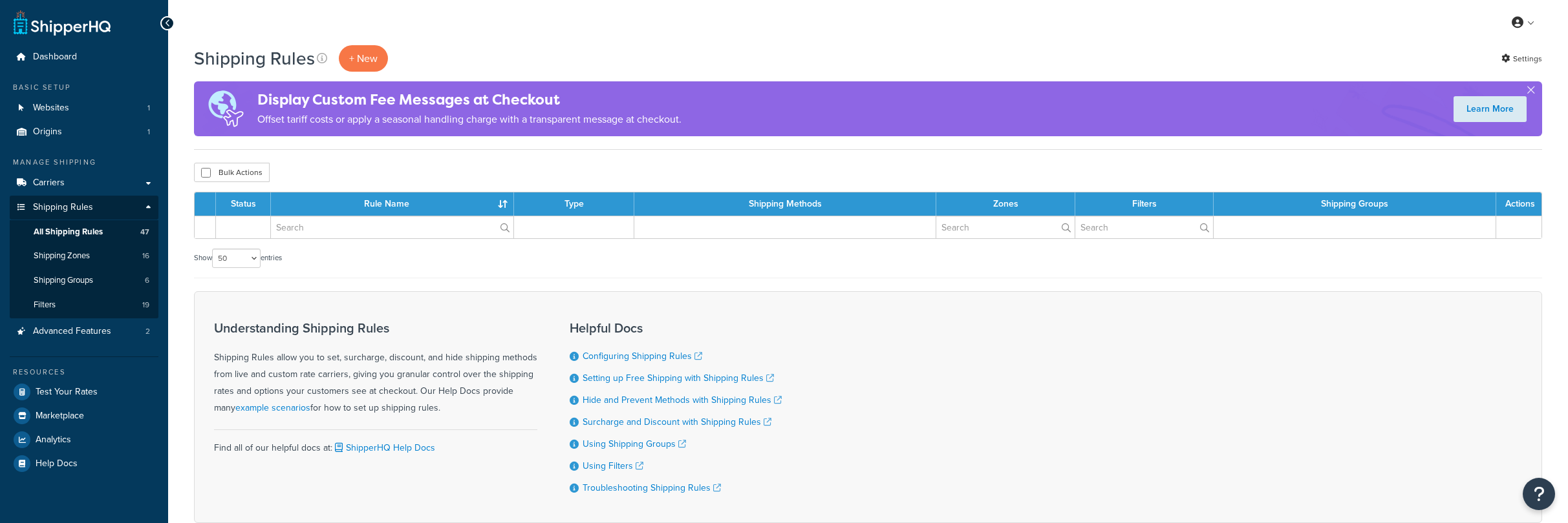
select select "50"
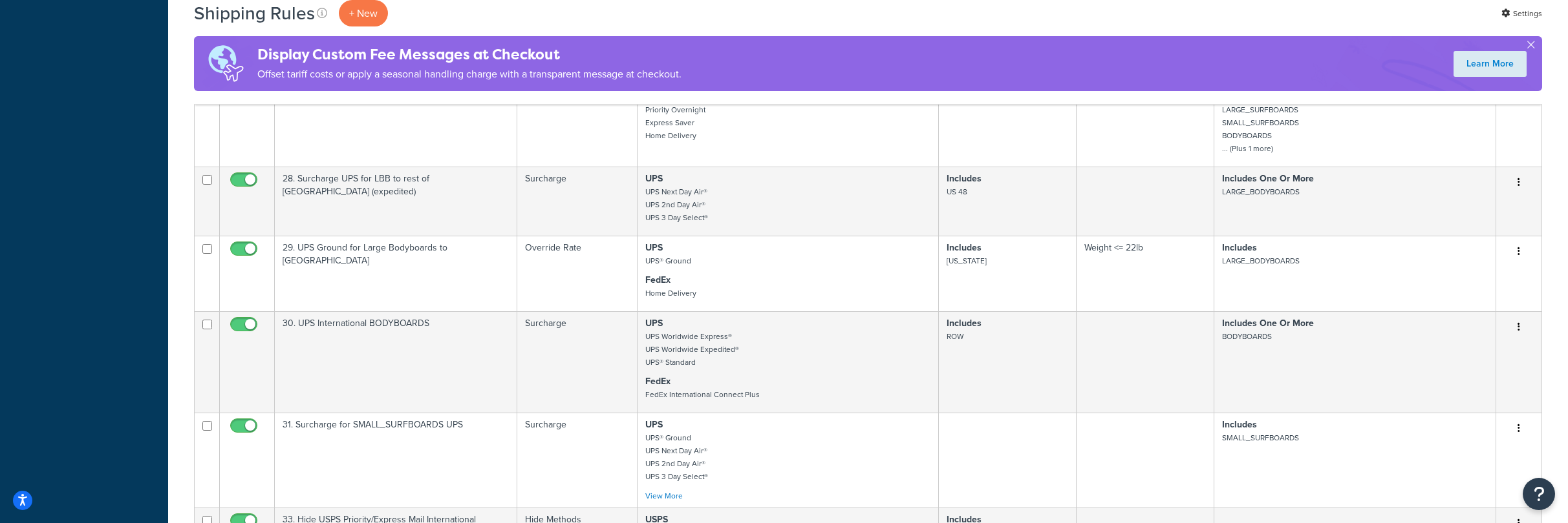
scroll to position [1801, 0]
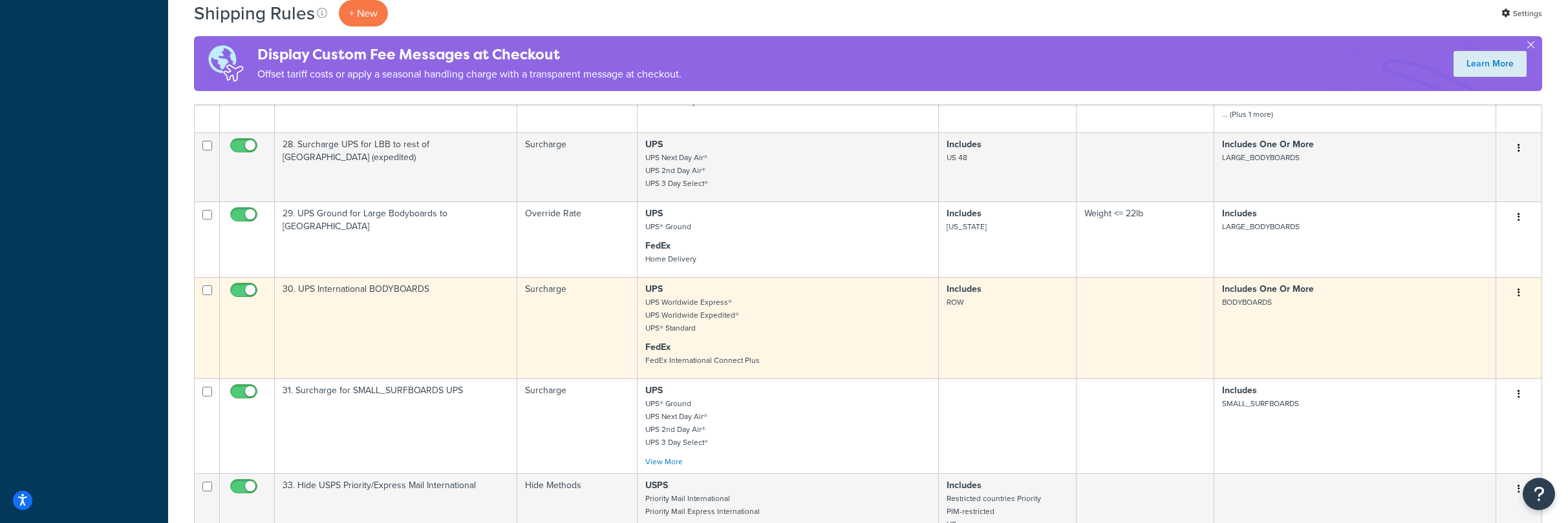
click at [1521, 283] on button "button" at bounding box center [1518, 293] width 18 height 21
click at [1442, 304] on link "Edit" at bounding box center [1476, 318] width 102 height 26
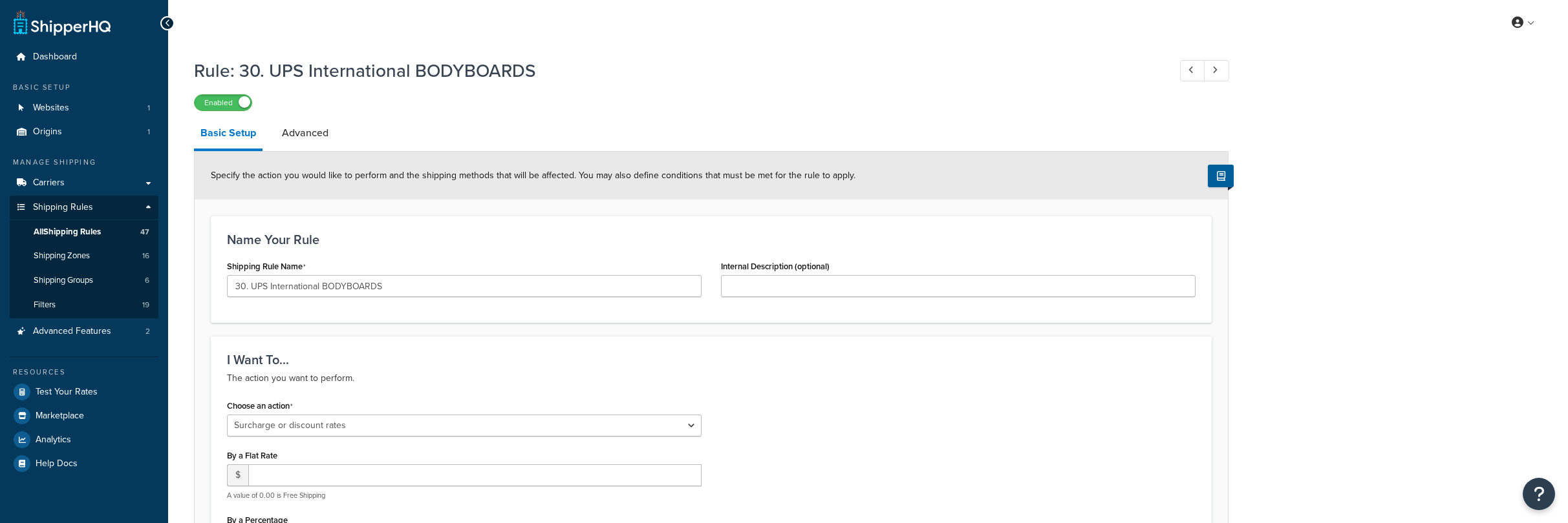
select select "SURCHARGE"
select select "SHIPPING_GROUP"
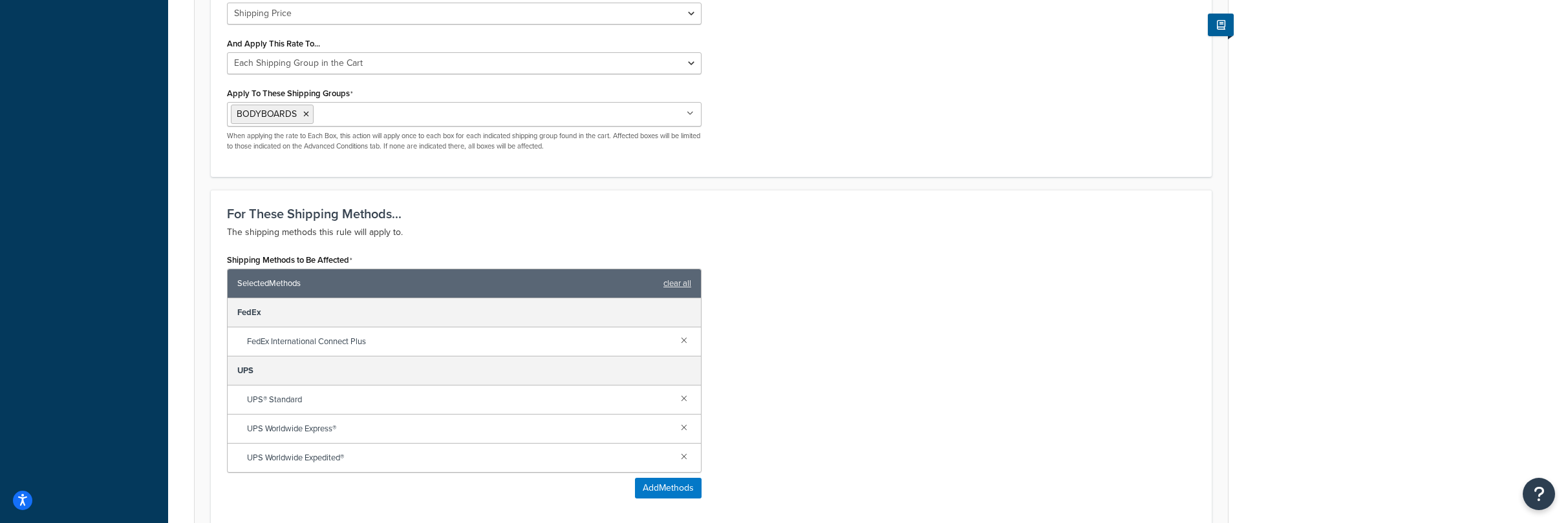
scroll to position [701, 0]
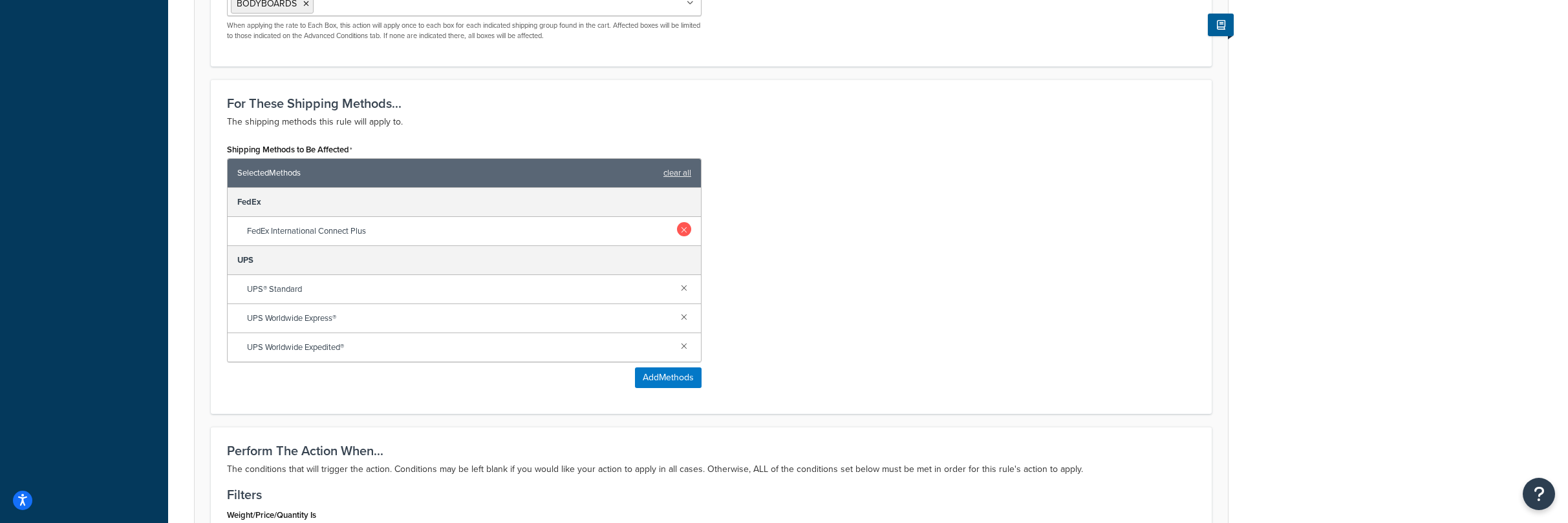
click at [683, 228] on link at bounding box center [683, 229] width 14 height 14
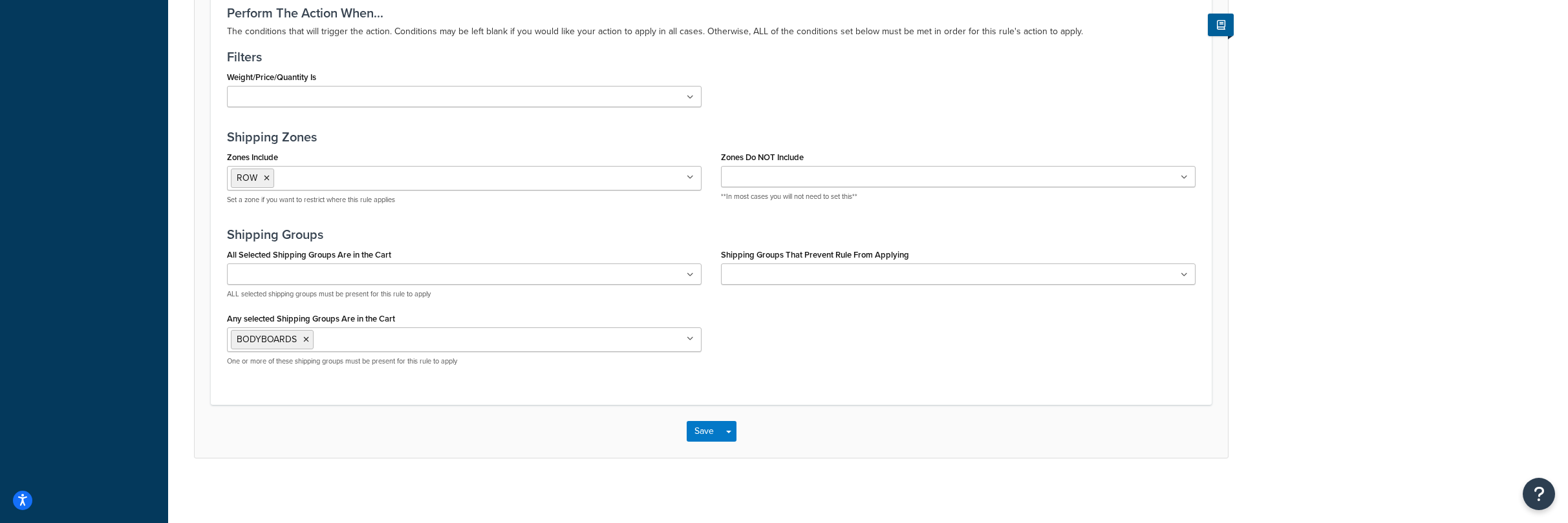
scroll to position [1082, 0]
click at [713, 431] on button "Save" at bounding box center [704, 431] width 35 height 21
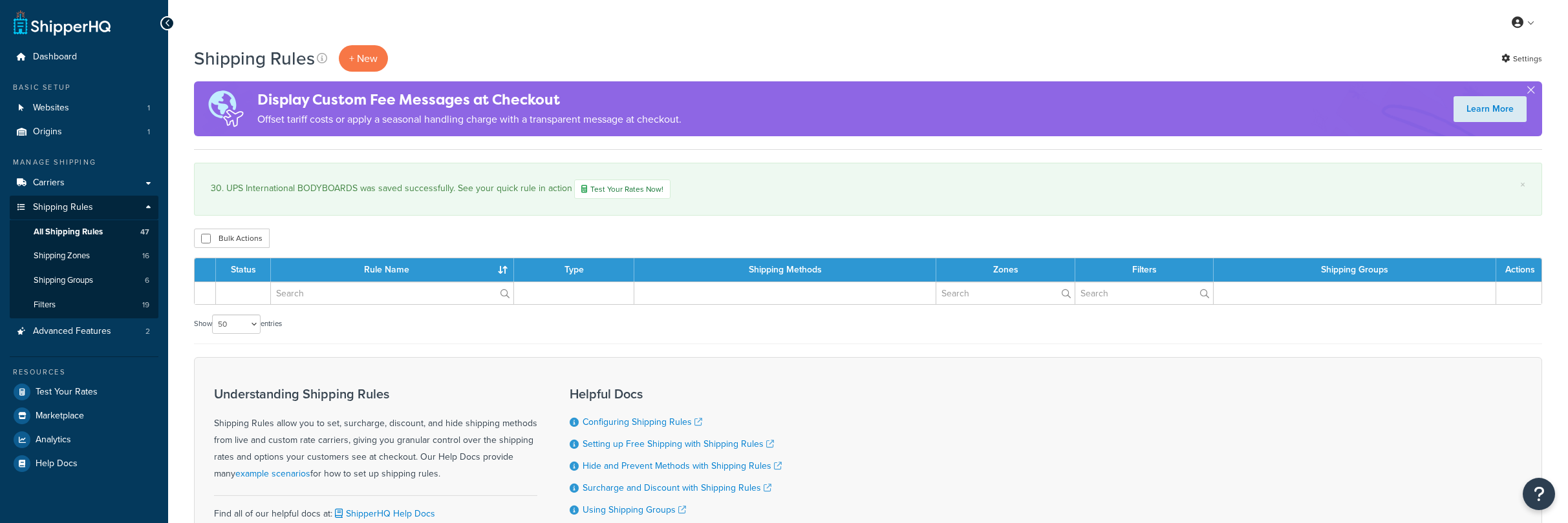
select select "50"
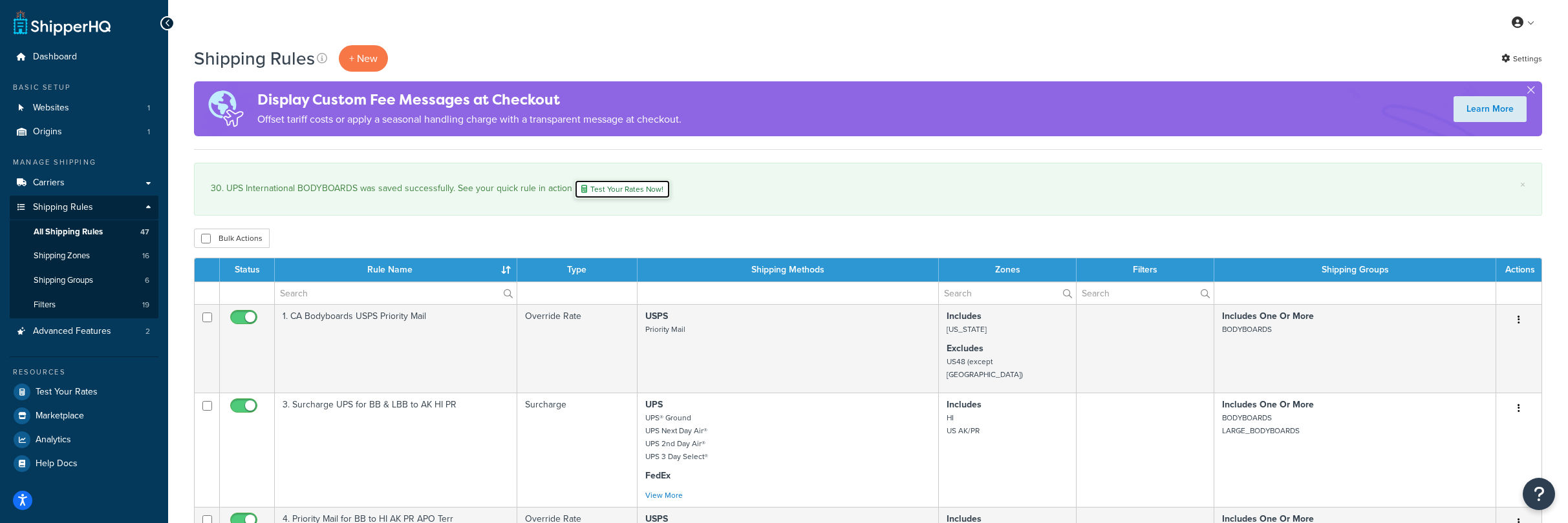
click at [625, 190] on link "Test Your Rates Now!" at bounding box center [622, 189] width 96 height 19
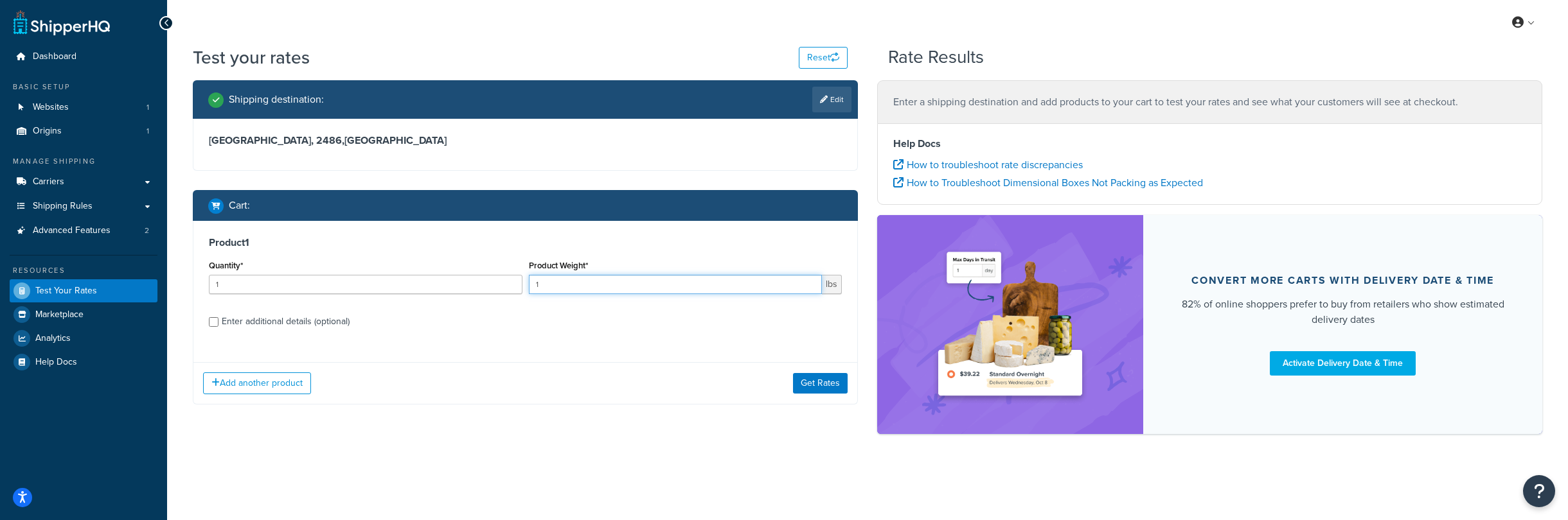
drag, startPoint x: 547, startPoint y: 284, endPoint x: 477, endPoint y: 271, distance: 71.2
click at [477, 271] on div "Quantity* 1 Product Weight* 1 lbs" at bounding box center [525, 280] width 639 height 47
type input "8"
drag, startPoint x: 493, startPoint y: 363, endPoint x: 480, endPoint y: 358, distance: 13.9
click at [493, 363] on div "Add another product Get Rates" at bounding box center [525, 383] width 664 height 42
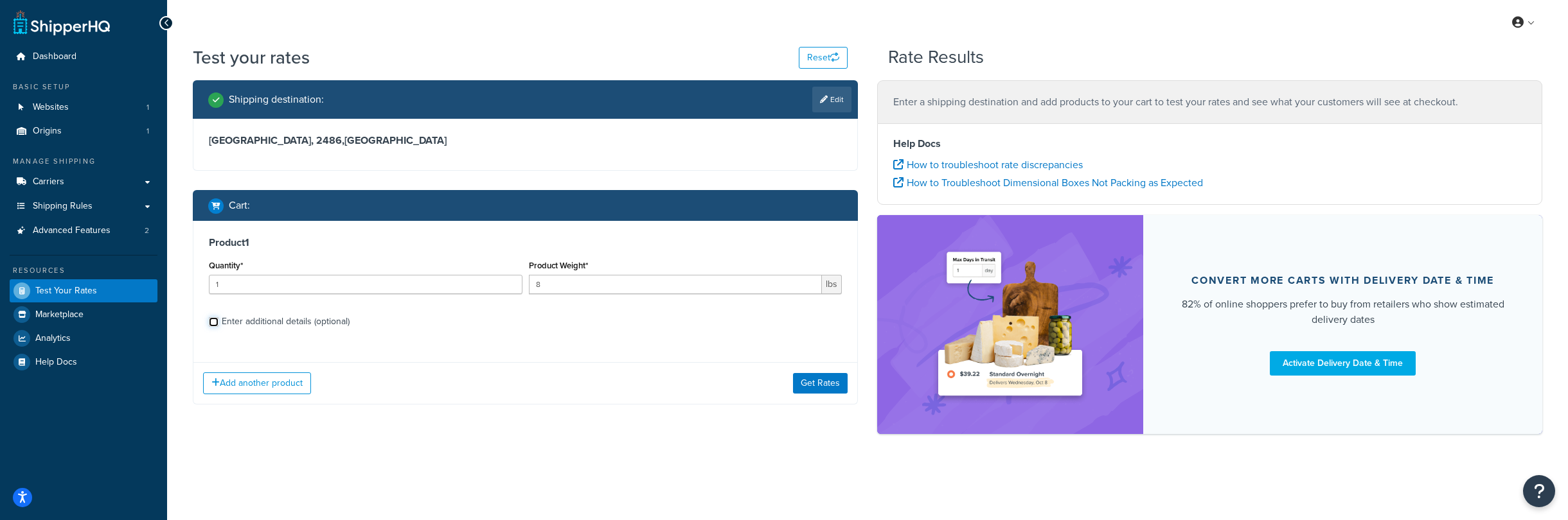
click at [215, 325] on input "Enter additional details (optional)" at bounding box center [213, 322] width 9 height 9
checkbox input "true"
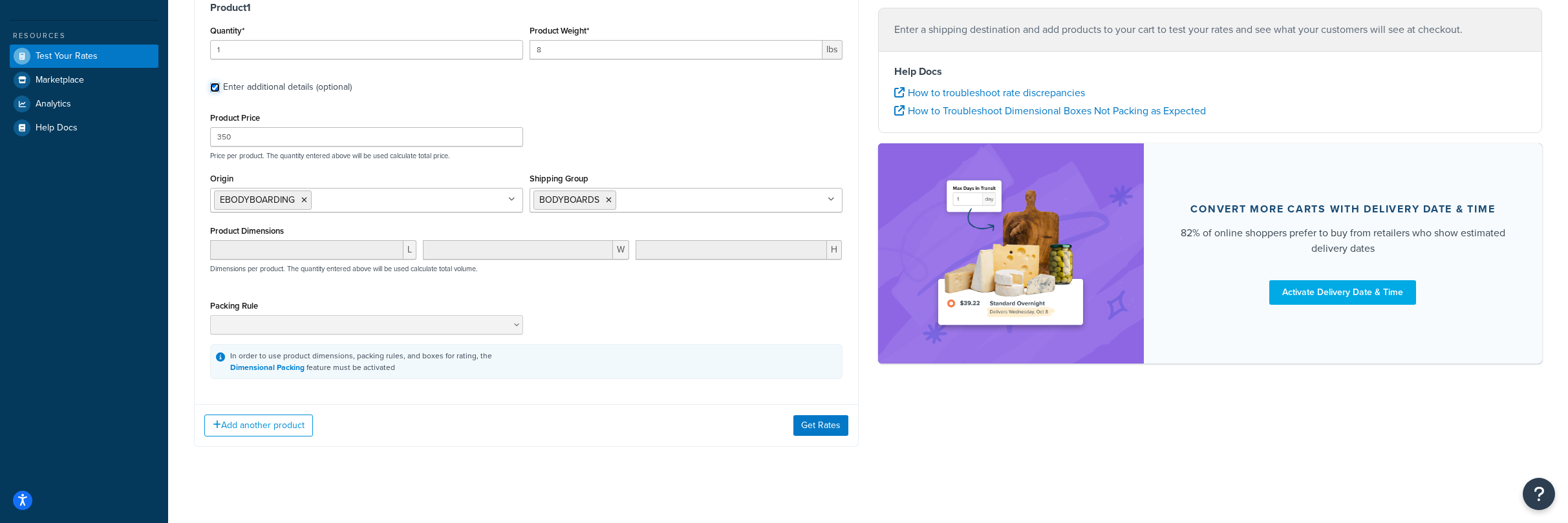
scroll to position [246, 0]
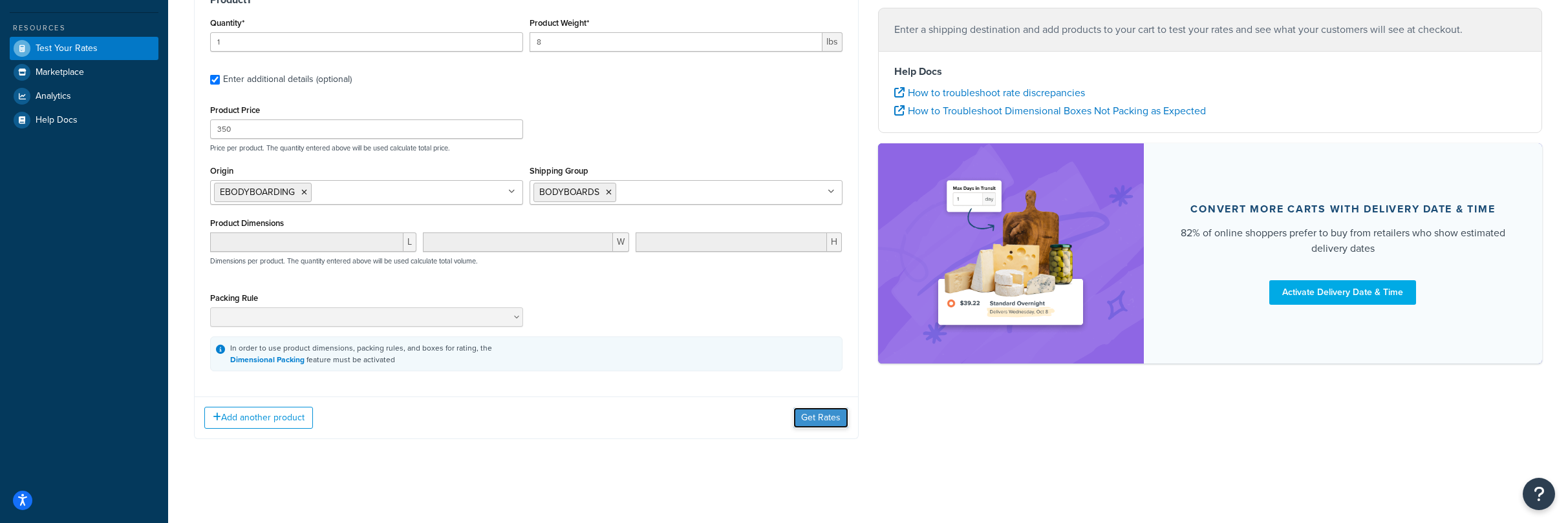
click at [821, 420] on button "Get Rates" at bounding box center [821, 418] width 55 height 21
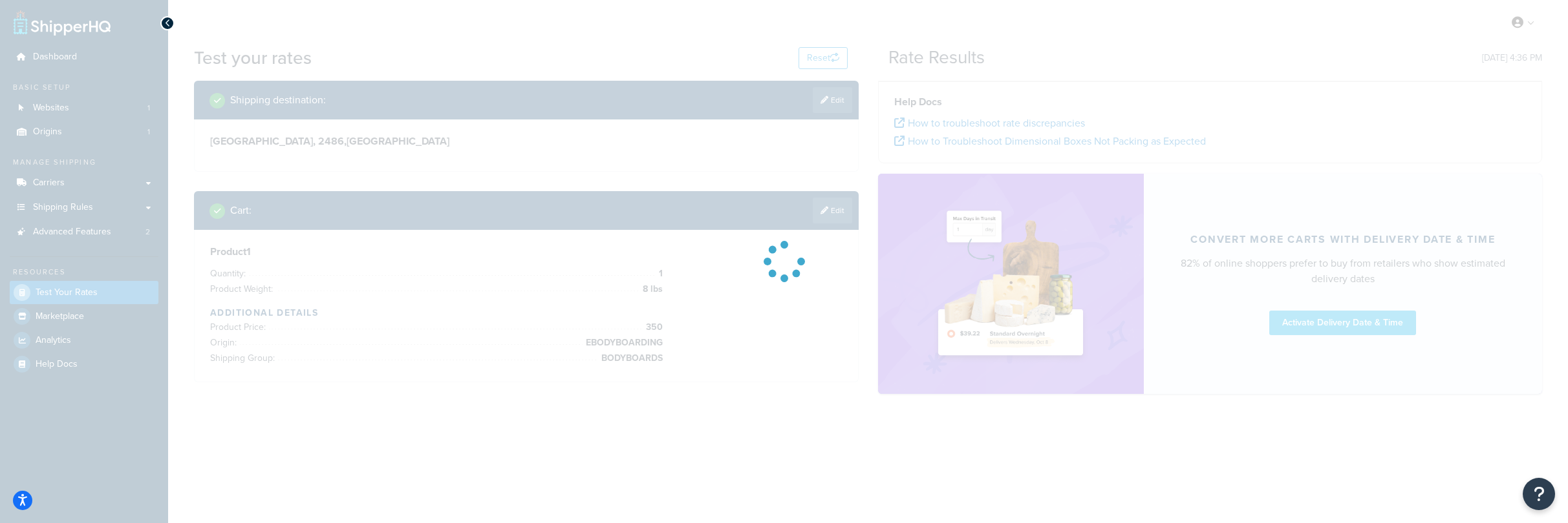
scroll to position [0, 0]
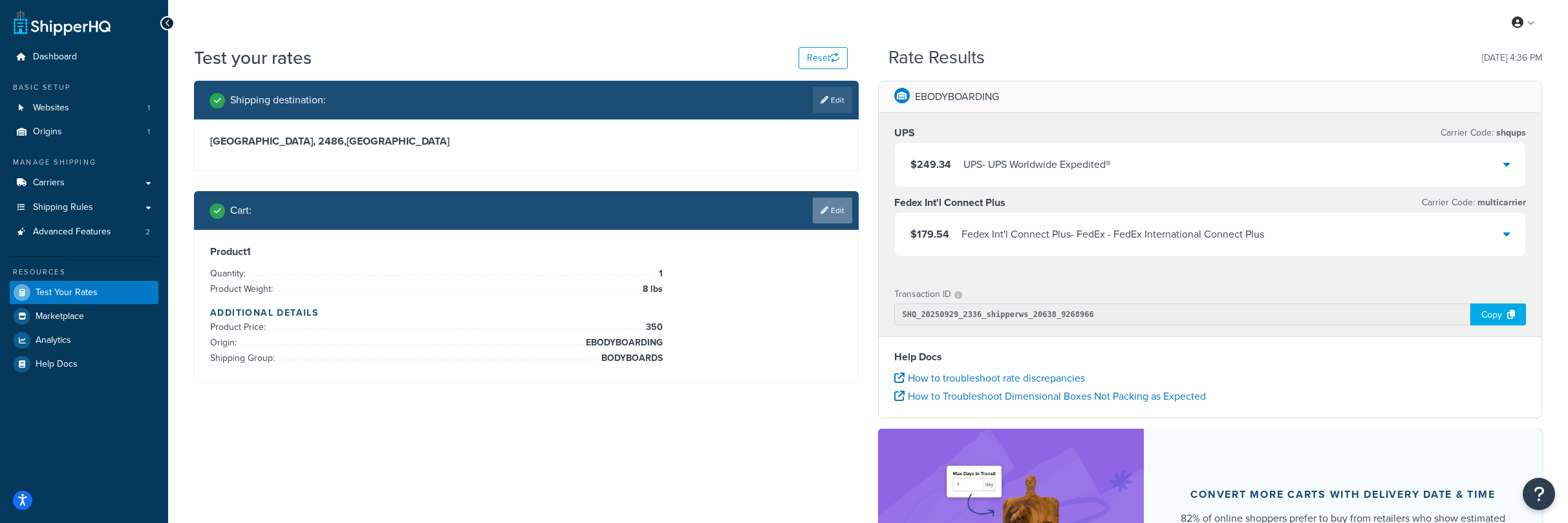
click at [837, 208] on link "Edit" at bounding box center [832, 210] width 40 height 26
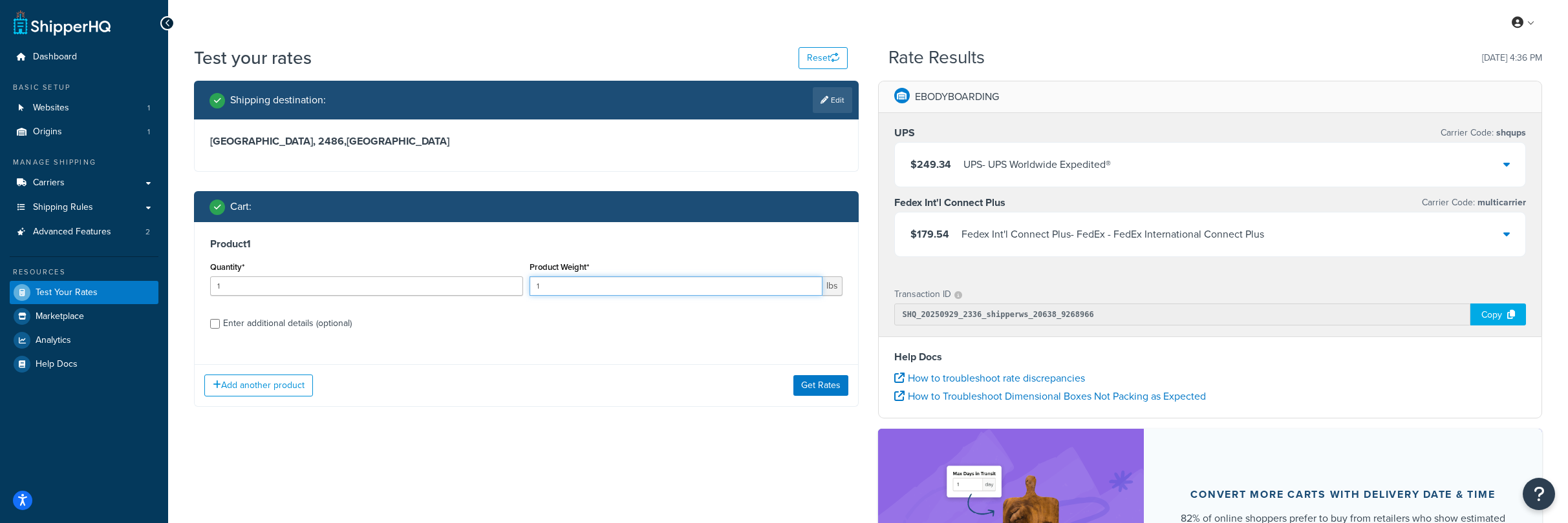
click at [504, 279] on div "Quantity* 1 Product Weight* 1 lbs" at bounding box center [526, 282] width 639 height 47
type input "10"
click at [216, 323] on input "Enter additional details (optional)" at bounding box center [214, 323] width 10 height 10
checkbox input "true"
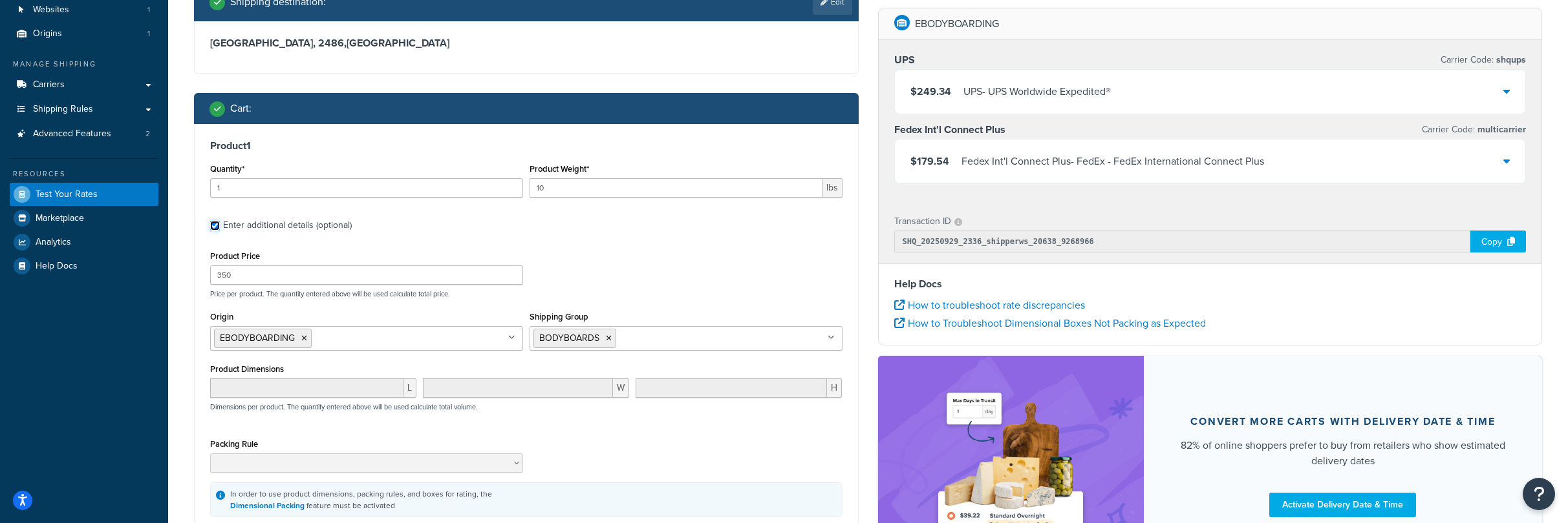
scroll to position [106, 0]
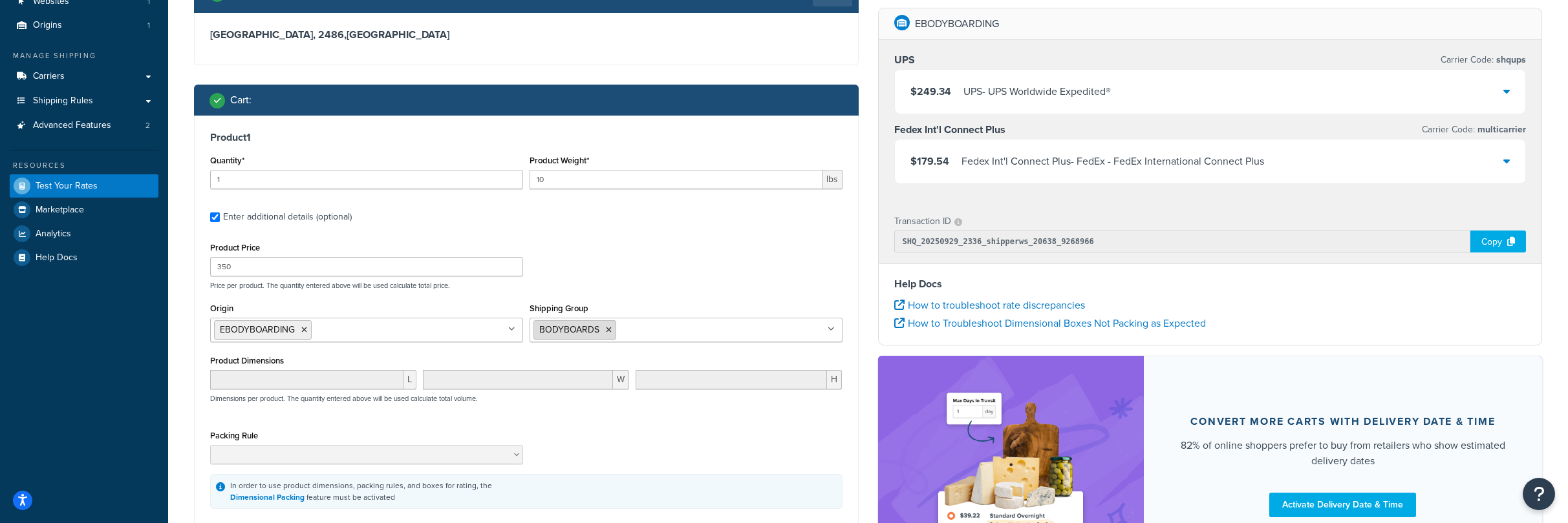
click at [610, 330] on li "BODYBOARDS" at bounding box center [575, 330] width 83 height 19
click at [609, 330] on icon at bounding box center [609, 330] width 6 height 8
click at [426, 430] on div "Packing Rule 9'_SURFBOARDS BODYBOARDS FIRST CLASS INTERNATIONAL LARGE_BODYBOARD…" at bounding box center [366, 445] width 313 height 37
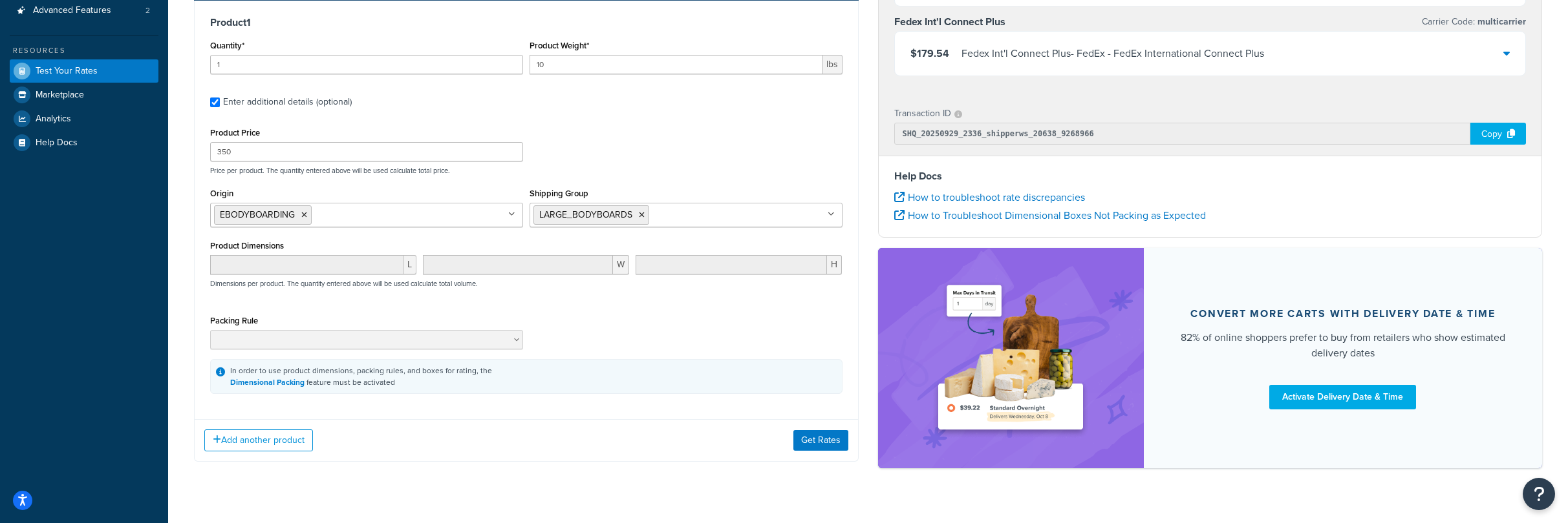
scroll to position [246, 0]
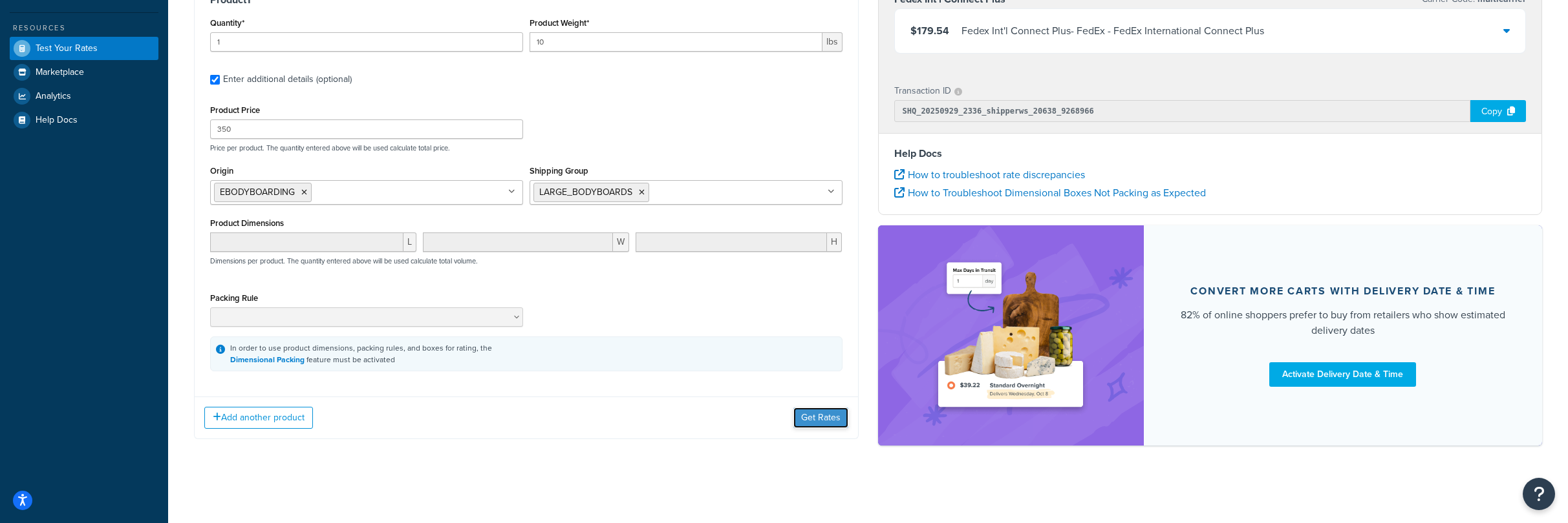
click at [820, 422] on button "Get Rates" at bounding box center [821, 418] width 55 height 21
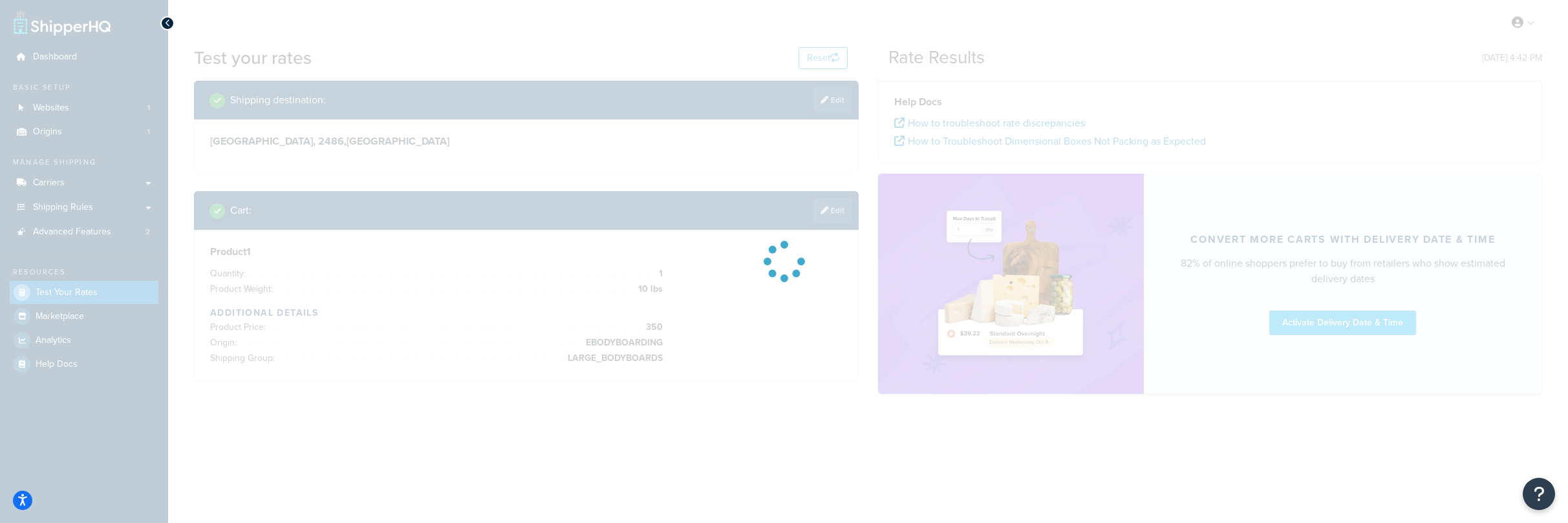
scroll to position [0, 0]
